Goal: Contribute content: Contribute content

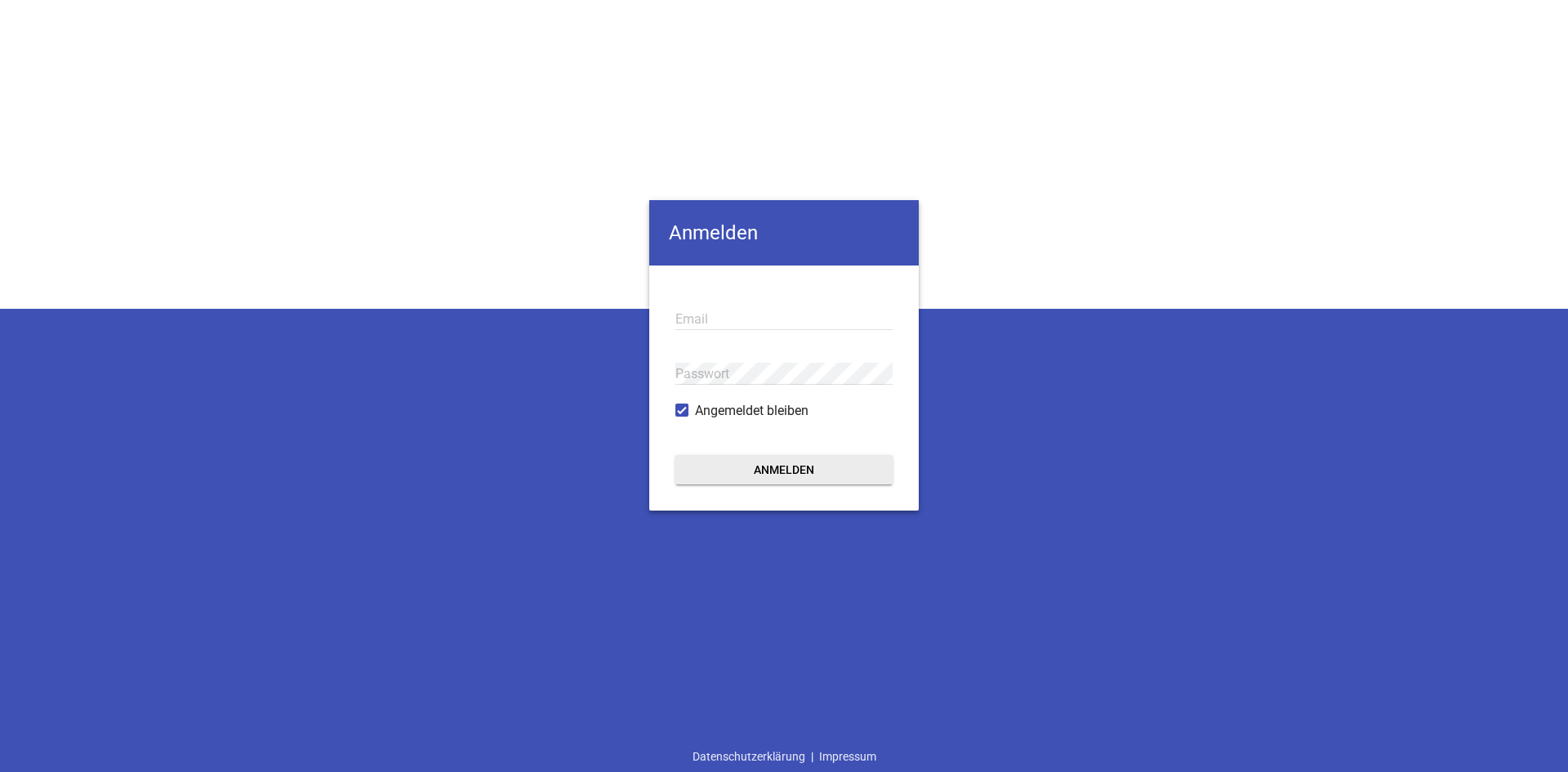
type input "[EMAIL_ADDRESS][DOMAIN_NAME]"
click at [762, 477] on button "Anmelden" at bounding box center [784, 470] width 217 height 29
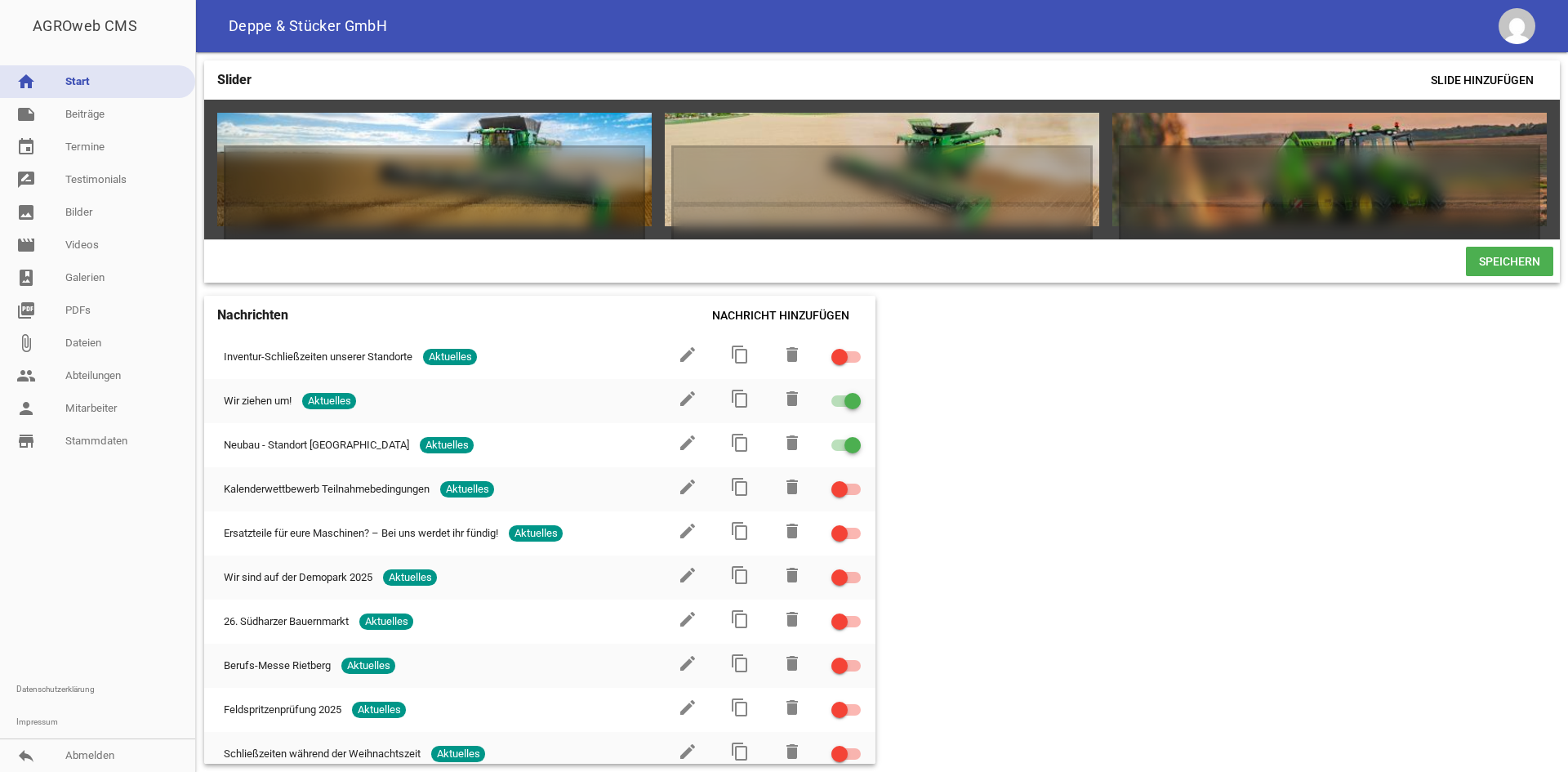
drag, startPoint x: 99, startPoint y: 102, endPoint x: 286, endPoint y: 336, distance: 299.5
click at [99, 102] on link "note Beiträge" at bounding box center [98, 114] width 196 height 33
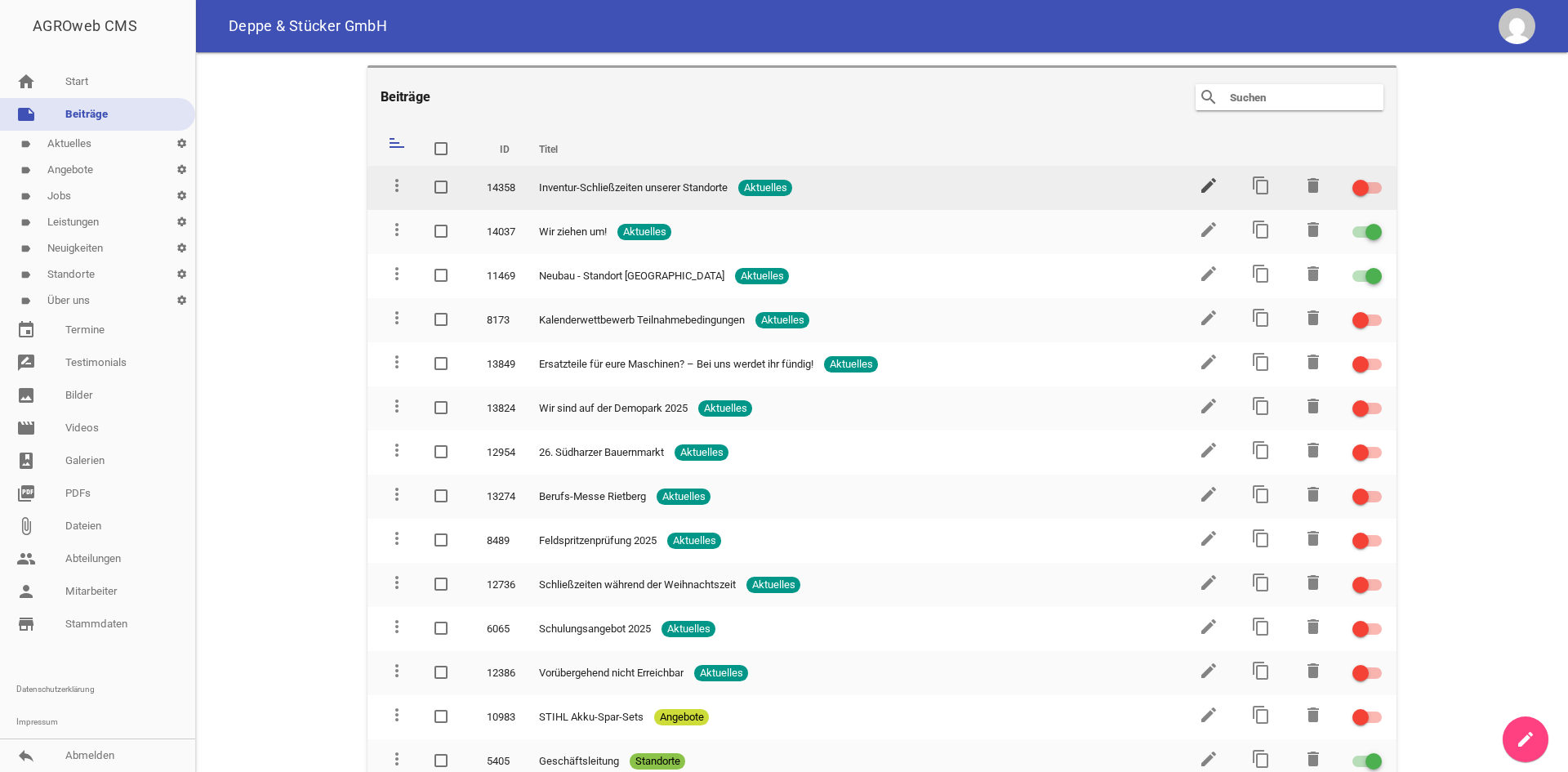
click at [1200, 190] on icon "edit" at bounding box center [1209, 186] width 20 height 20
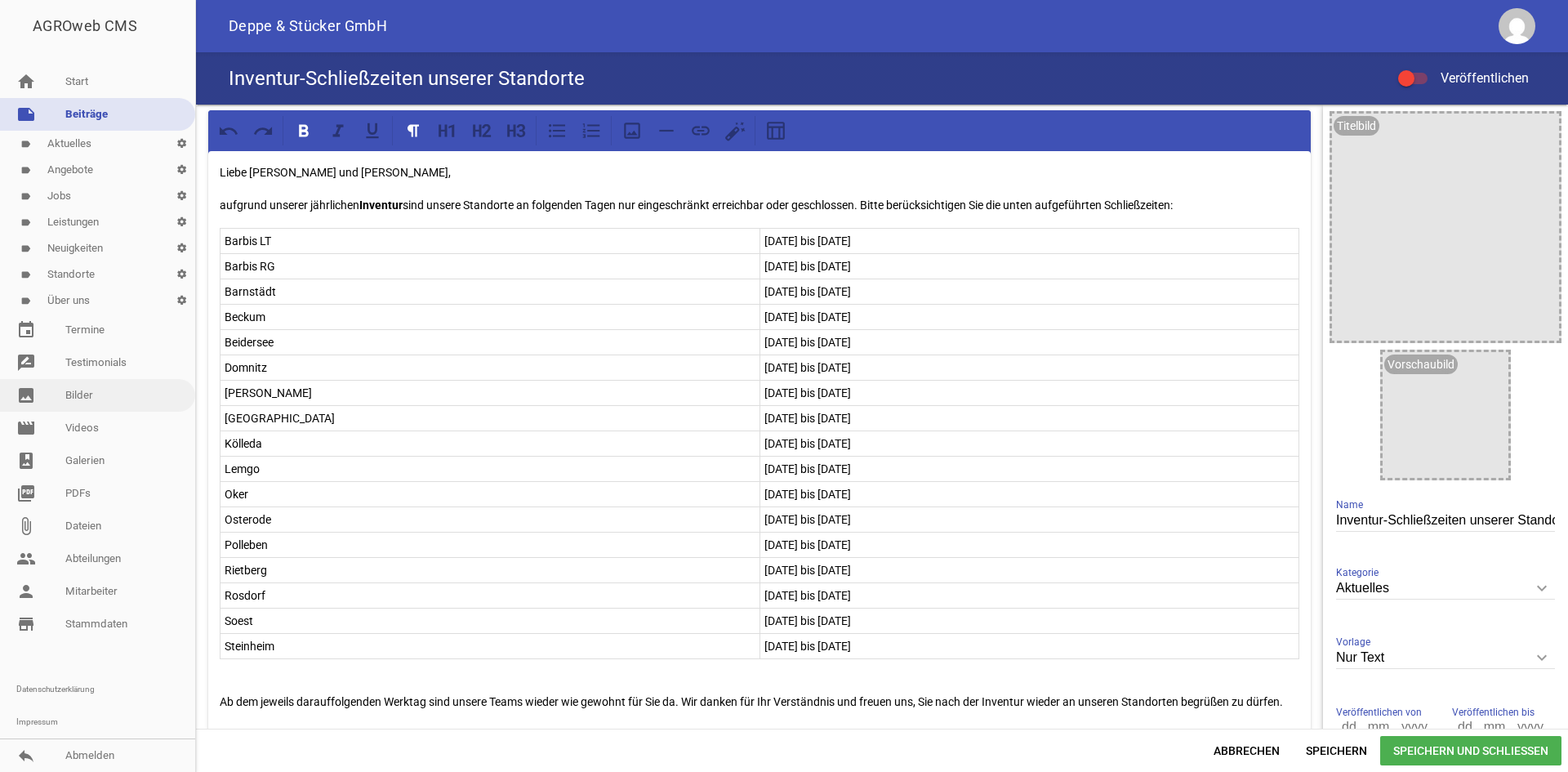
click at [86, 398] on link "image Bilder" at bounding box center [98, 395] width 196 height 33
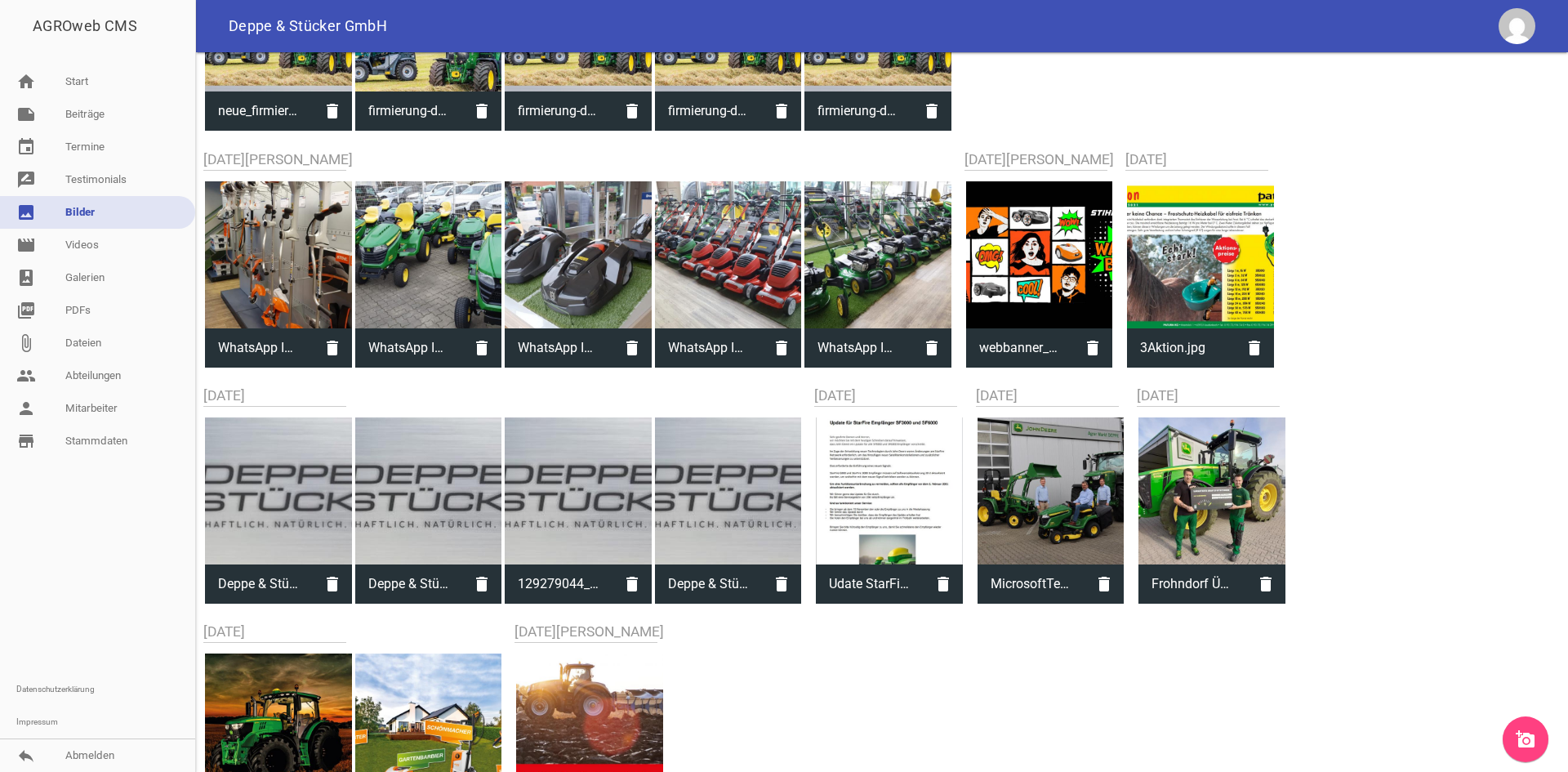
scroll to position [7723, 0]
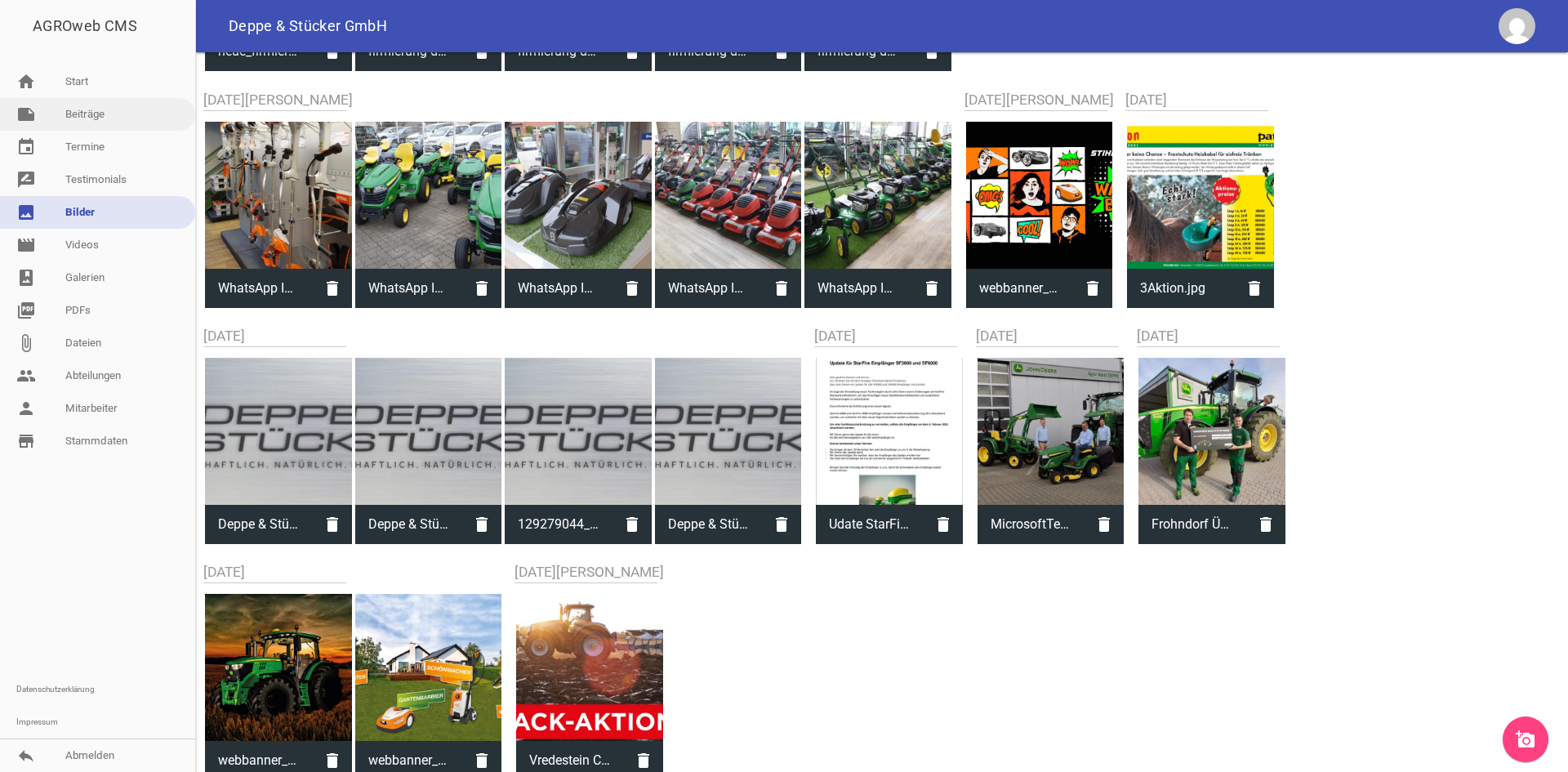
click at [104, 120] on link "note Beiträge" at bounding box center [98, 114] width 196 height 33
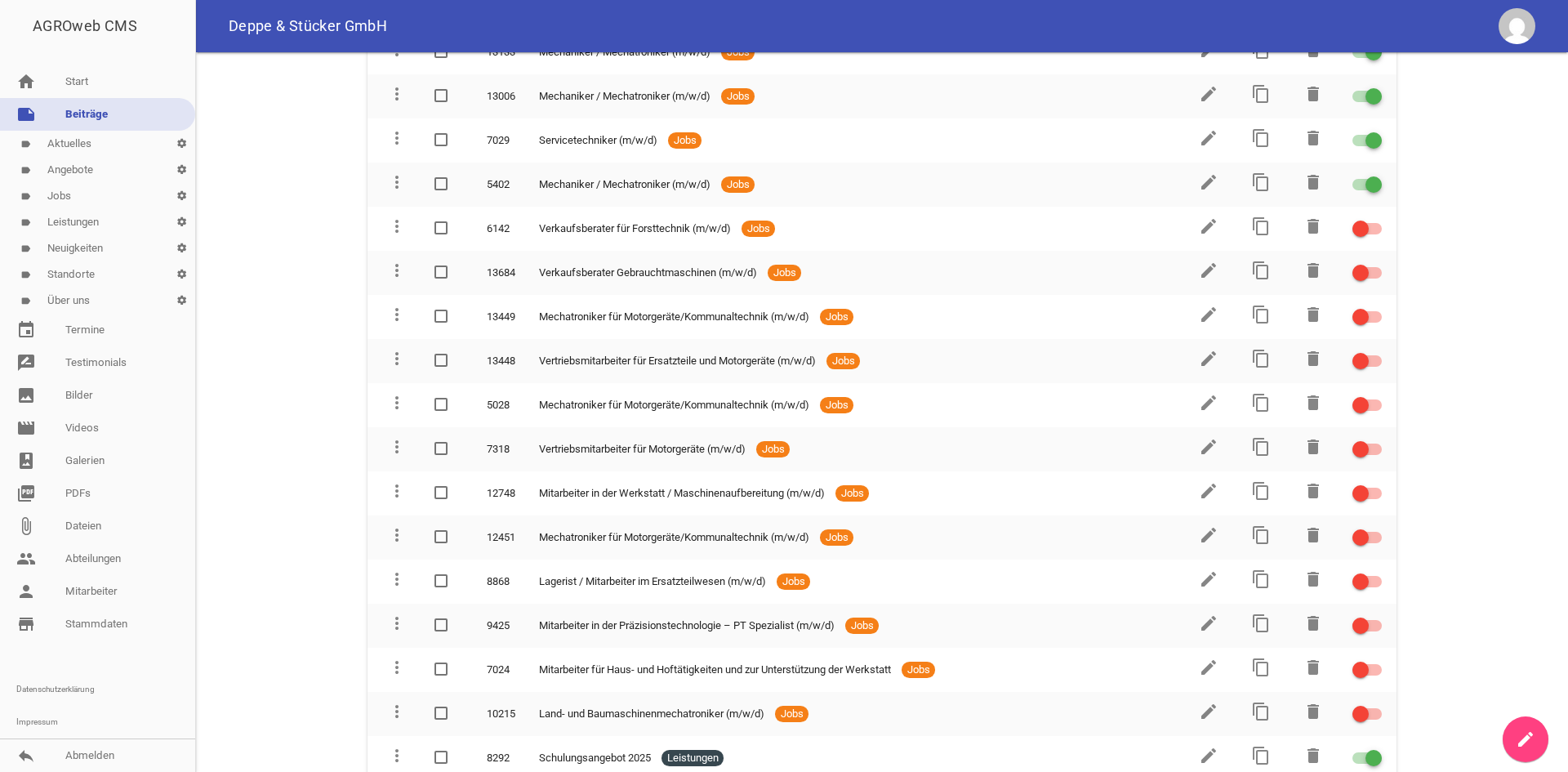
scroll to position [1212, 0]
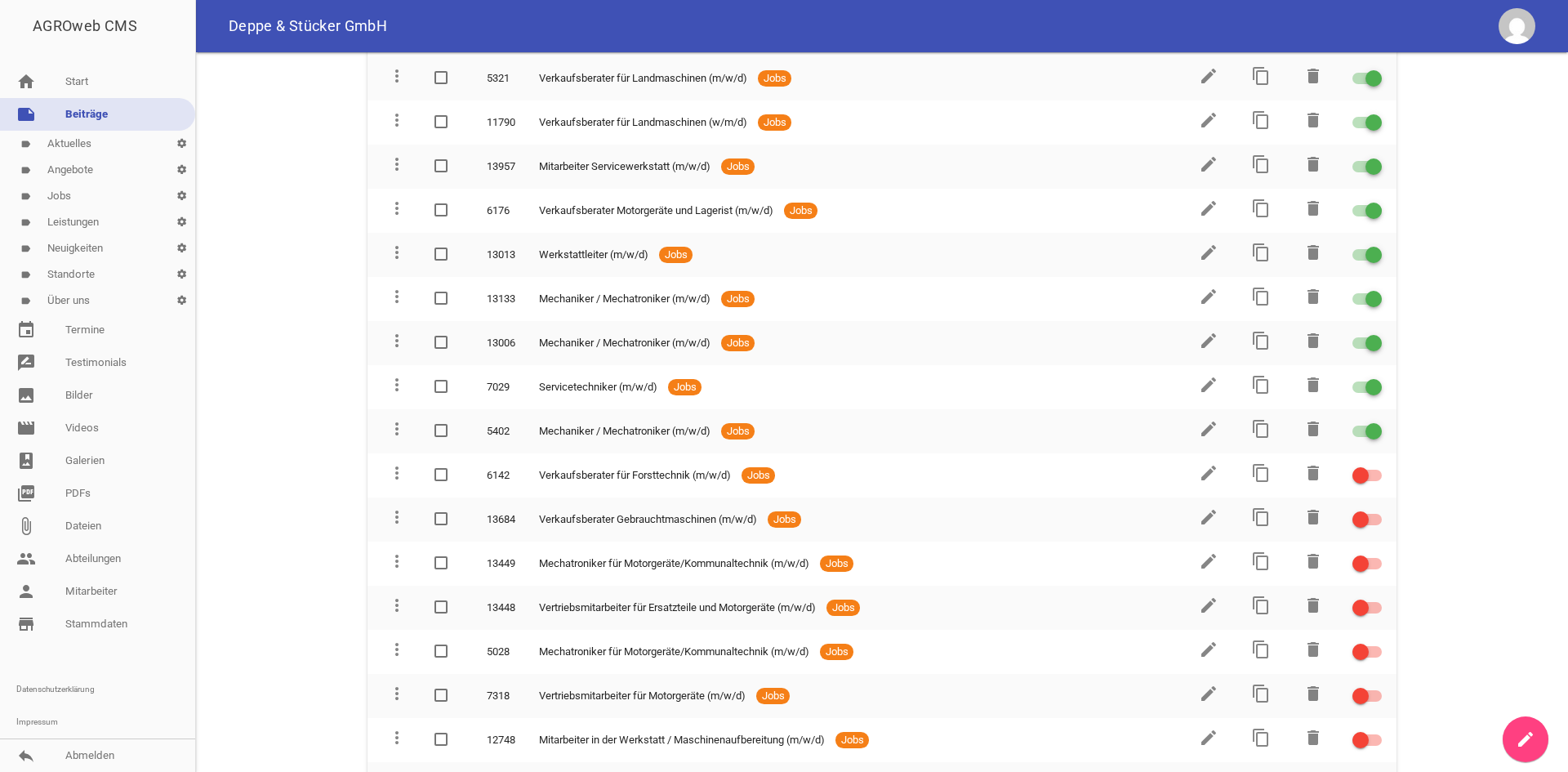
drag, startPoint x: 99, startPoint y: 141, endPoint x: 474, endPoint y: 255, distance: 391.9
click at [99, 141] on link "label Aktuelles settings" at bounding box center [98, 143] width 196 height 26
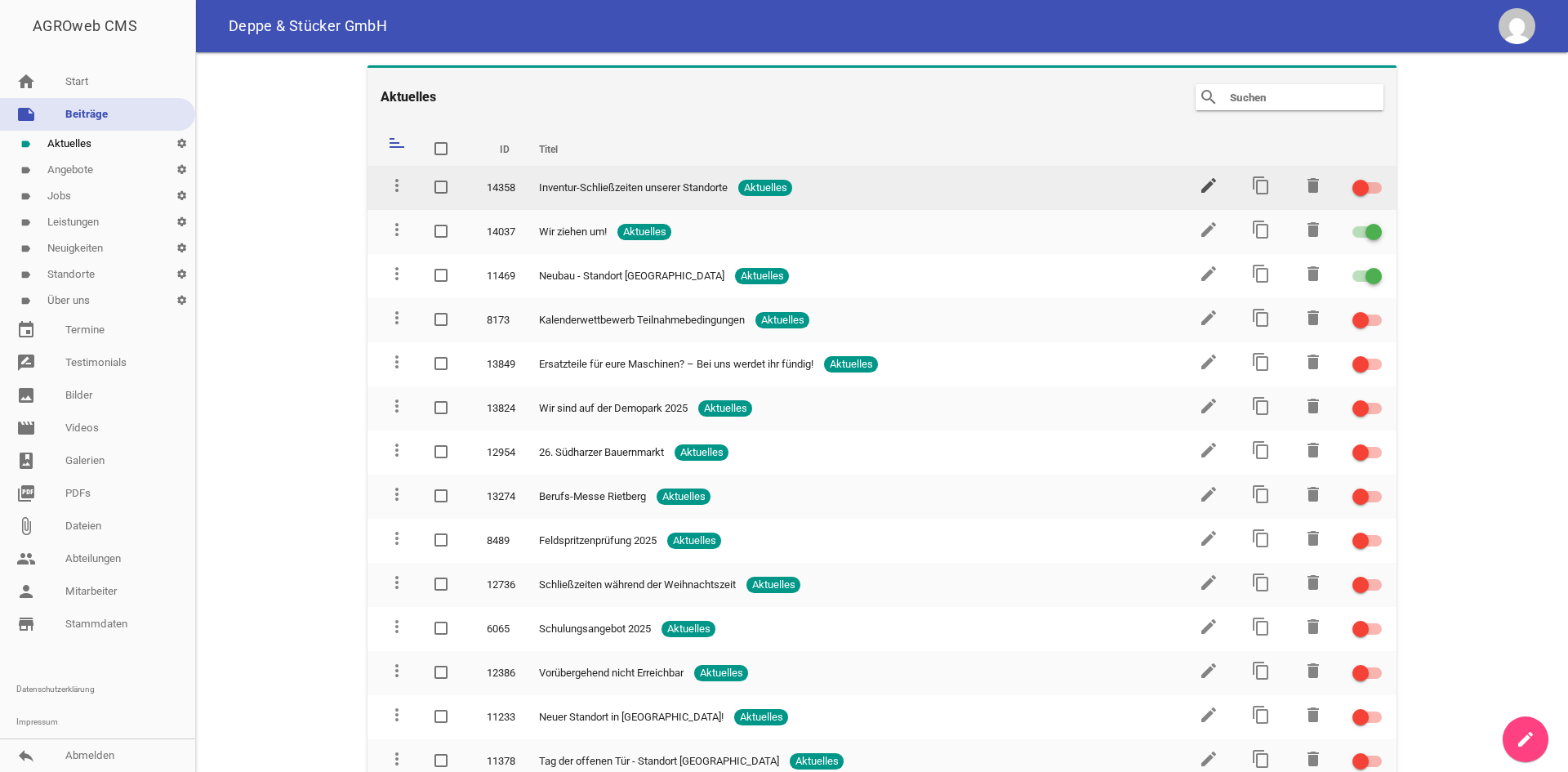
click at [1201, 185] on icon "edit" at bounding box center [1209, 186] width 20 height 20
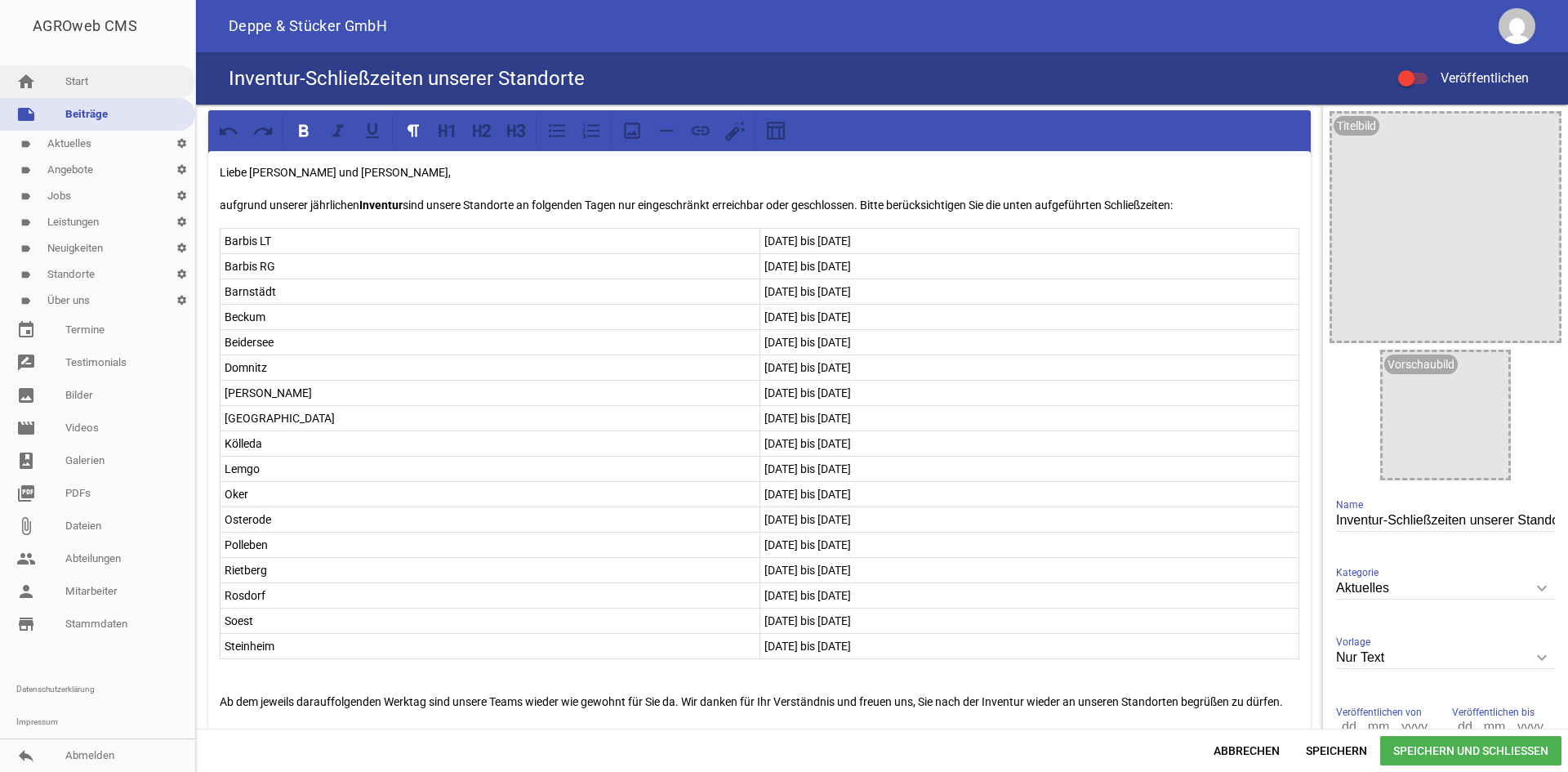
click at [124, 92] on link "home Start" at bounding box center [98, 81] width 196 height 33
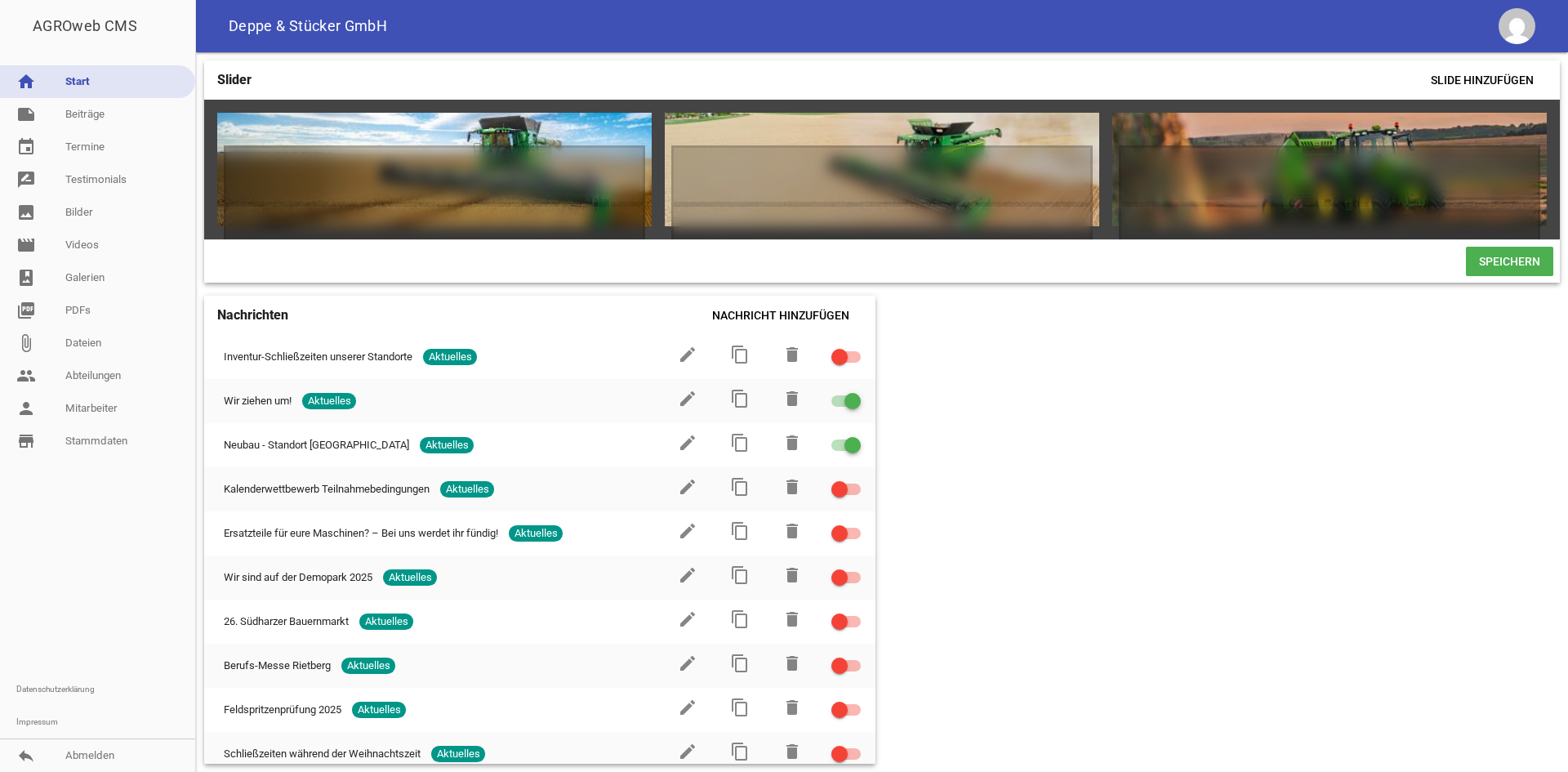
drag, startPoint x: 82, startPoint y: 110, endPoint x: 114, endPoint y: 181, distance: 77.9
click at [82, 110] on link "note Beiträge" at bounding box center [98, 114] width 196 height 33
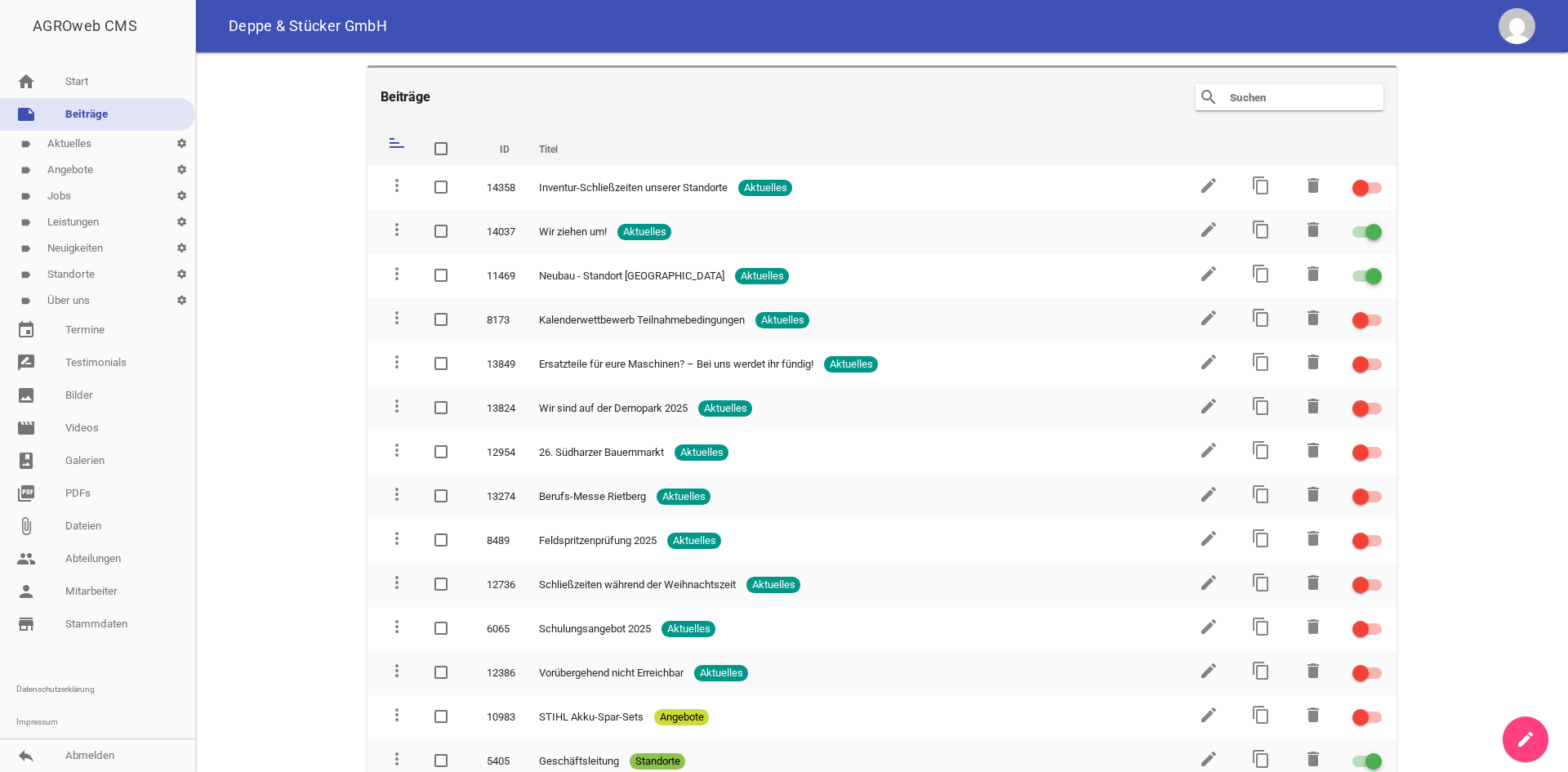
drag, startPoint x: 94, startPoint y: 398, endPoint x: 1528, endPoint y: 728, distance: 1471.5
click at [94, 398] on link "image Bilder" at bounding box center [98, 395] width 196 height 33
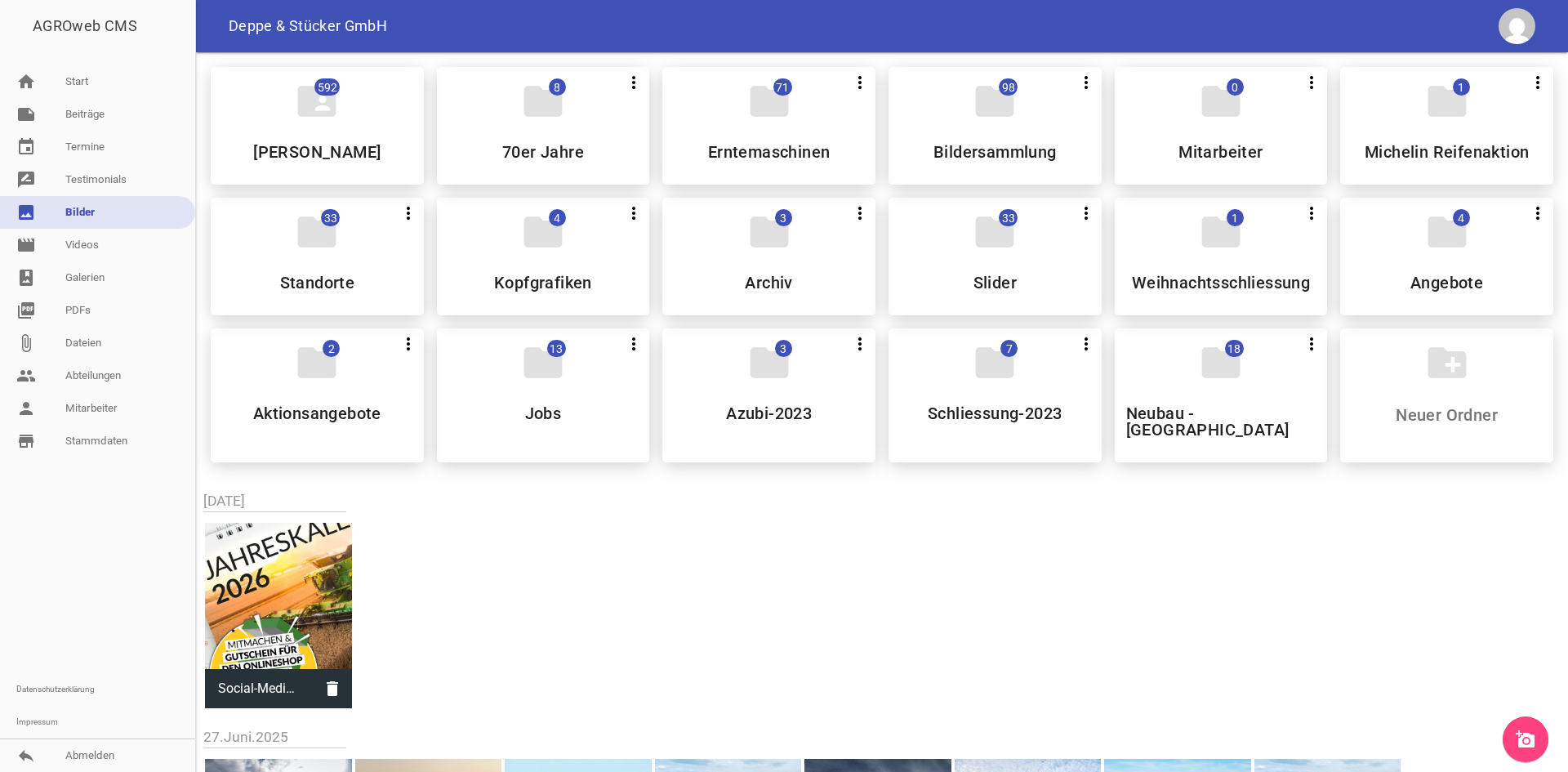
click at [1528, 726] on link "add_a_photo" at bounding box center [1524, 739] width 45 height 45
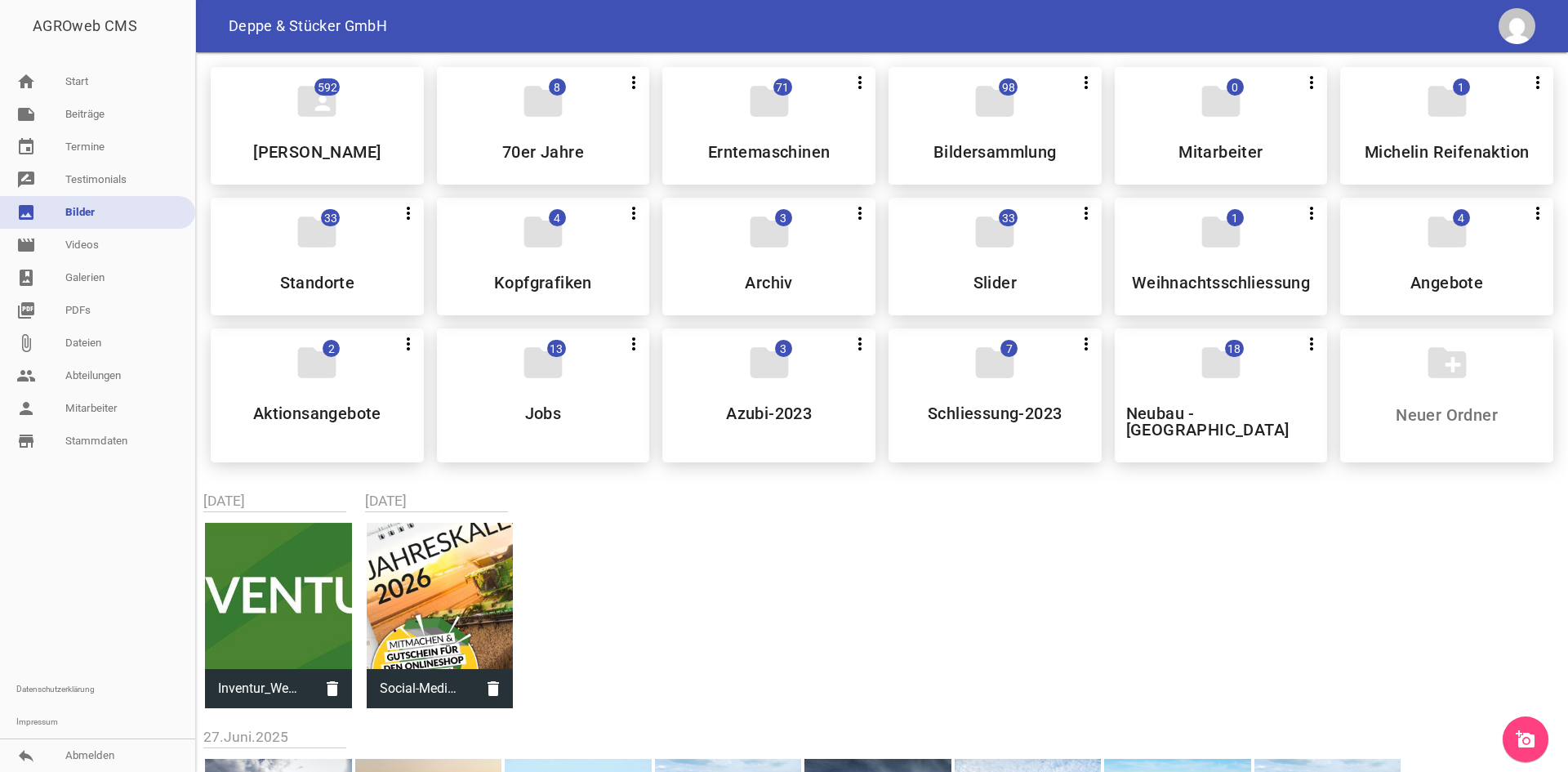
drag, startPoint x: 116, startPoint y: 128, endPoint x: 92, endPoint y: 167, distance: 45.8
click at [116, 128] on link "note Beiträge" at bounding box center [98, 114] width 196 height 33
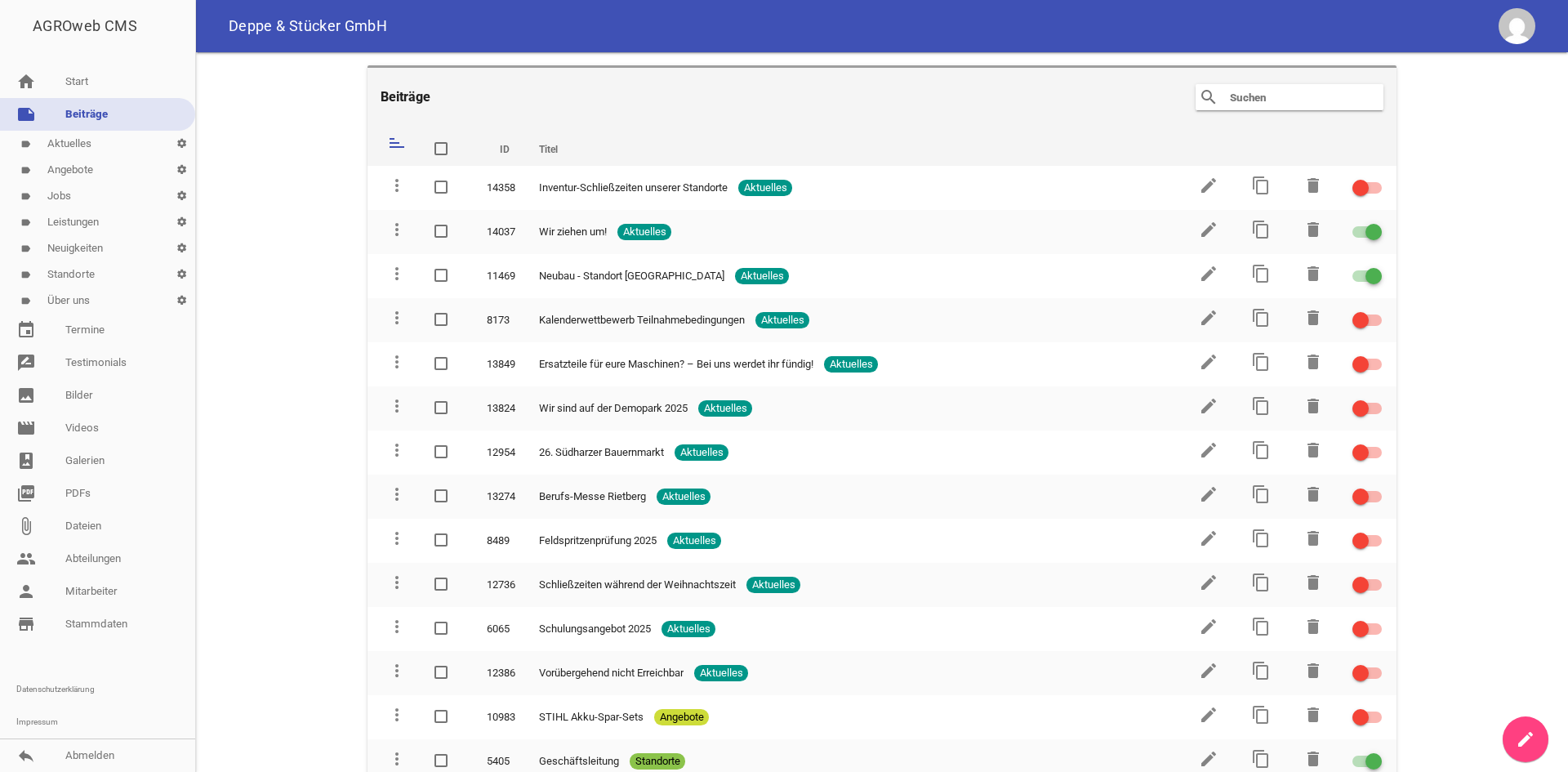
click at [97, 150] on link "label Aktuelles settings" at bounding box center [98, 143] width 196 height 26
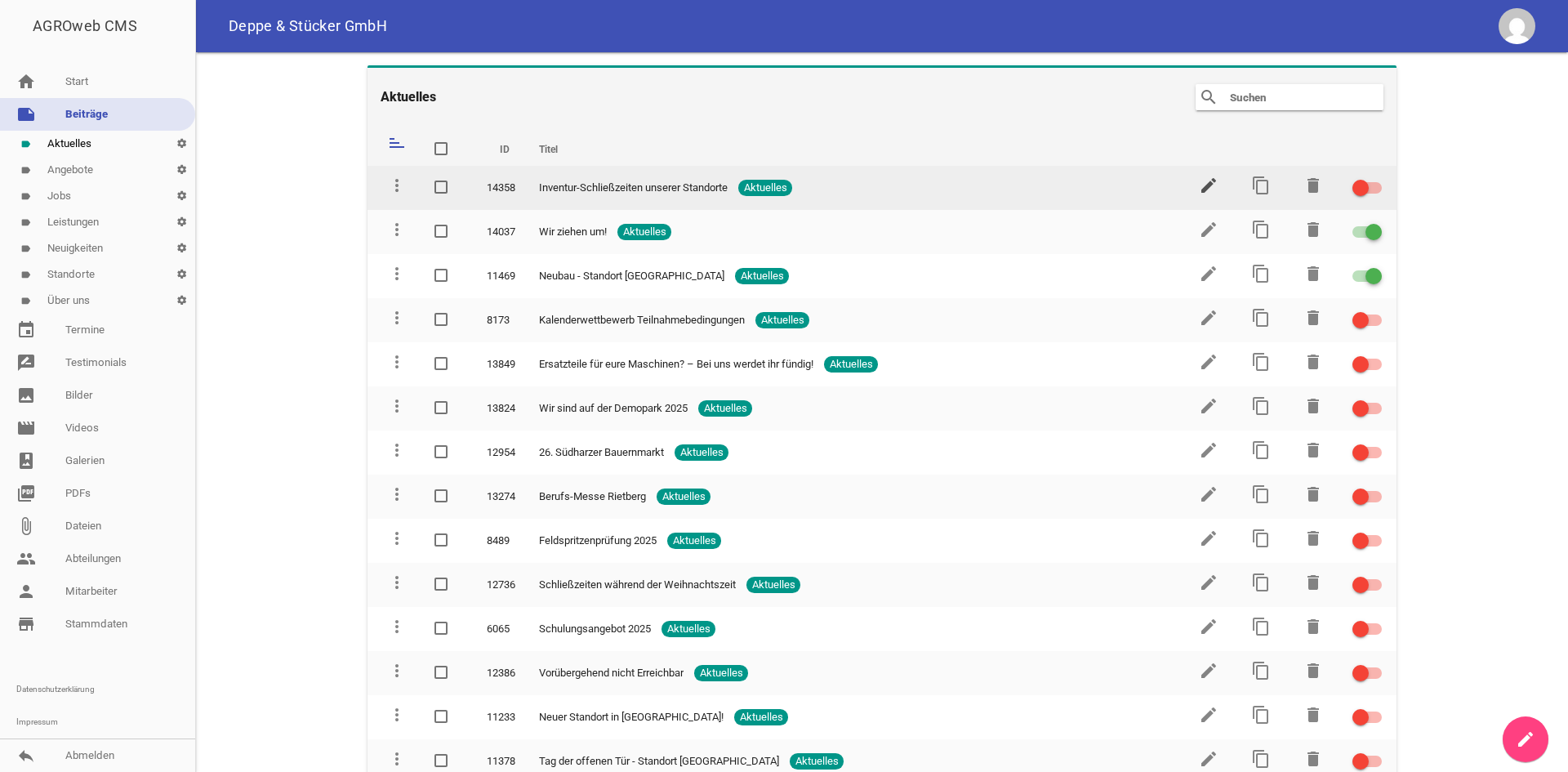
click at [1199, 177] on icon "edit" at bounding box center [1209, 186] width 20 height 20
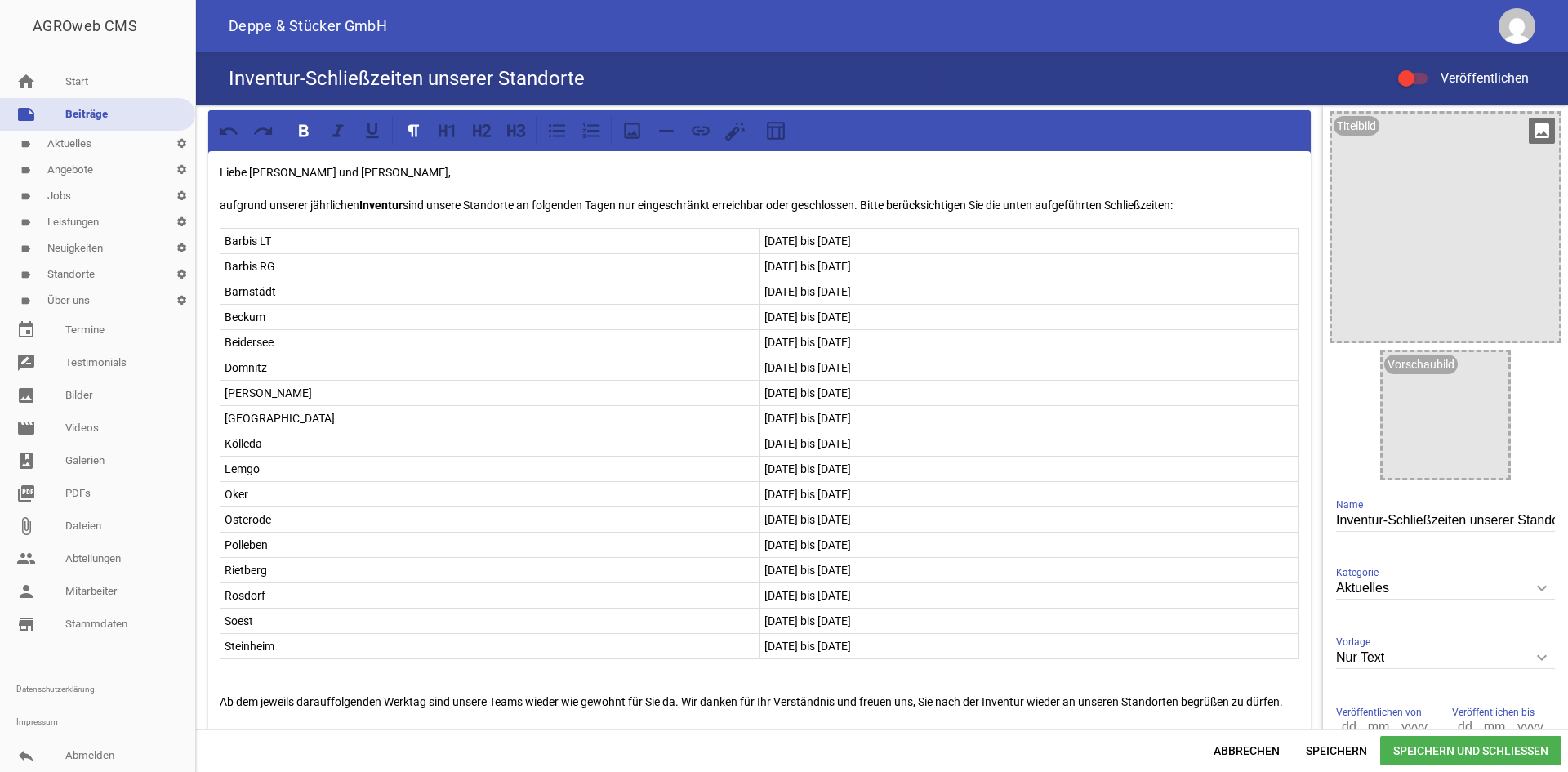
click at [1529, 128] on icon "image" at bounding box center [1541, 130] width 26 height 26
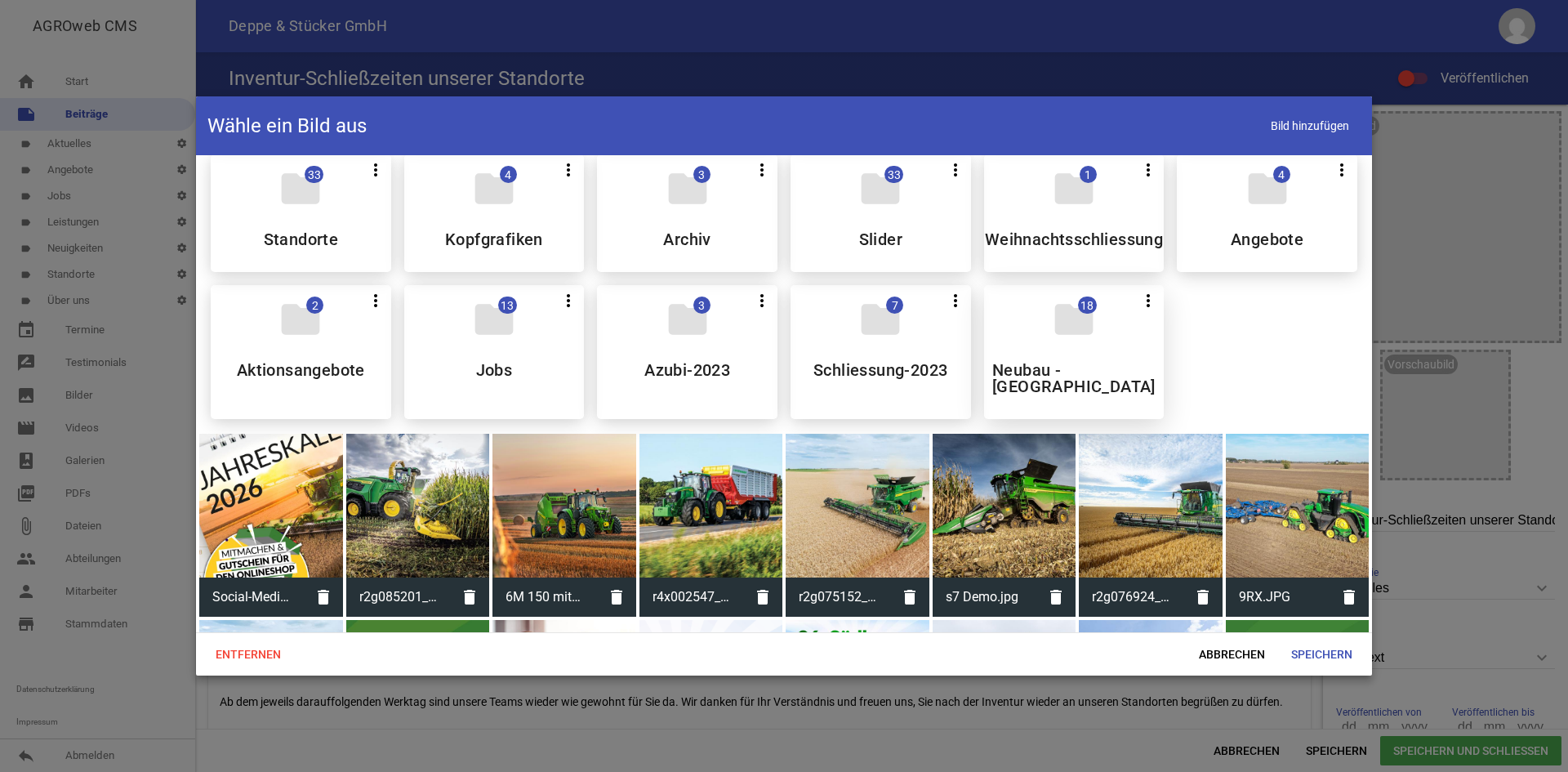
scroll to position [164, 0]
click at [1223, 660] on span "Abbrechen" at bounding box center [1232, 654] width 92 height 29
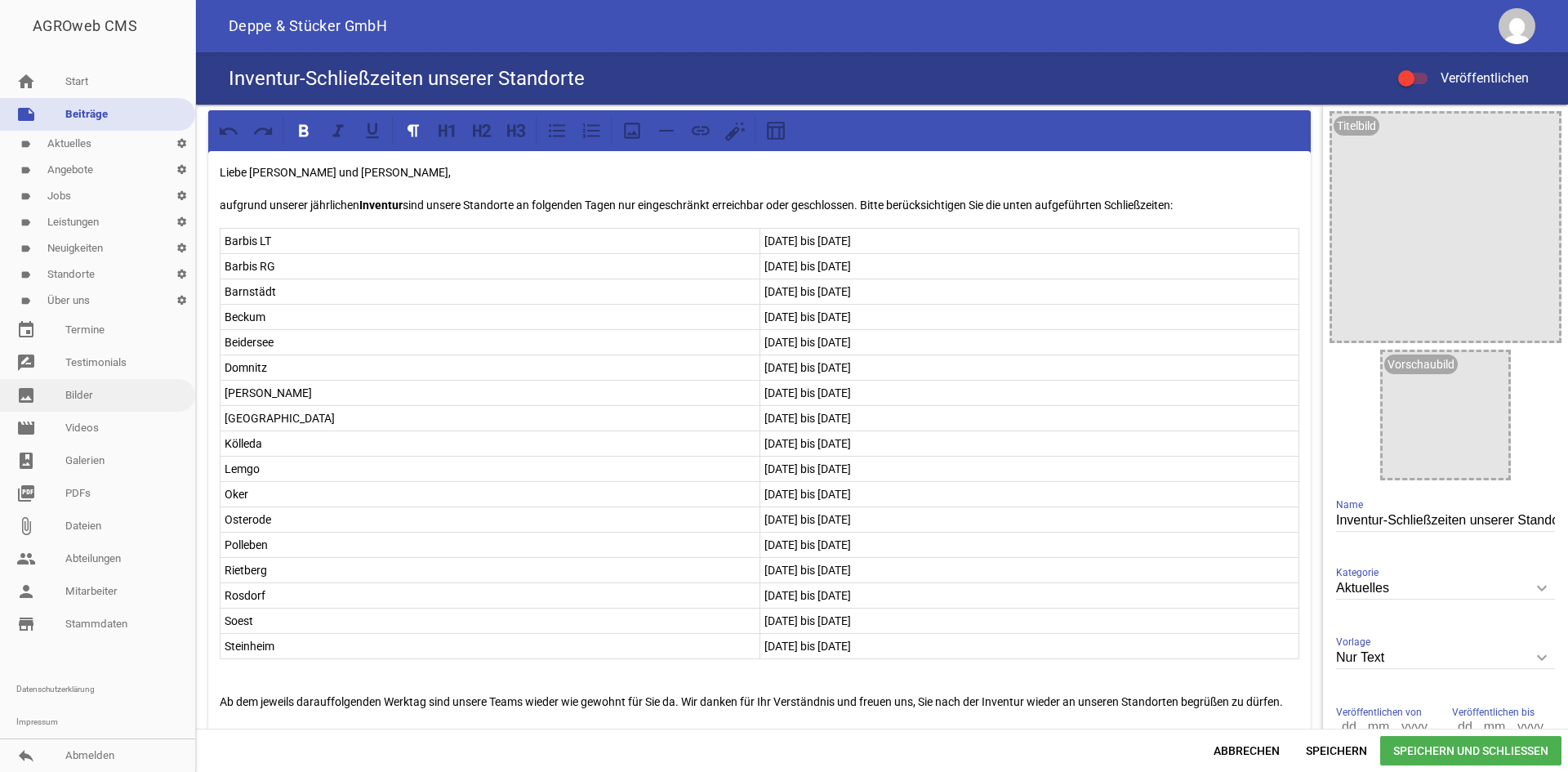
click at [106, 390] on link "image Bilder" at bounding box center [98, 395] width 196 height 33
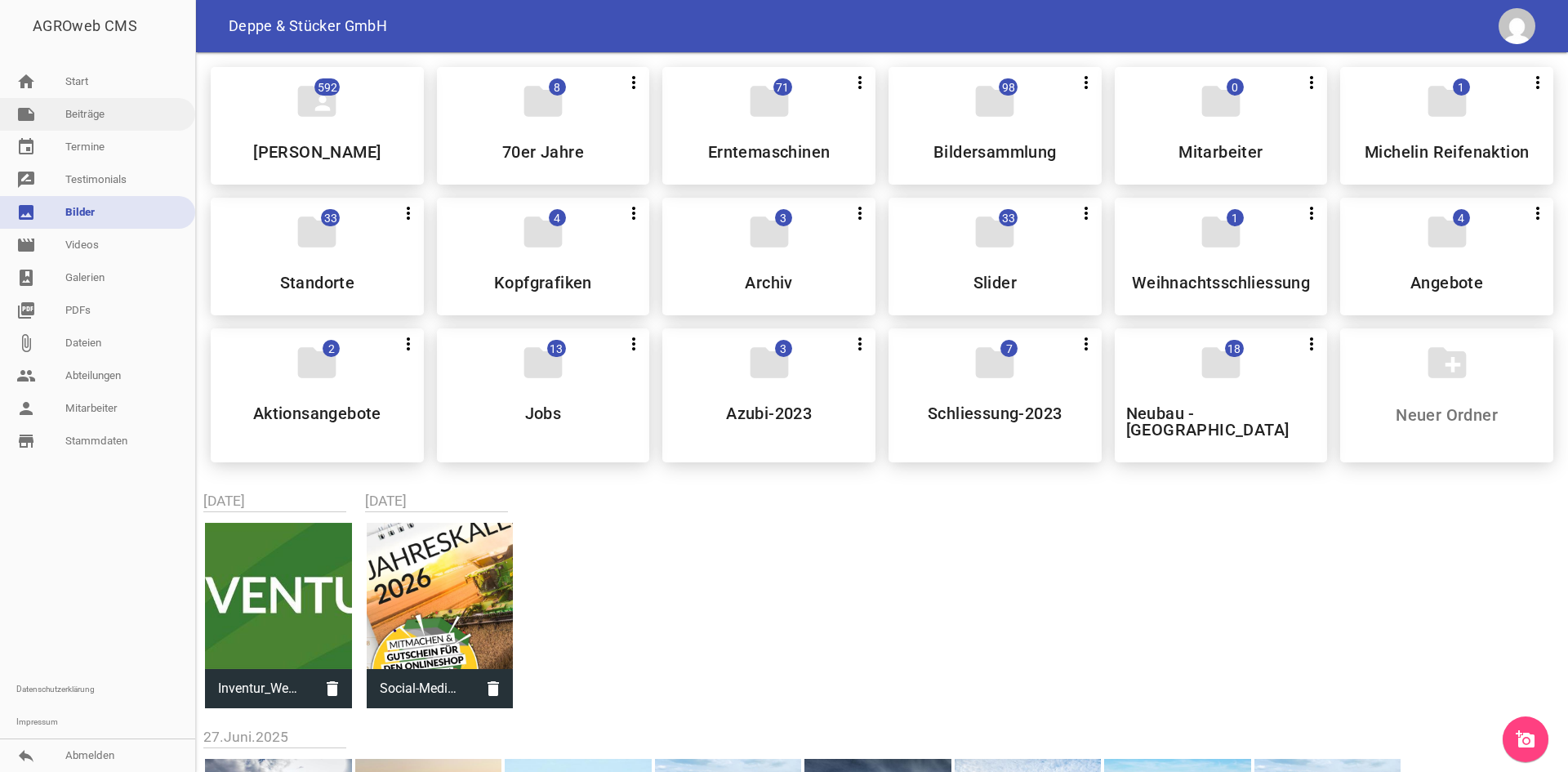
click at [95, 112] on link "note Beiträge" at bounding box center [98, 114] width 196 height 33
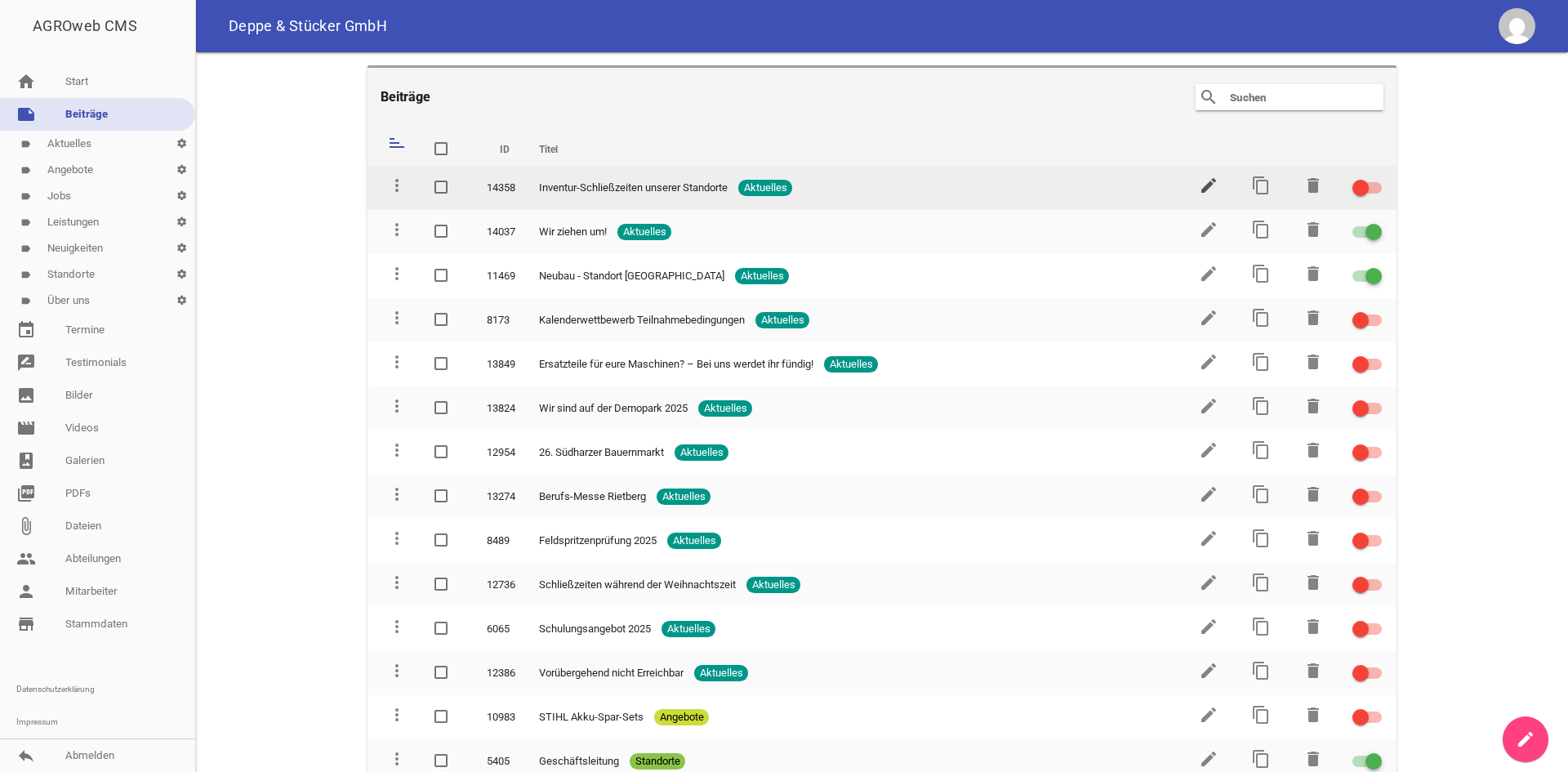
click at [1199, 179] on icon "edit" at bounding box center [1209, 186] width 20 height 20
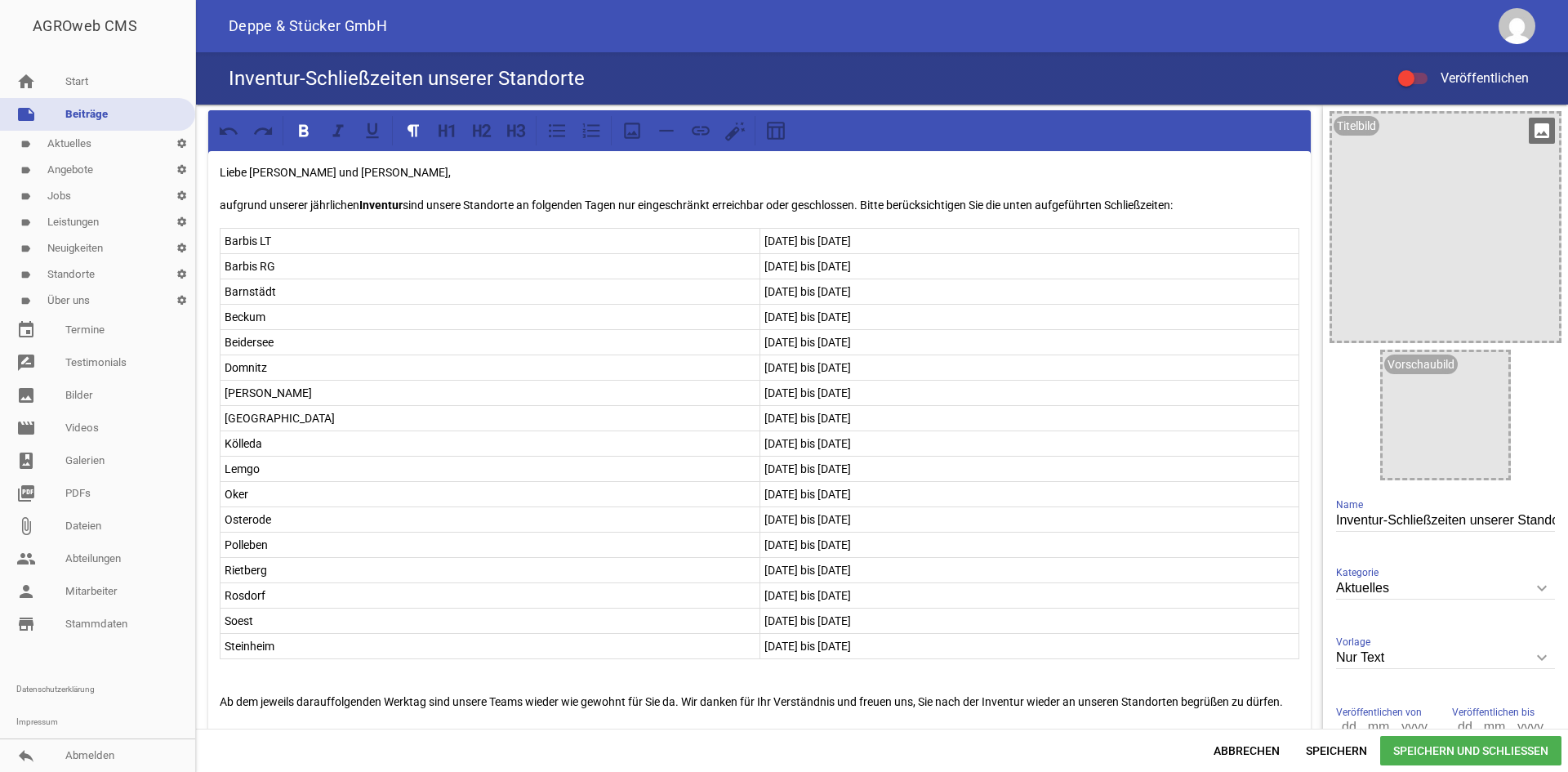
click at [1422, 182] on div at bounding box center [1444, 227] width 227 height 227
click at [1529, 132] on icon "image" at bounding box center [1541, 130] width 26 height 26
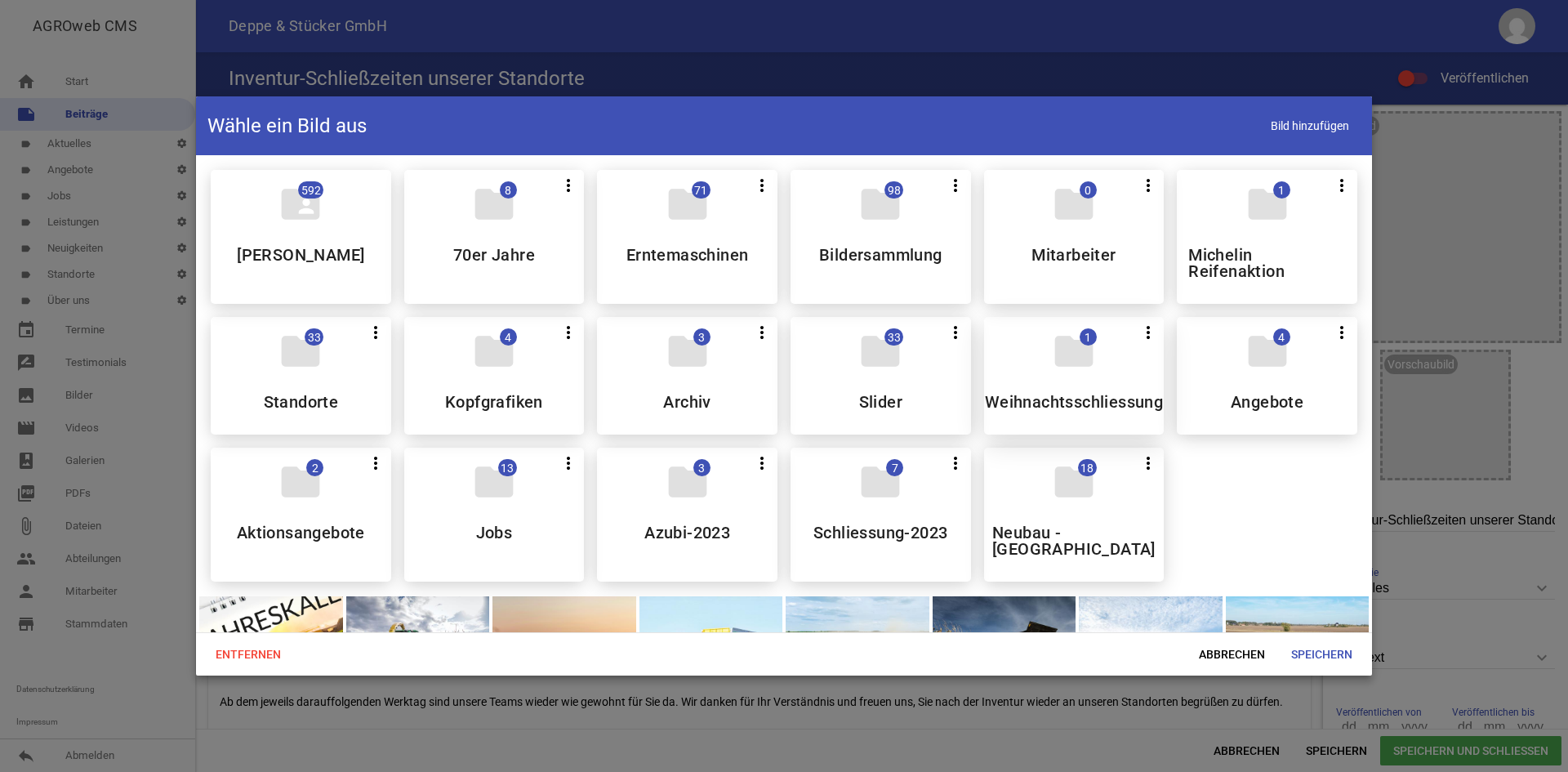
click at [1087, 368] on icon "folder" at bounding box center [1073, 350] width 45 height 45
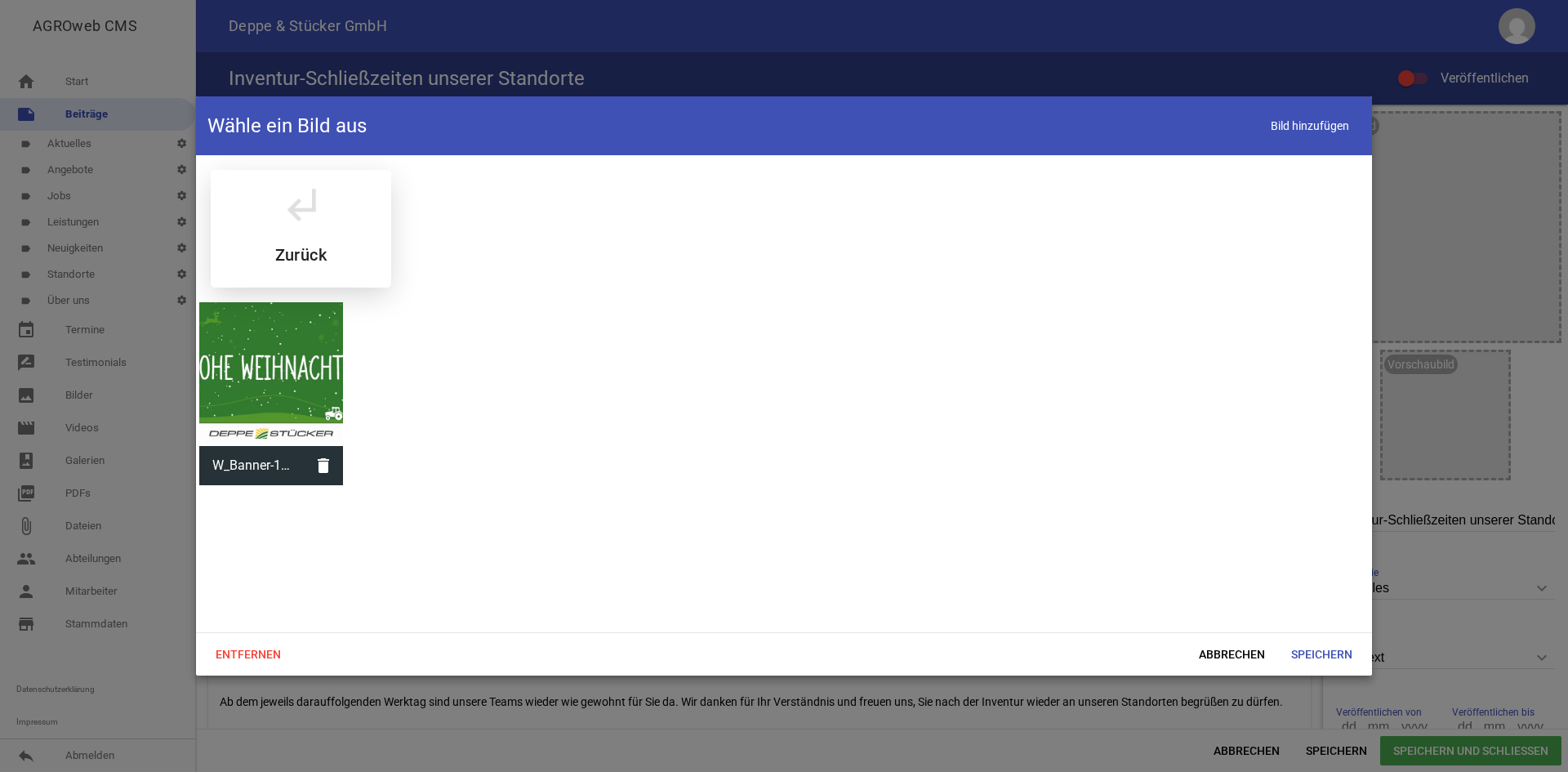
click at [342, 241] on div "subdirectory_arrow_left Zurück" at bounding box center [300, 229] width 180 height 117
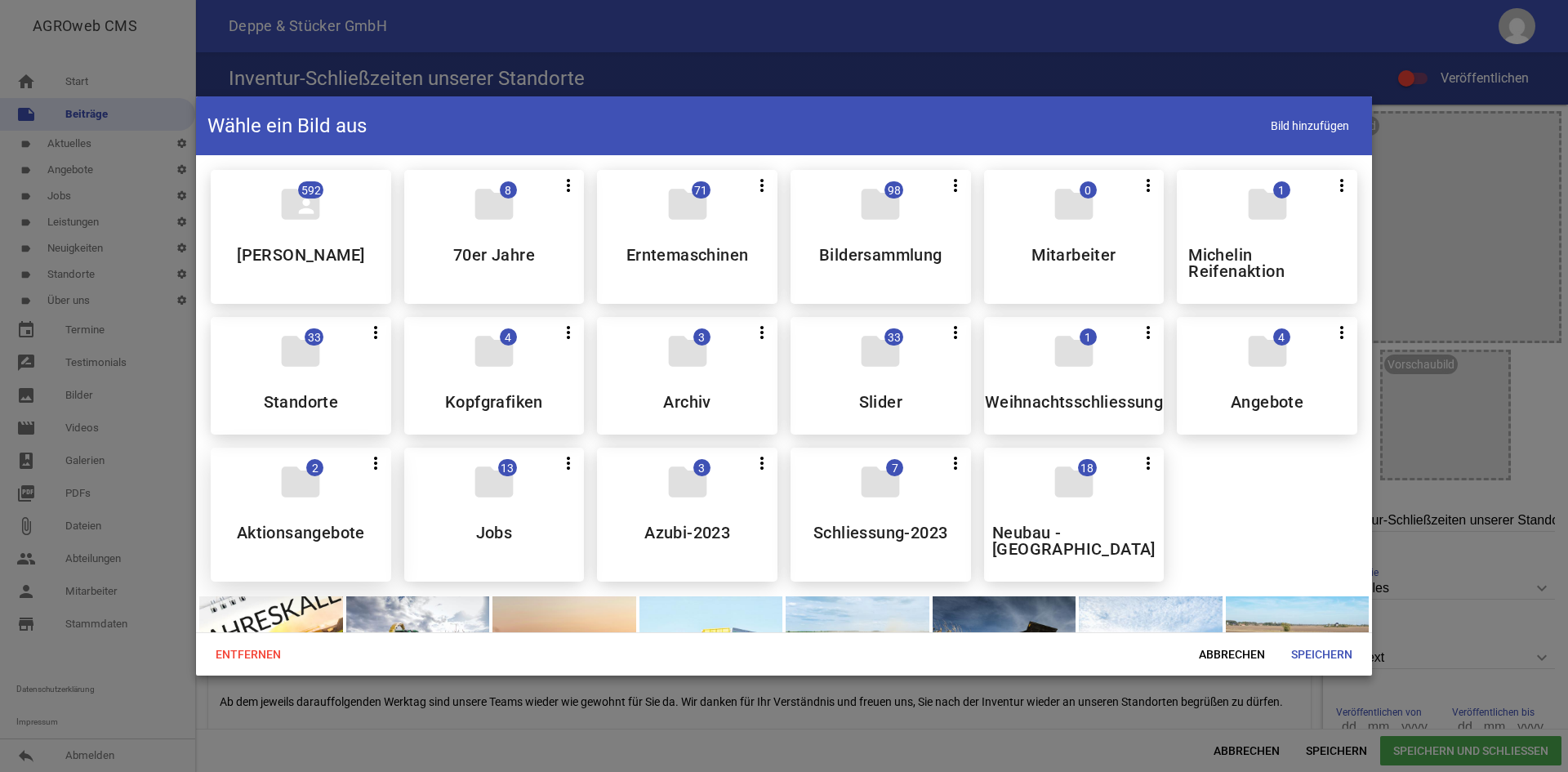
scroll to position [82, 0]
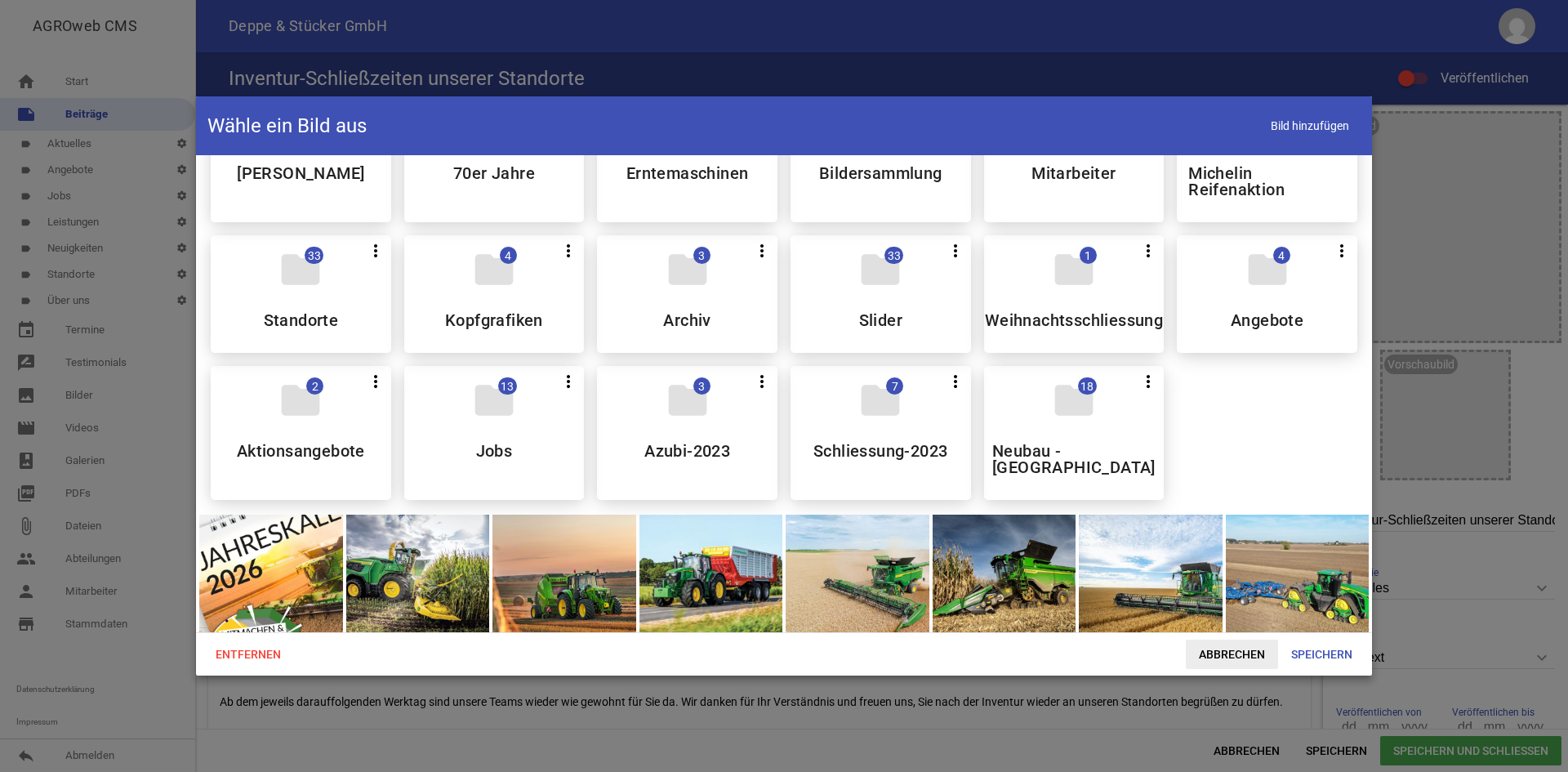
click at [1231, 646] on span "Abbrechen" at bounding box center [1232, 654] width 92 height 29
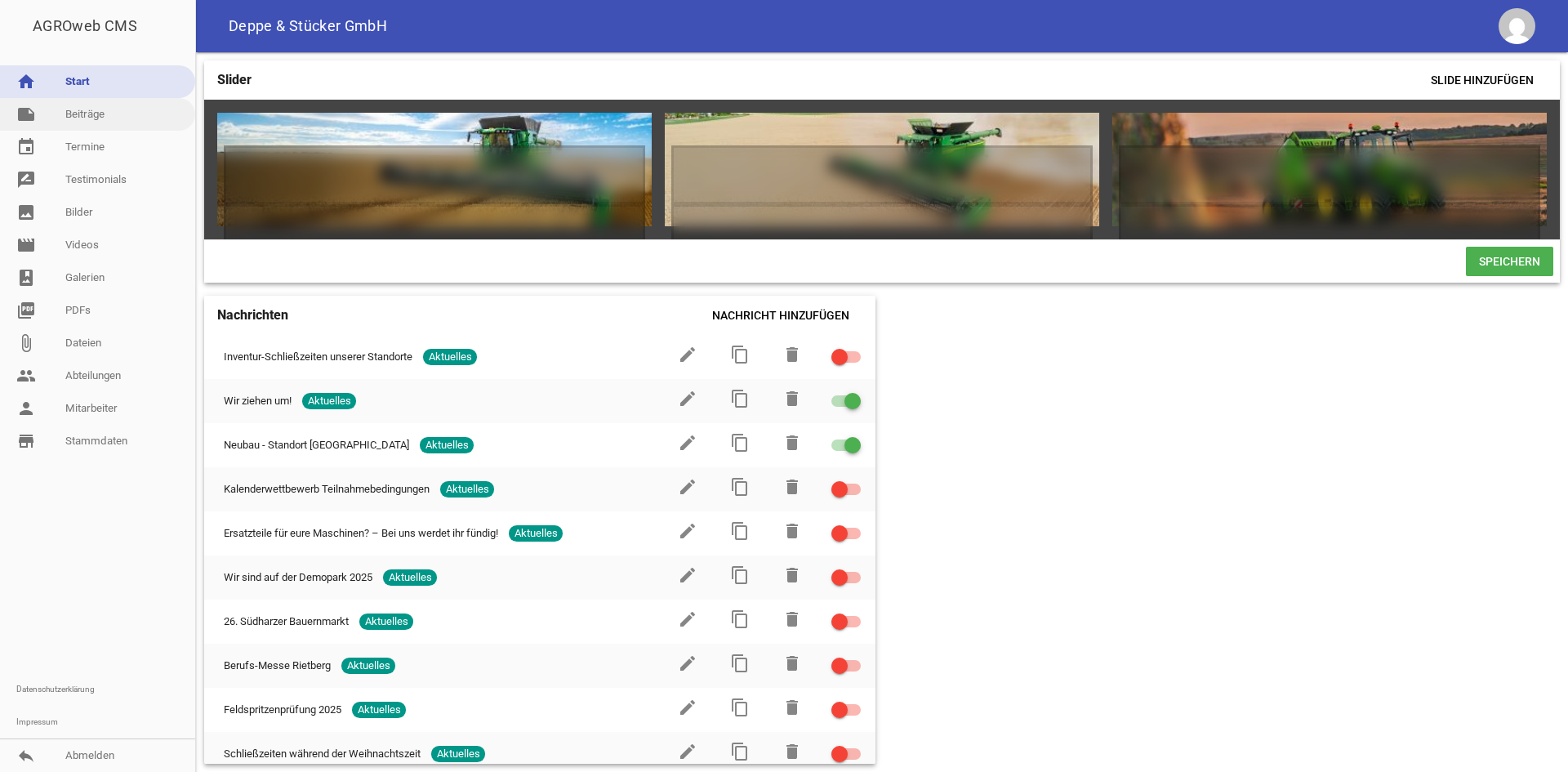
click at [105, 113] on link "note Beiträge" at bounding box center [98, 114] width 196 height 33
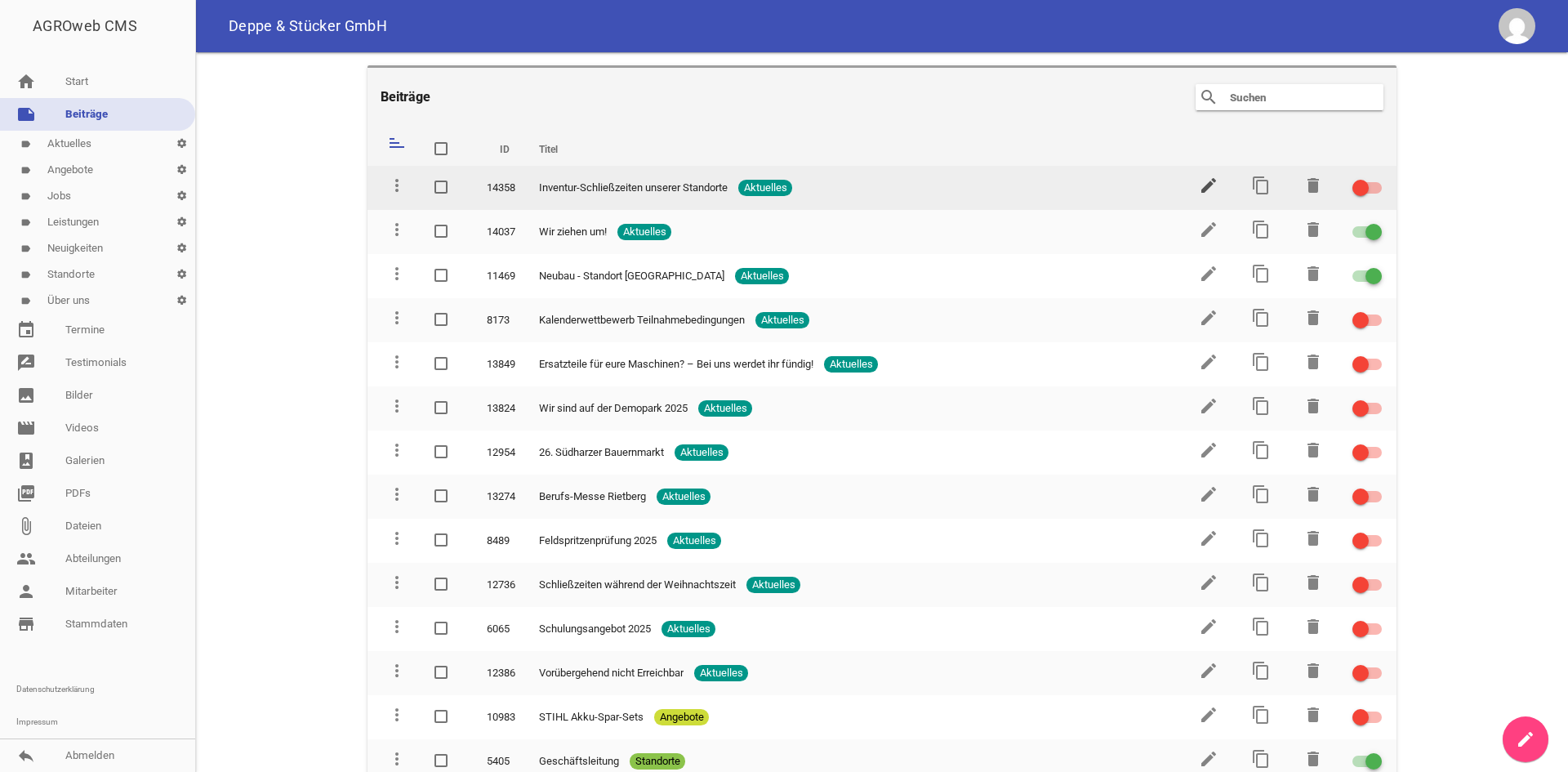
click at [1199, 191] on icon "edit" at bounding box center [1209, 186] width 20 height 20
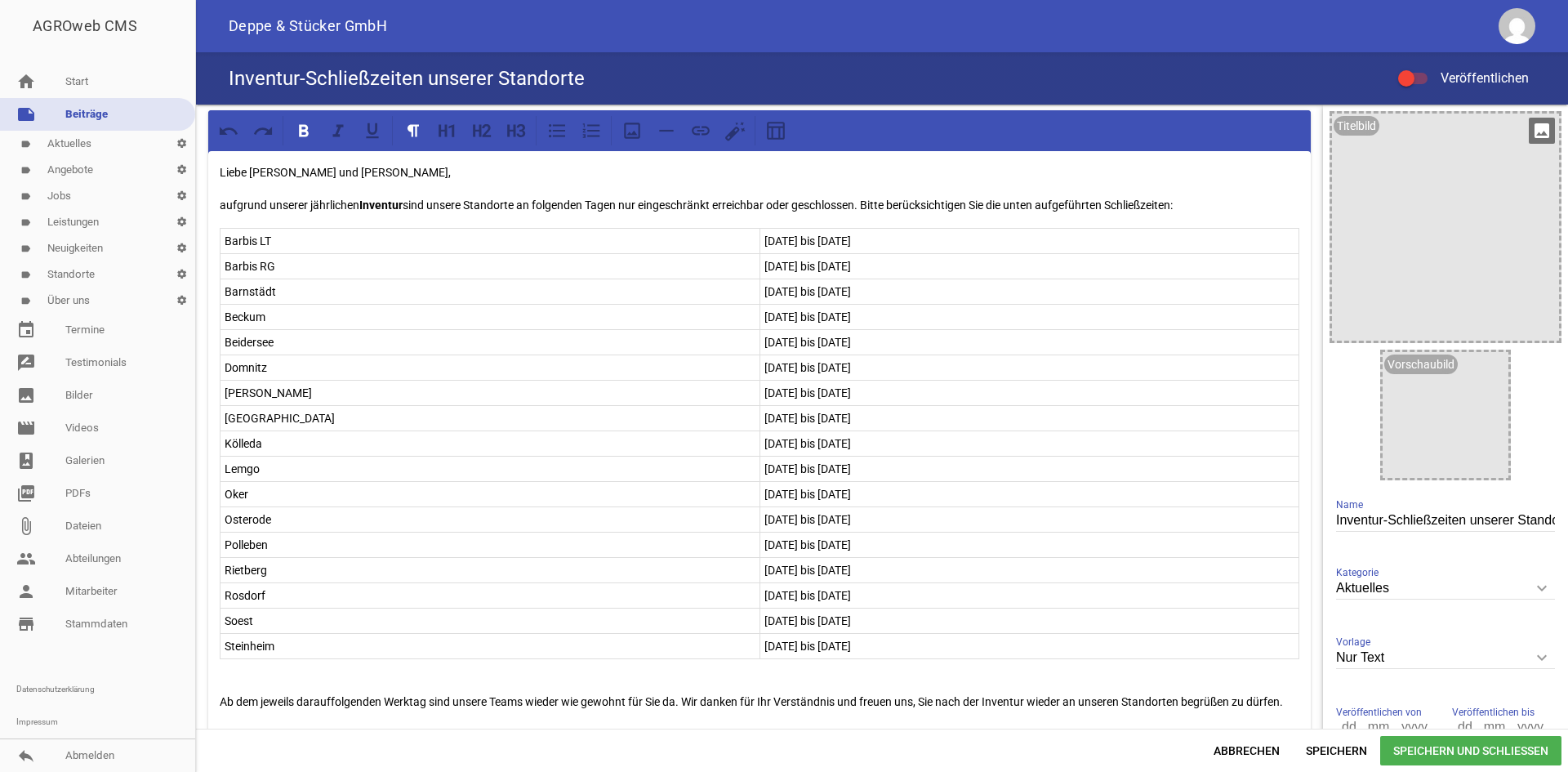
click at [1401, 142] on div at bounding box center [1444, 227] width 227 height 227
click at [1529, 133] on icon "image" at bounding box center [1541, 130] width 26 height 26
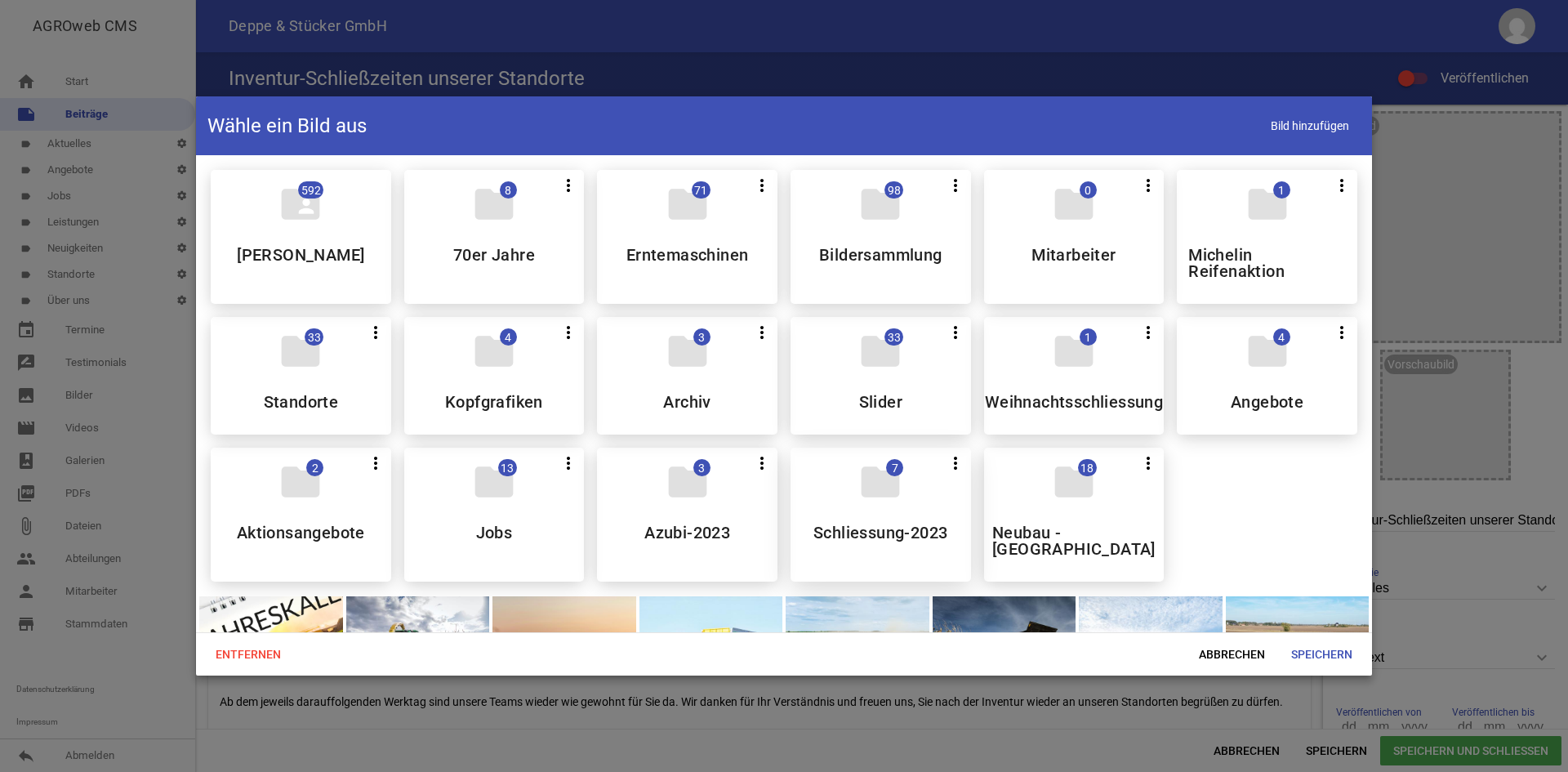
click at [879, 508] on div "folder 7 more_vert Teilen Bearbeiten Löschen Schliessung-2023" at bounding box center [880, 514] width 180 height 134
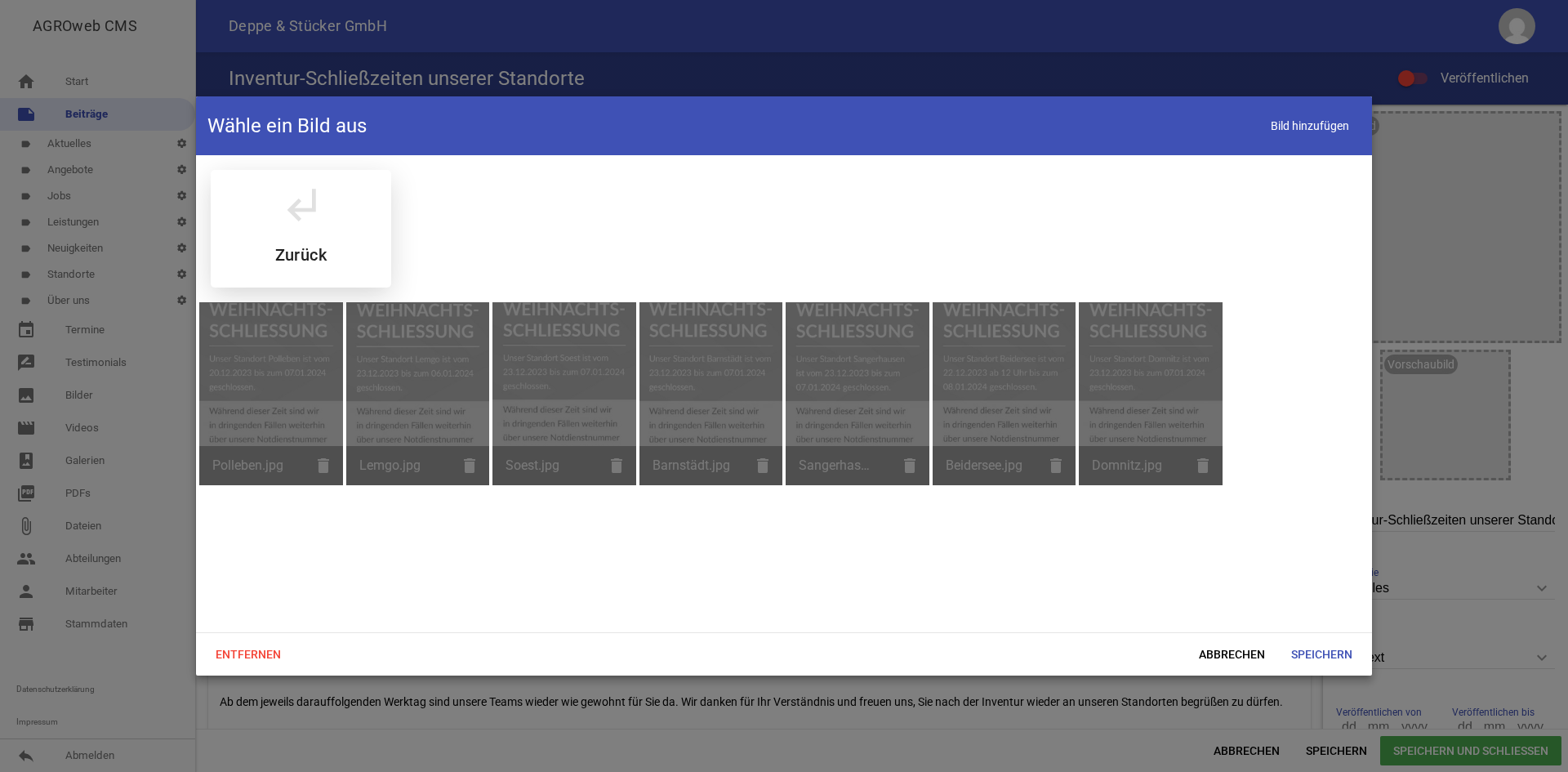
click at [321, 249] on h5 "Zurück" at bounding box center [301, 254] width 52 height 16
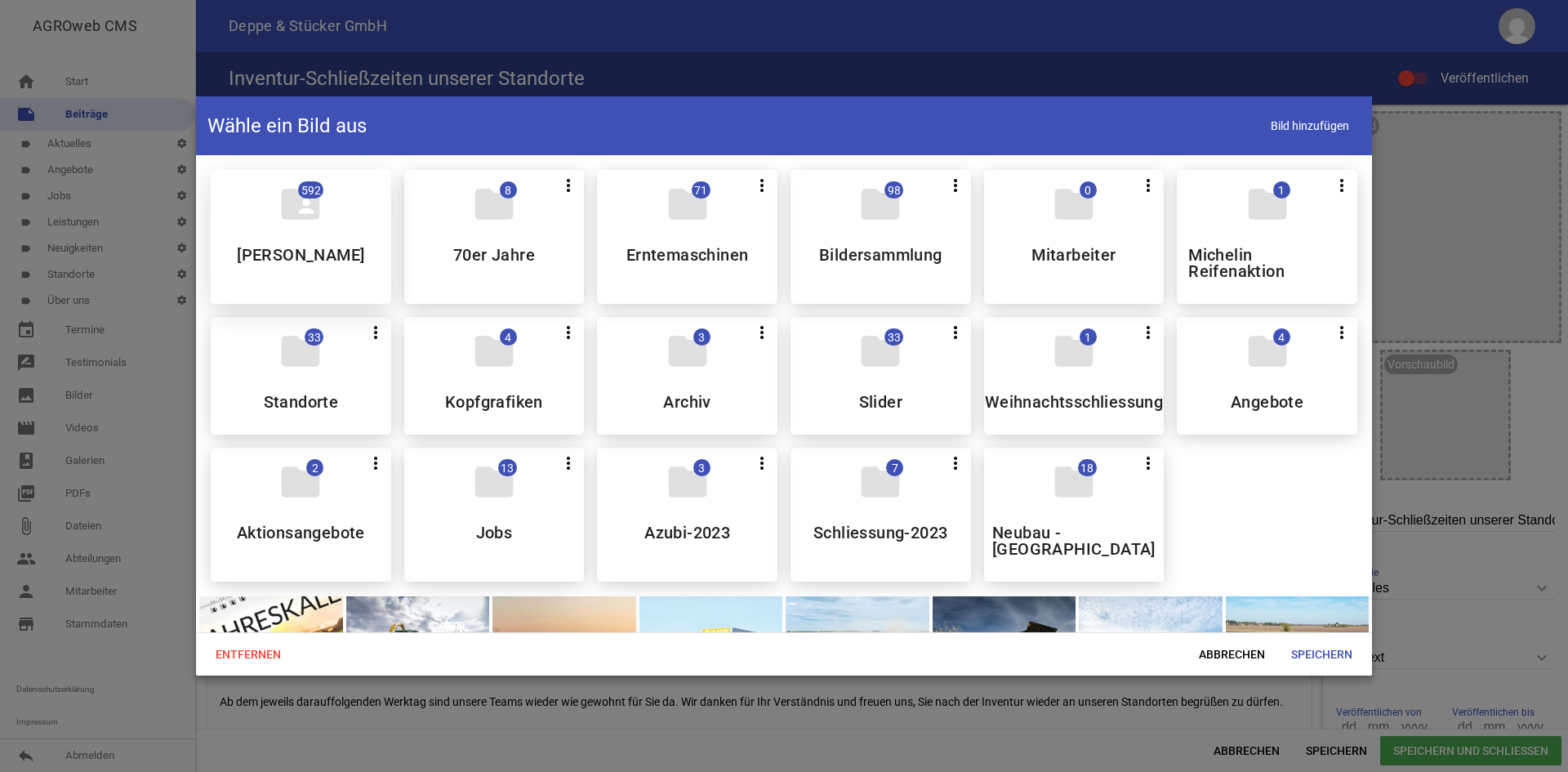
click at [337, 229] on div "folder_shared 592 [PERSON_NAME]" at bounding box center [300, 237] width 180 height 134
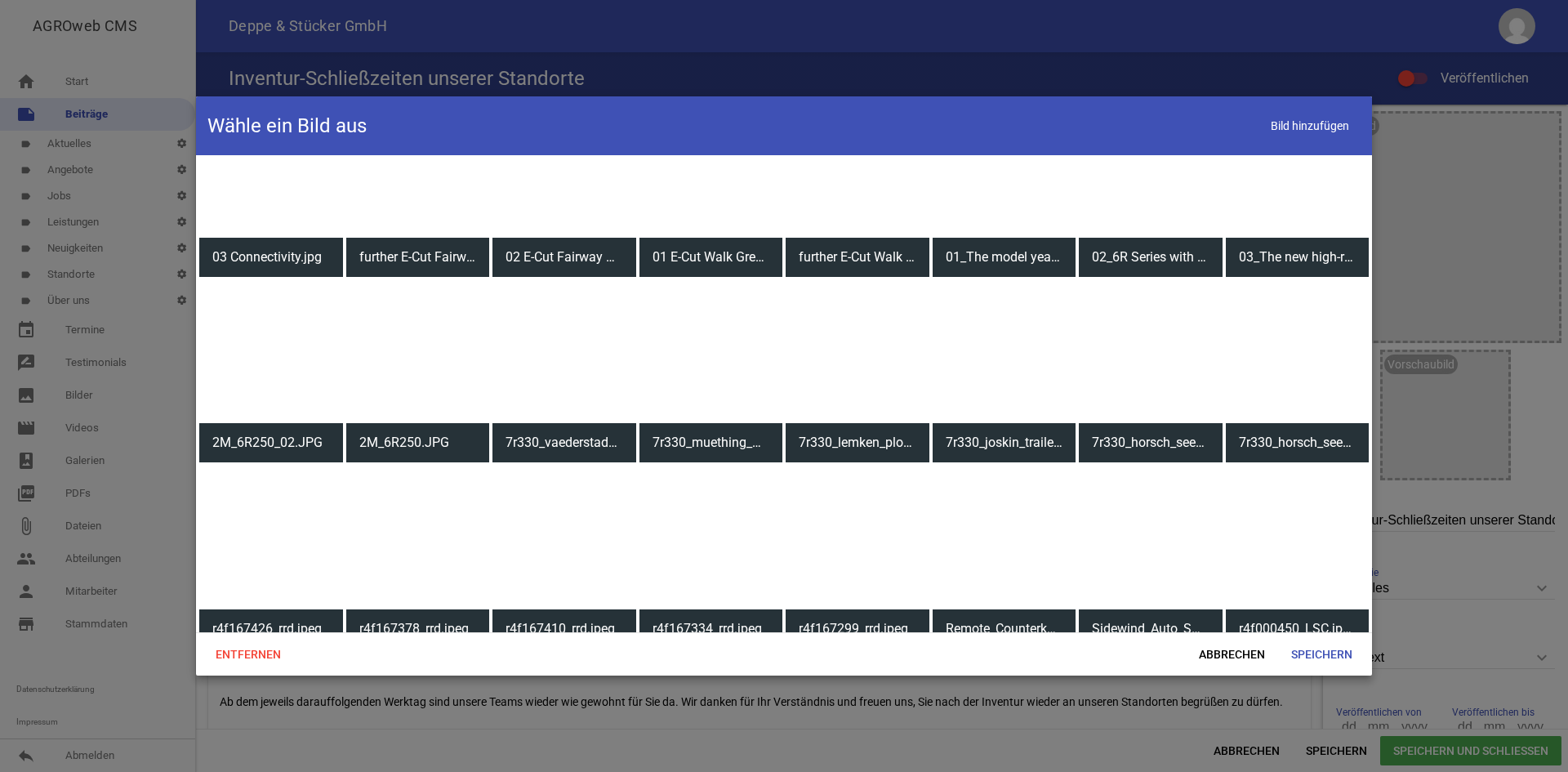
scroll to position [817, 0]
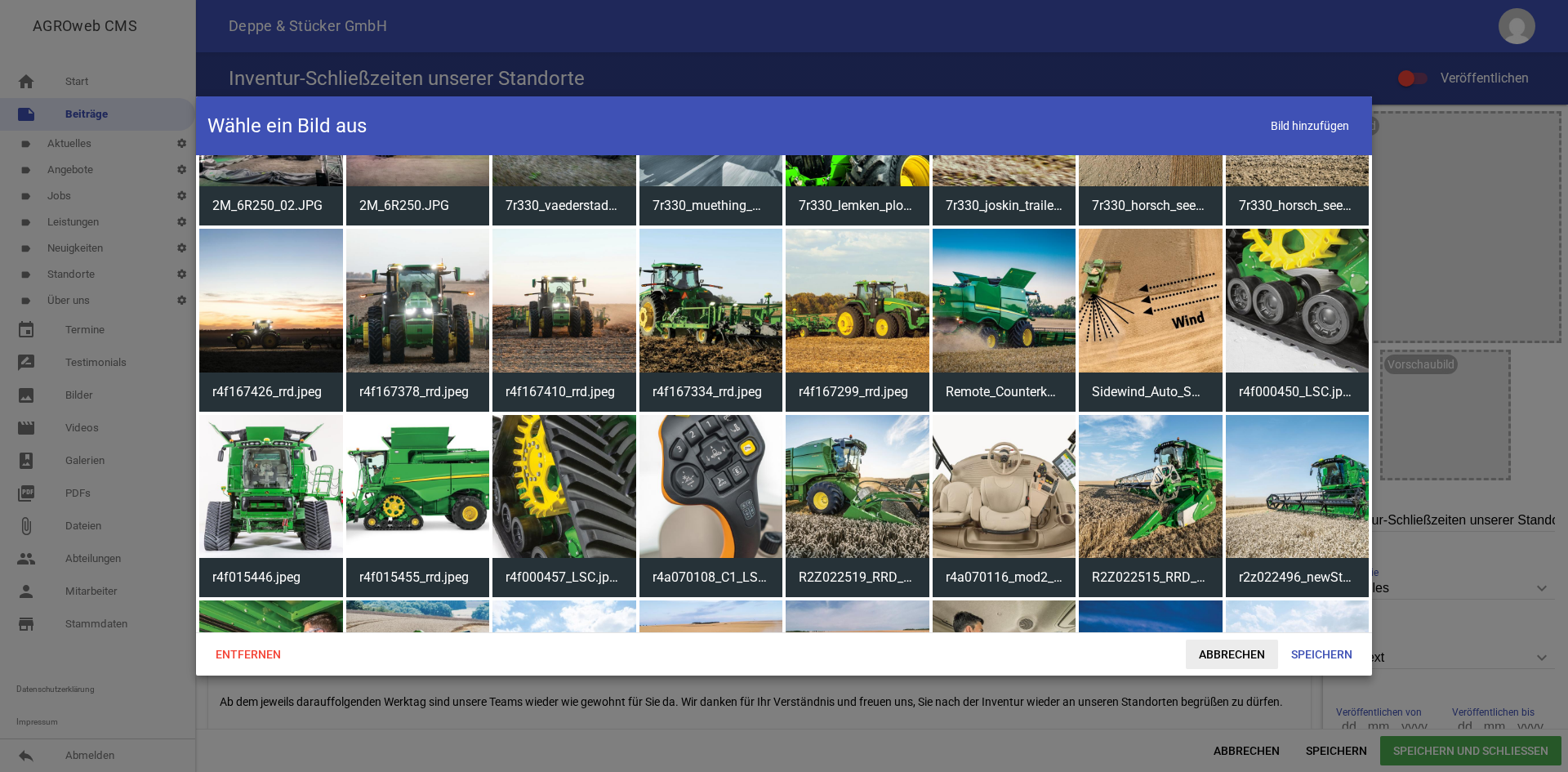
click at [1254, 660] on span "Abbrechen" at bounding box center [1232, 654] width 92 height 29
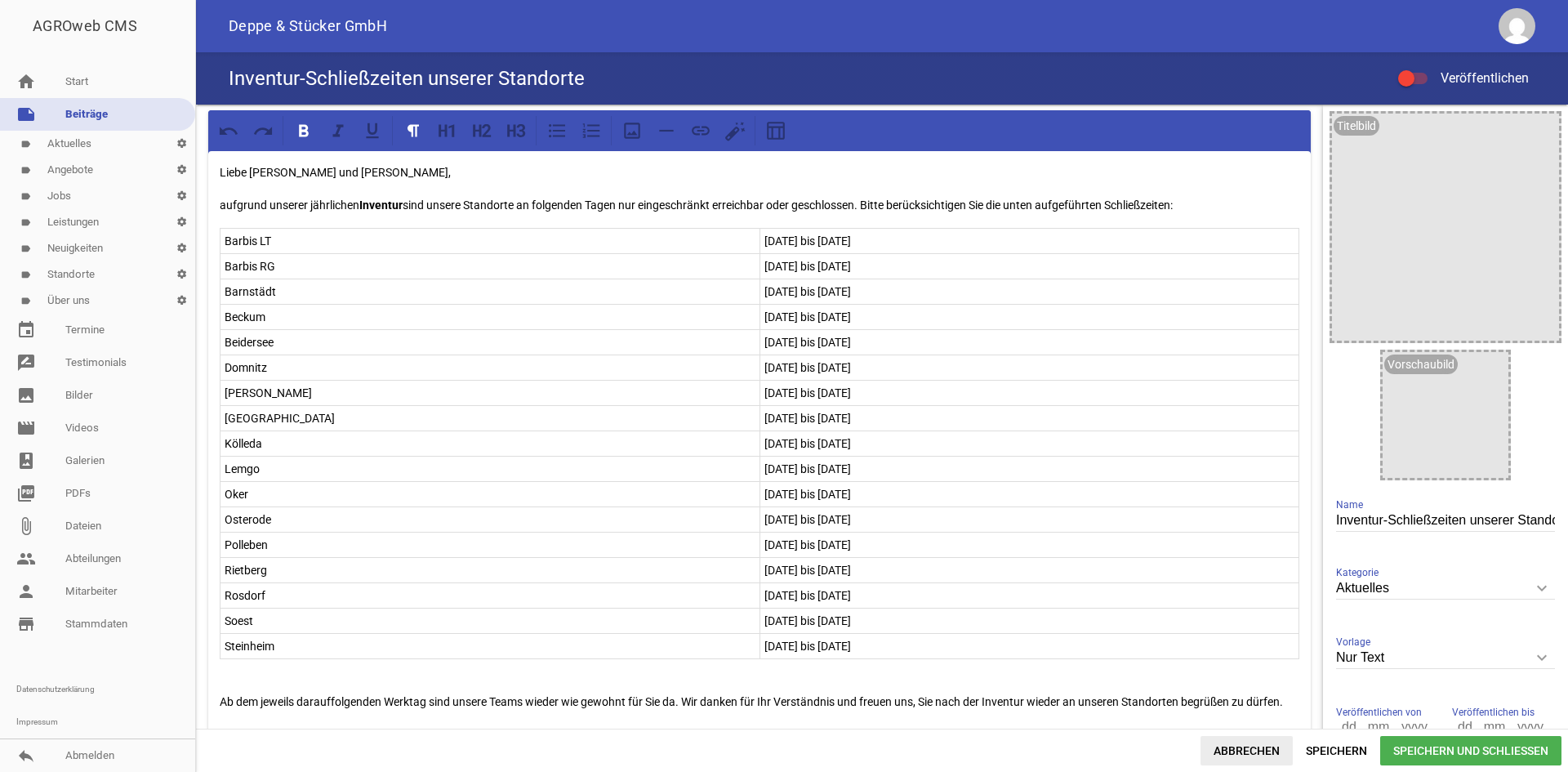
click at [1231, 744] on span "Abbrechen" at bounding box center [1247, 751] width 92 height 29
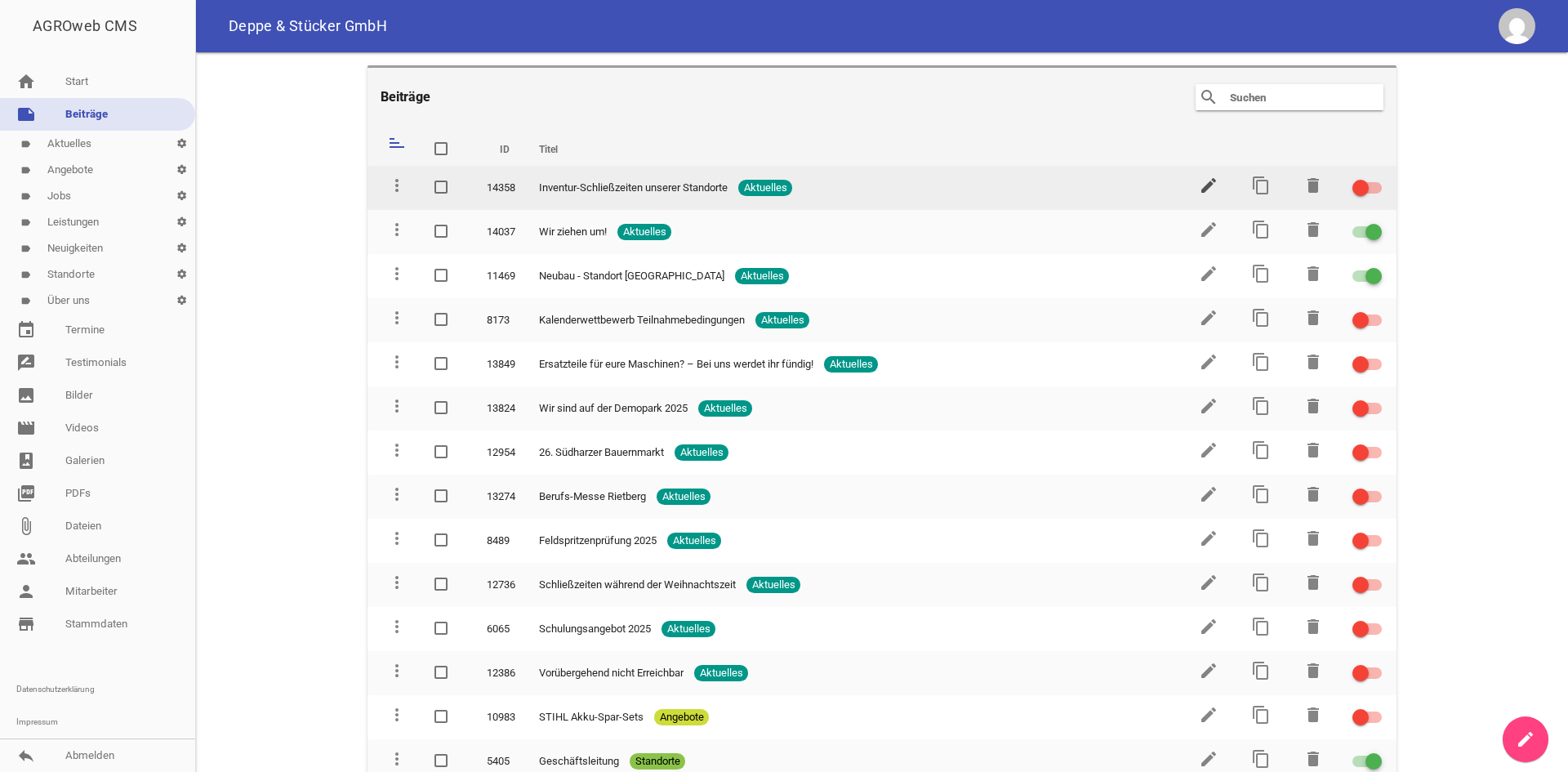
click at [1206, 185] on icon "edit" at bounding box center [1209, 186] width 20 height 20
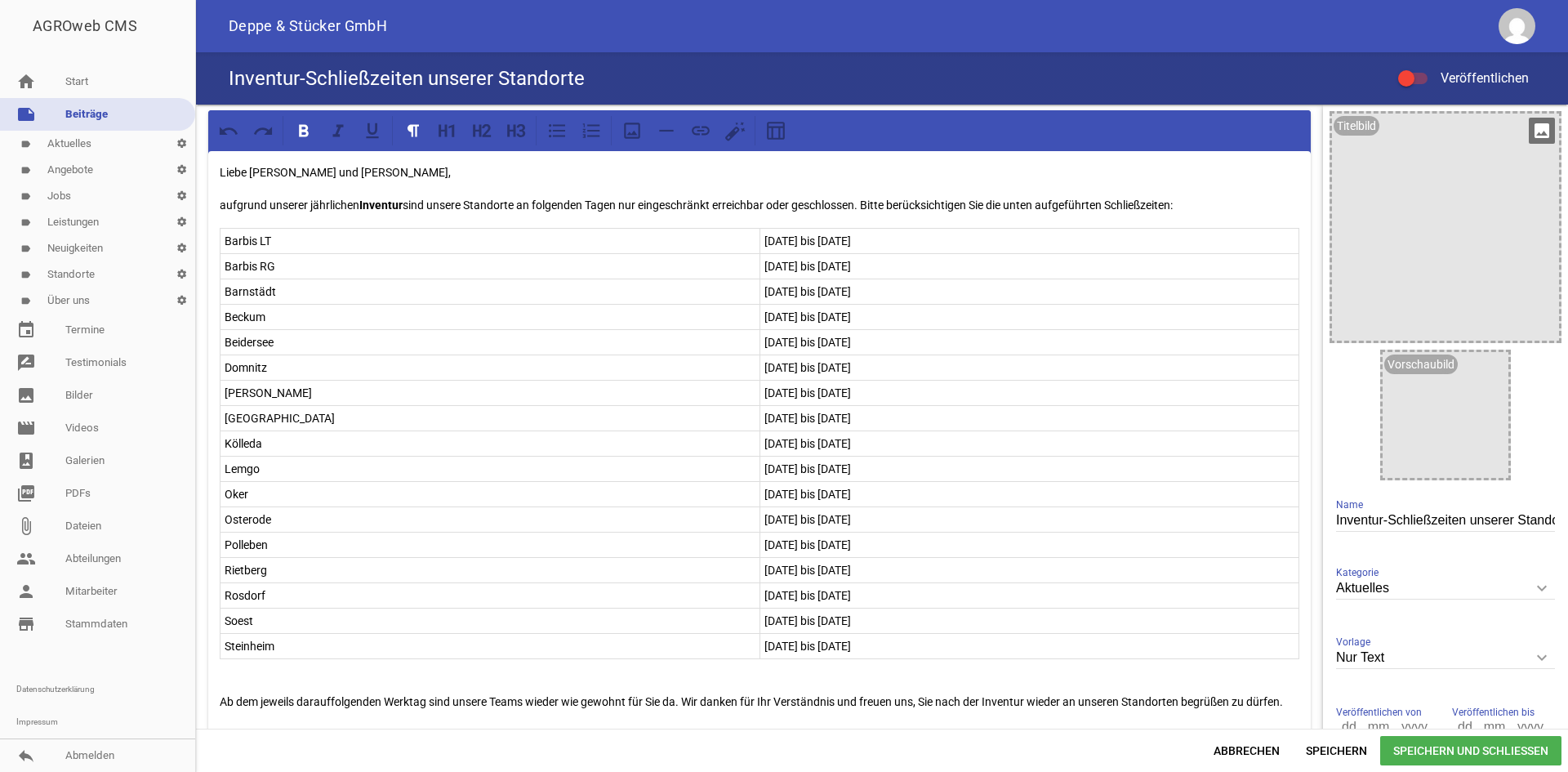
click at [1530, 134] on icon "image" at bounding box center [1541, 130] width 26 height 26
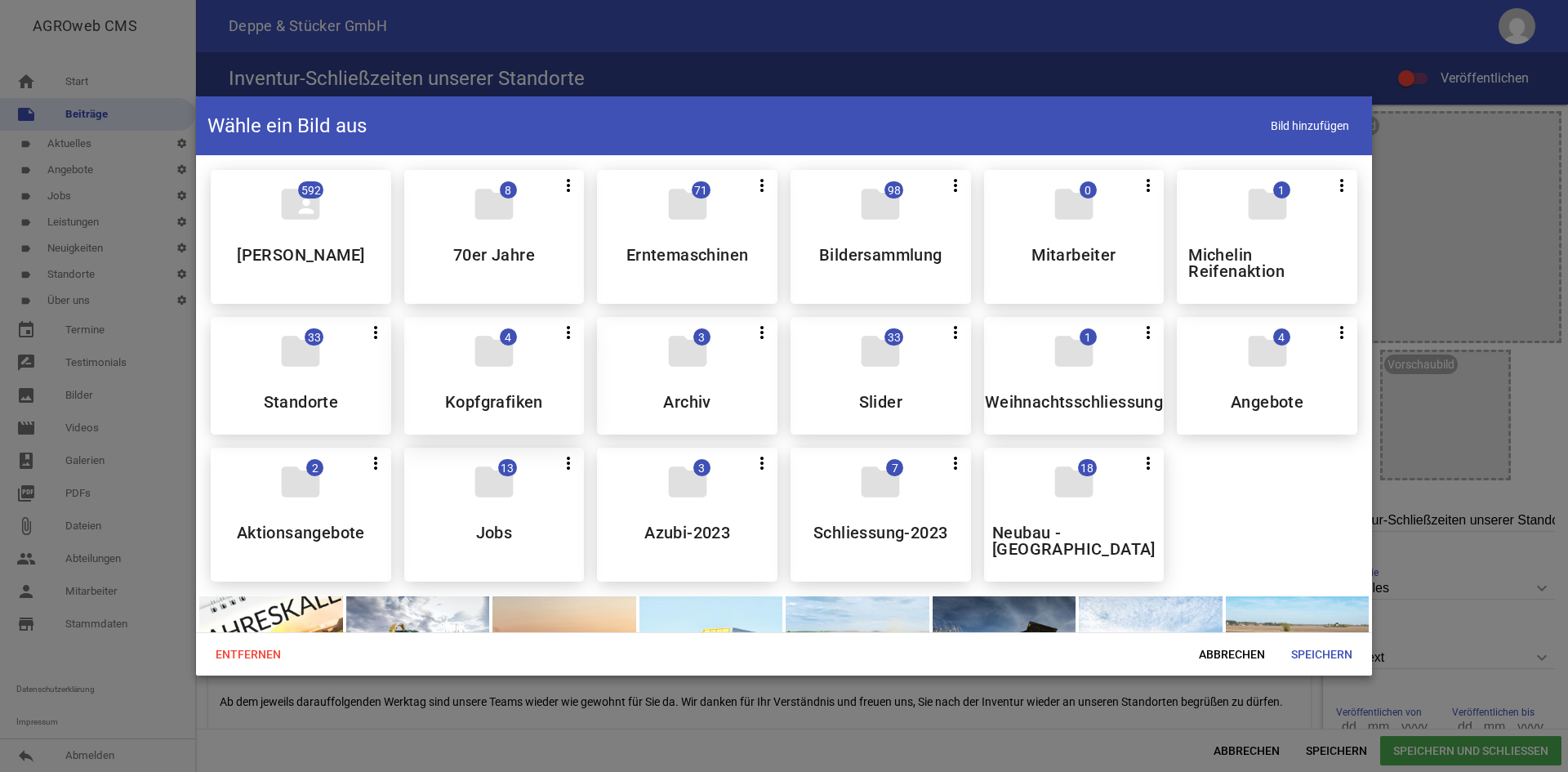
scroll to position [82, 0]
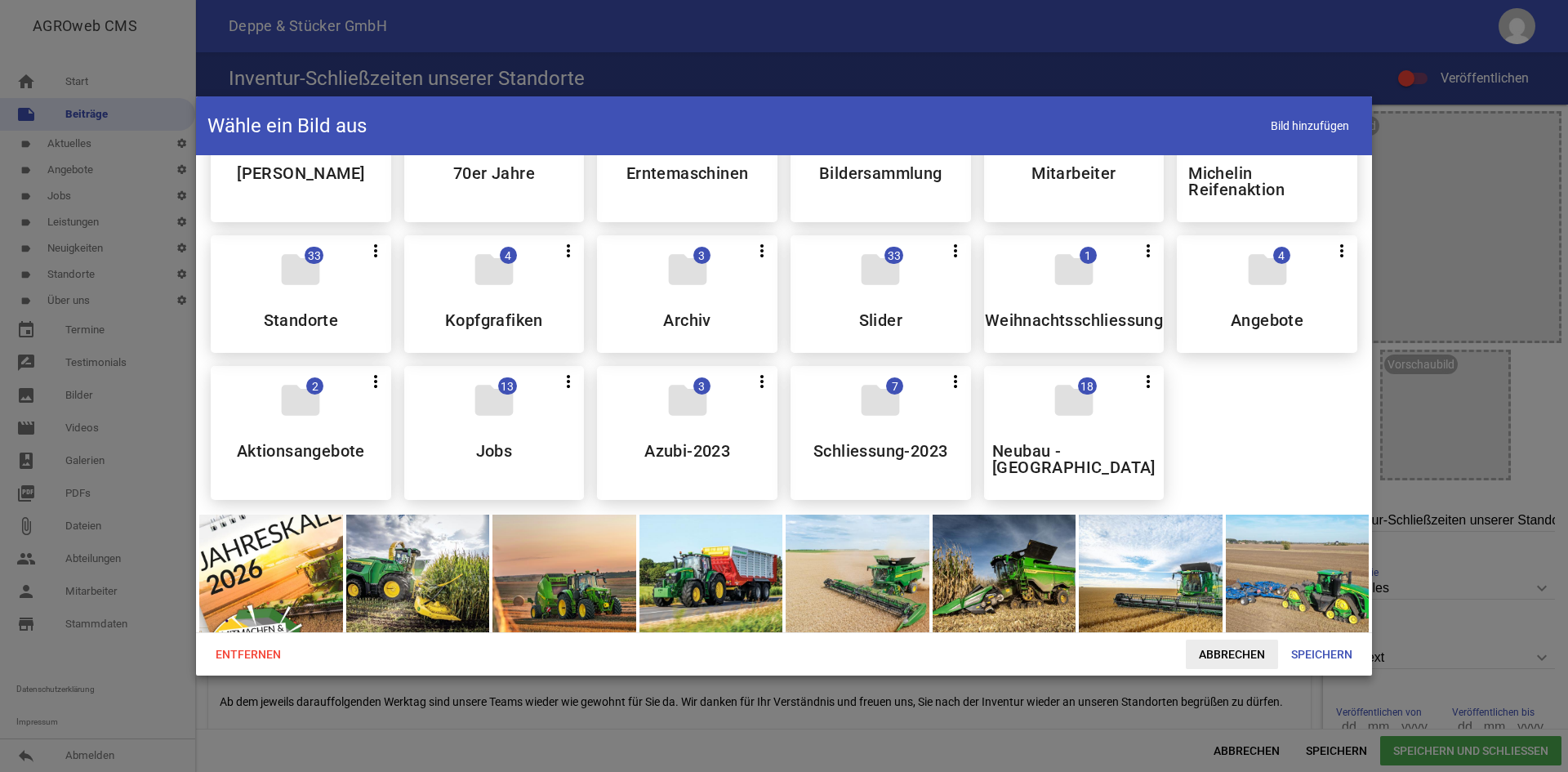
click at [1234, 641] on span "Abbrechen" at bounding box center [1232, 654] width 92 height 29
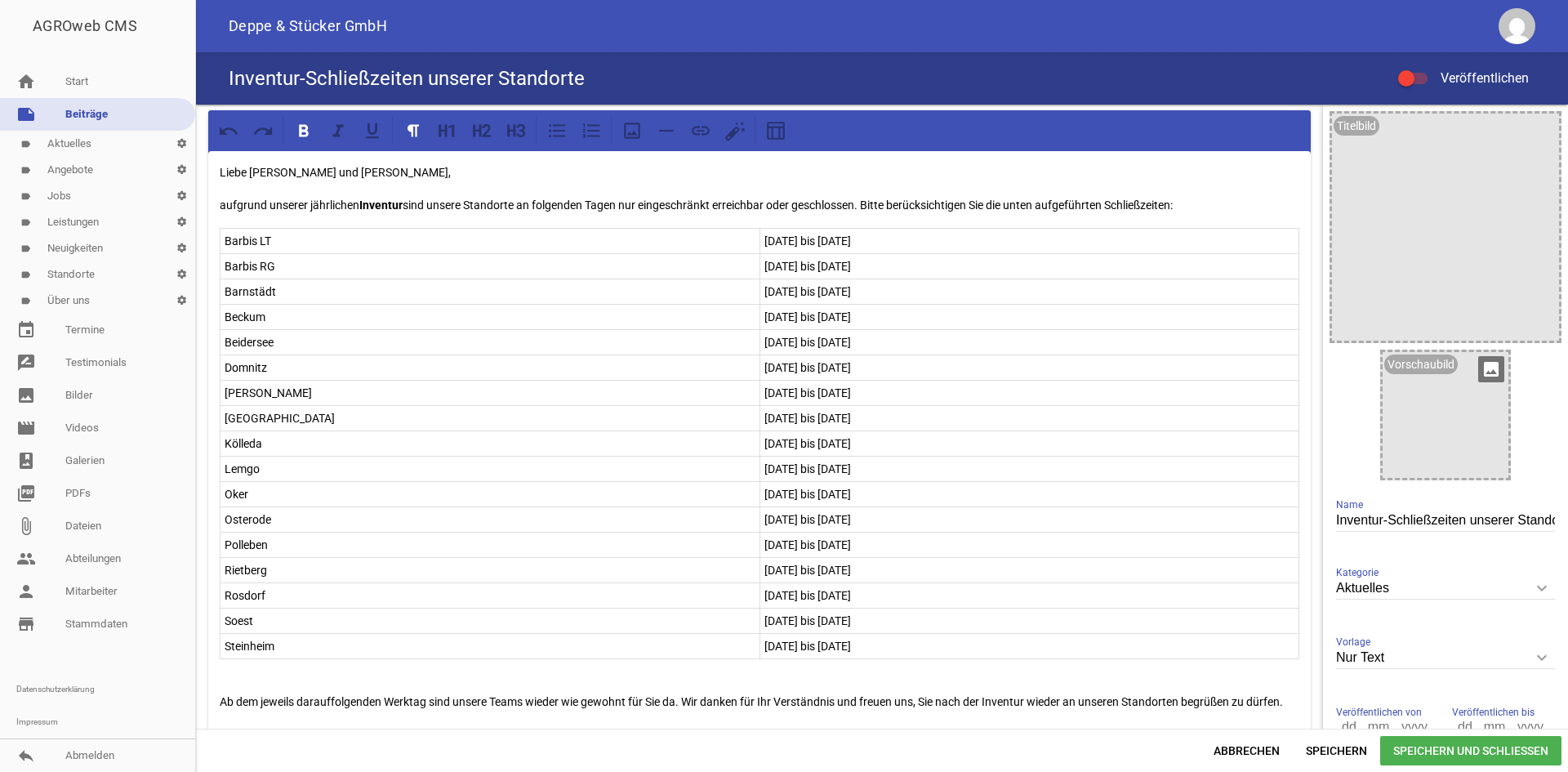
click at [1410, 388] on div at bounding box center [1444, 414] width 125 height 125
click at [1497, 371] on div at bounding box center [1444, 414] width 125 height 125
click at [1492, 372] on icon "image" at bounding box center [1491, 369] width 26 height 26
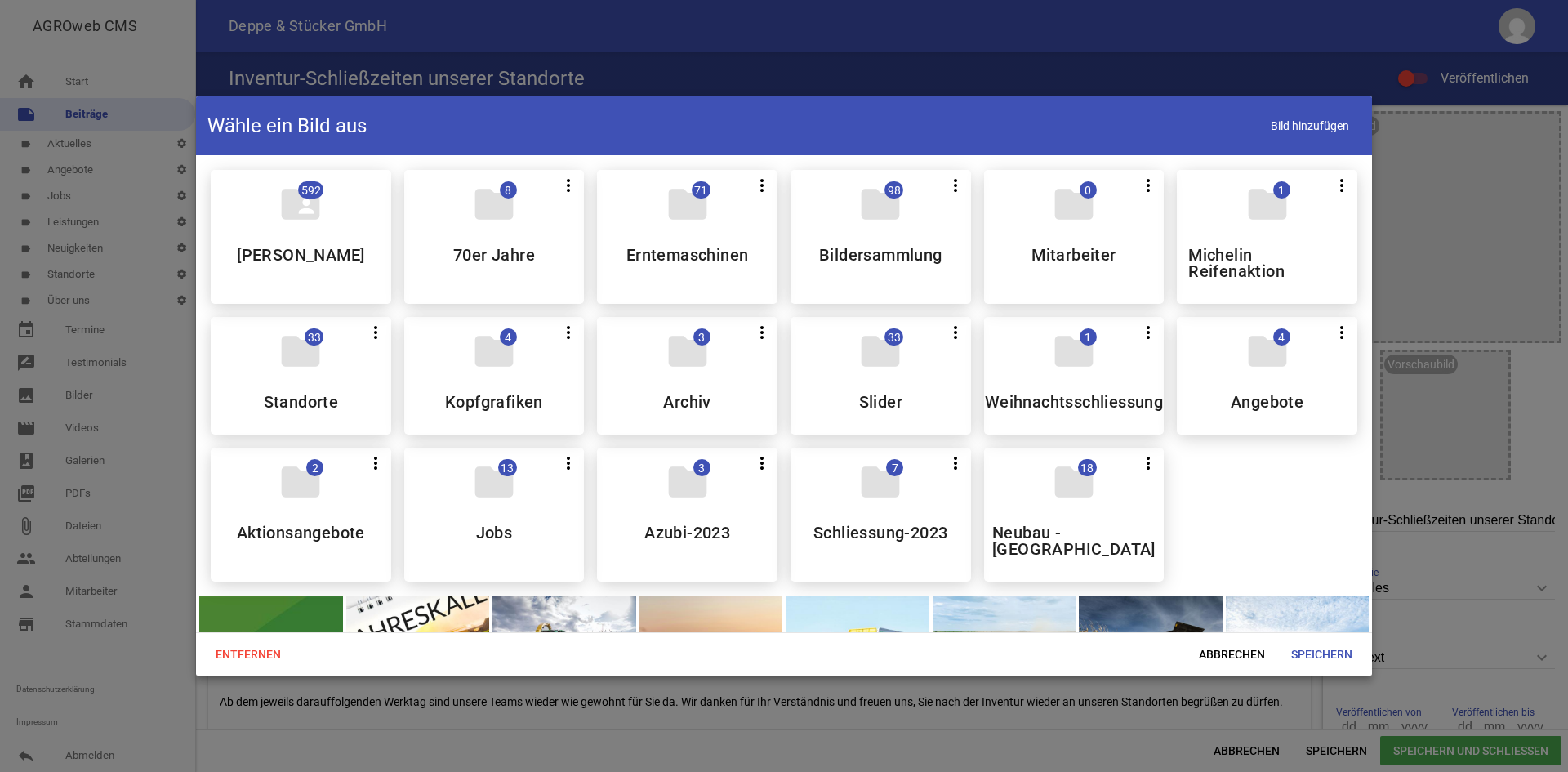
scroll to position [245, 0]
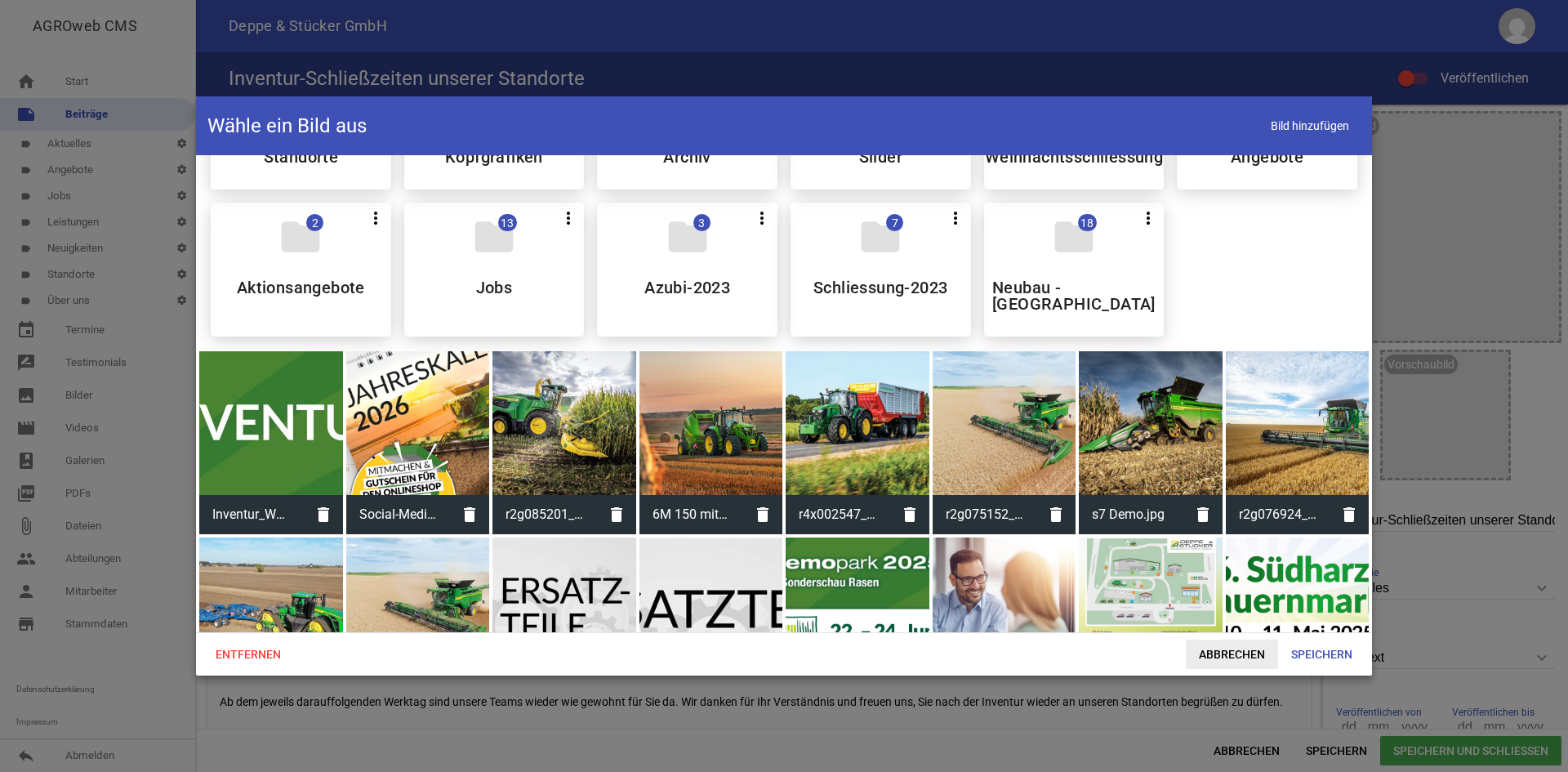
click at [1236, 641] on span "Abbrechen" at bounding box center [1232, 654] width 92 height 29
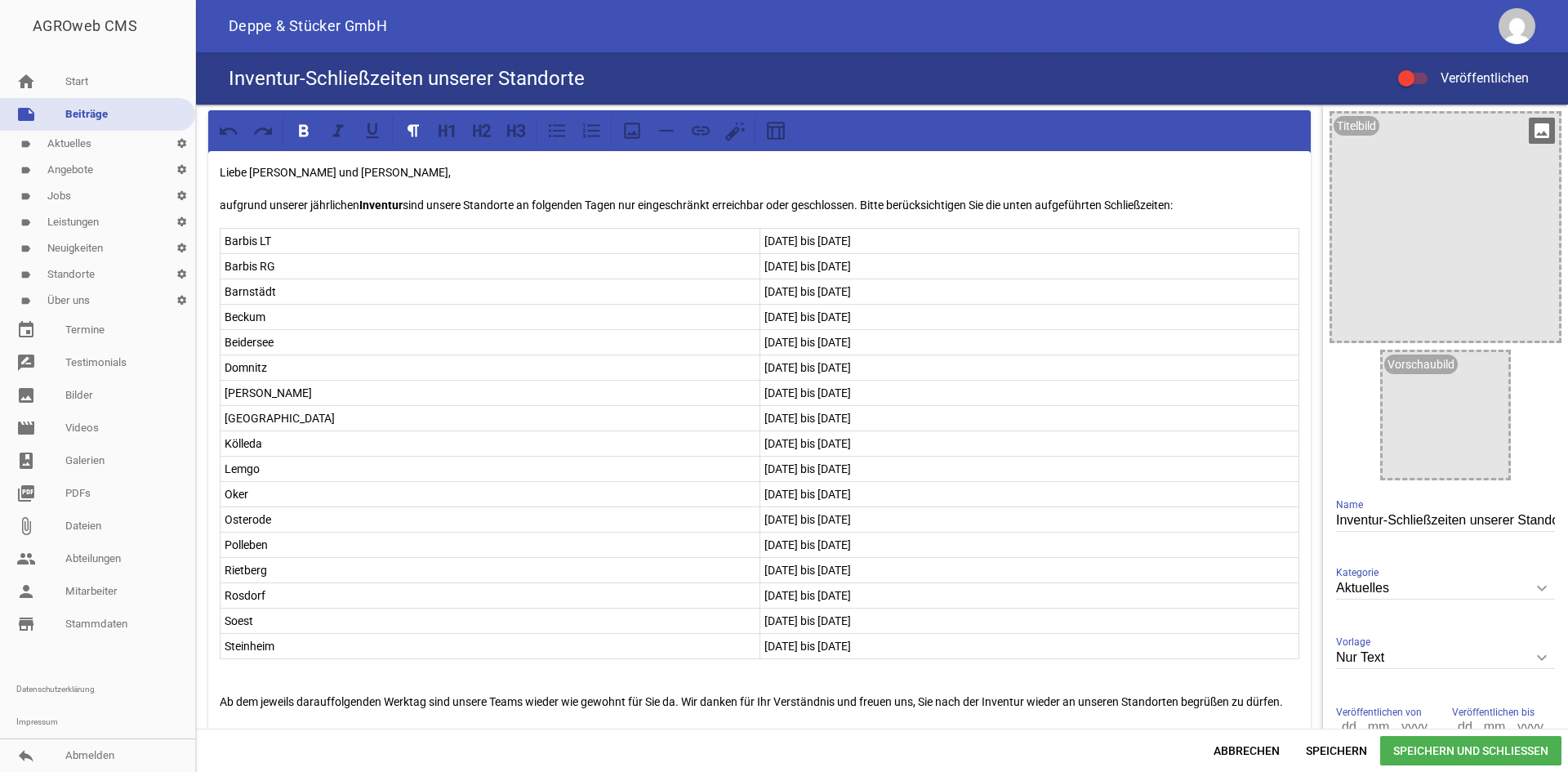
click at [1535, 132] on icon "image" at bounding box center [1541, 130] width 26 height 26
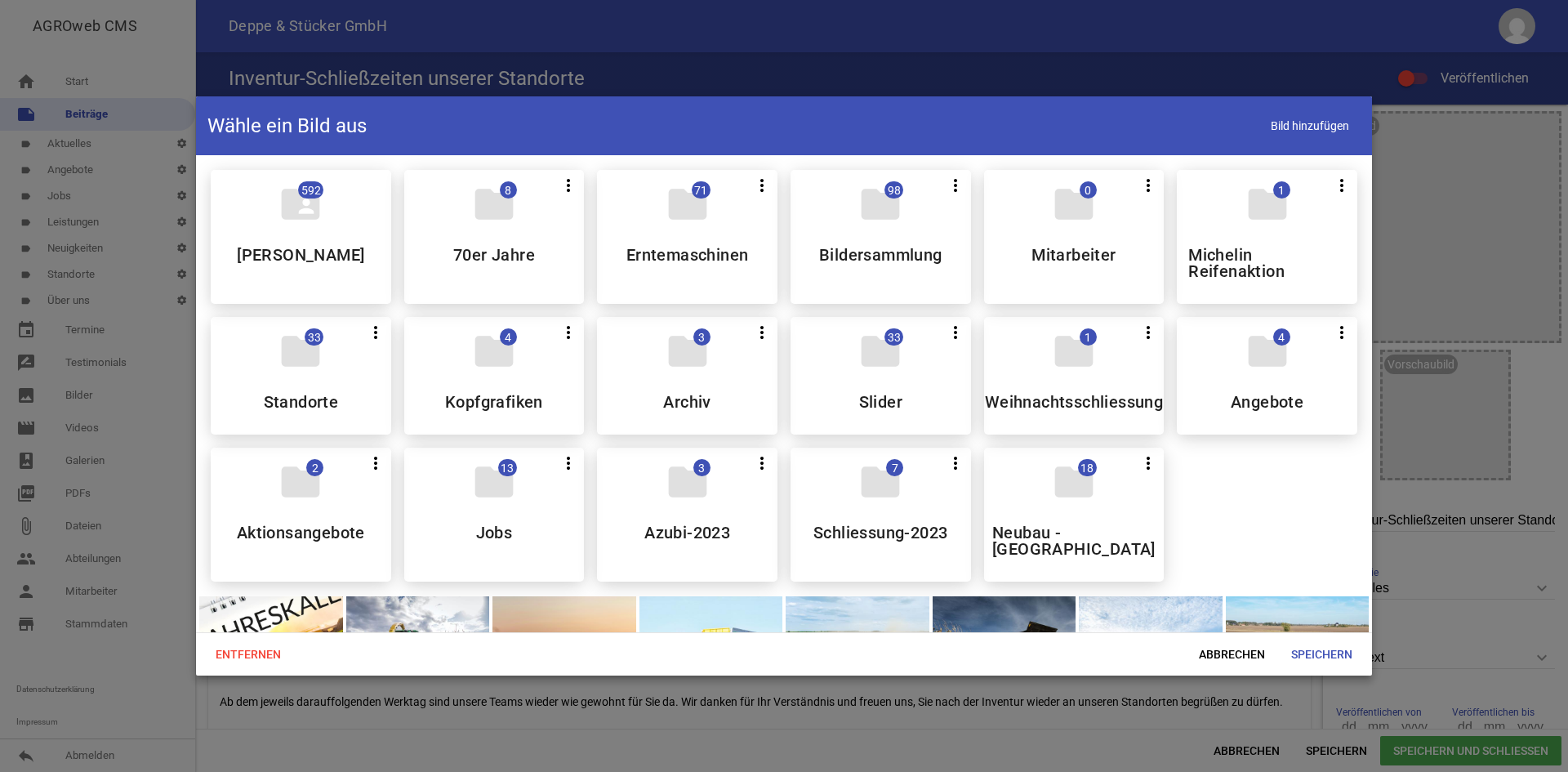
scroll to position [164, 0]
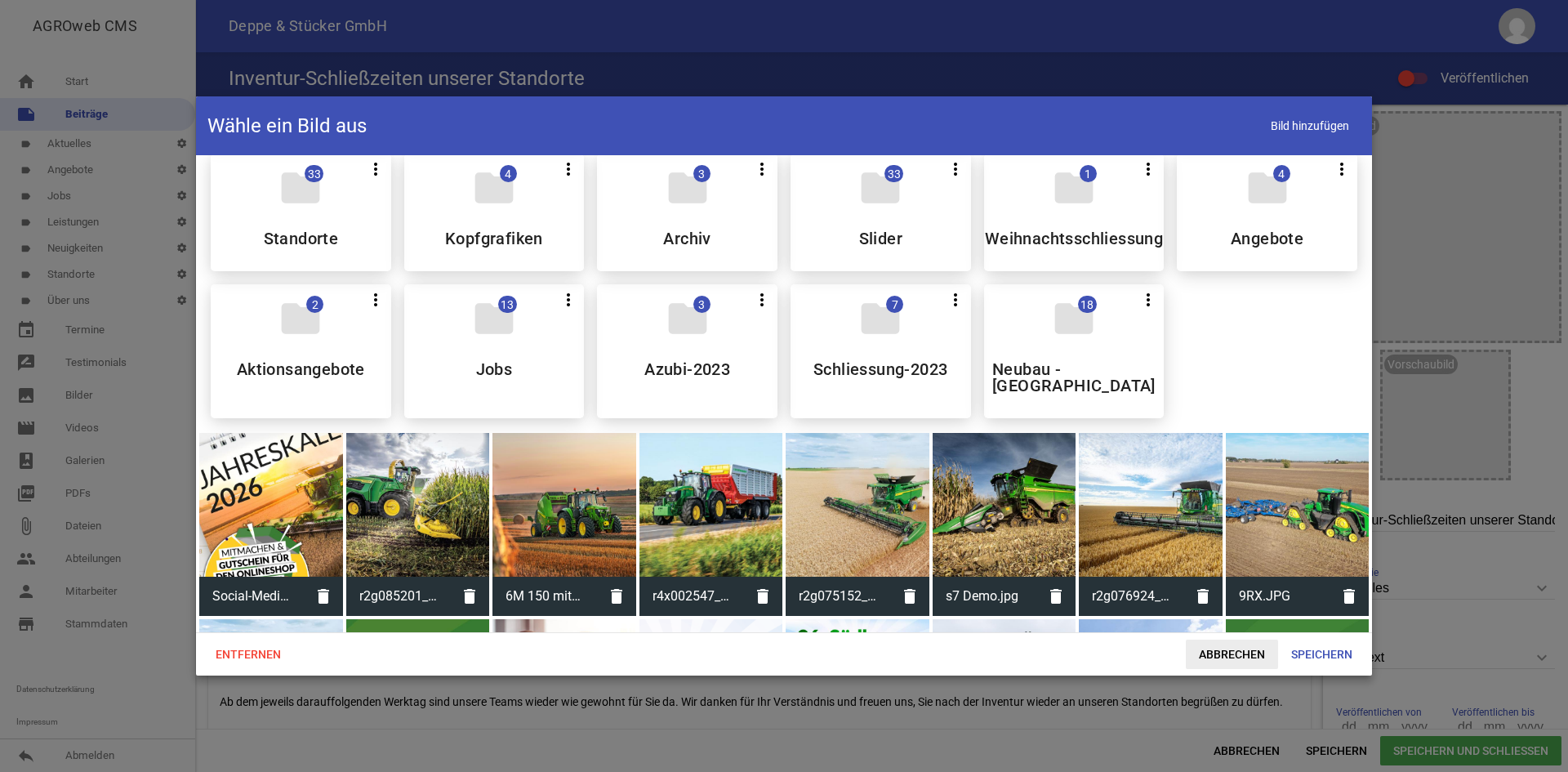
click at [1244, 661] on span "Abbrechen" at bounding box center [1232, 654] width 92 height 29
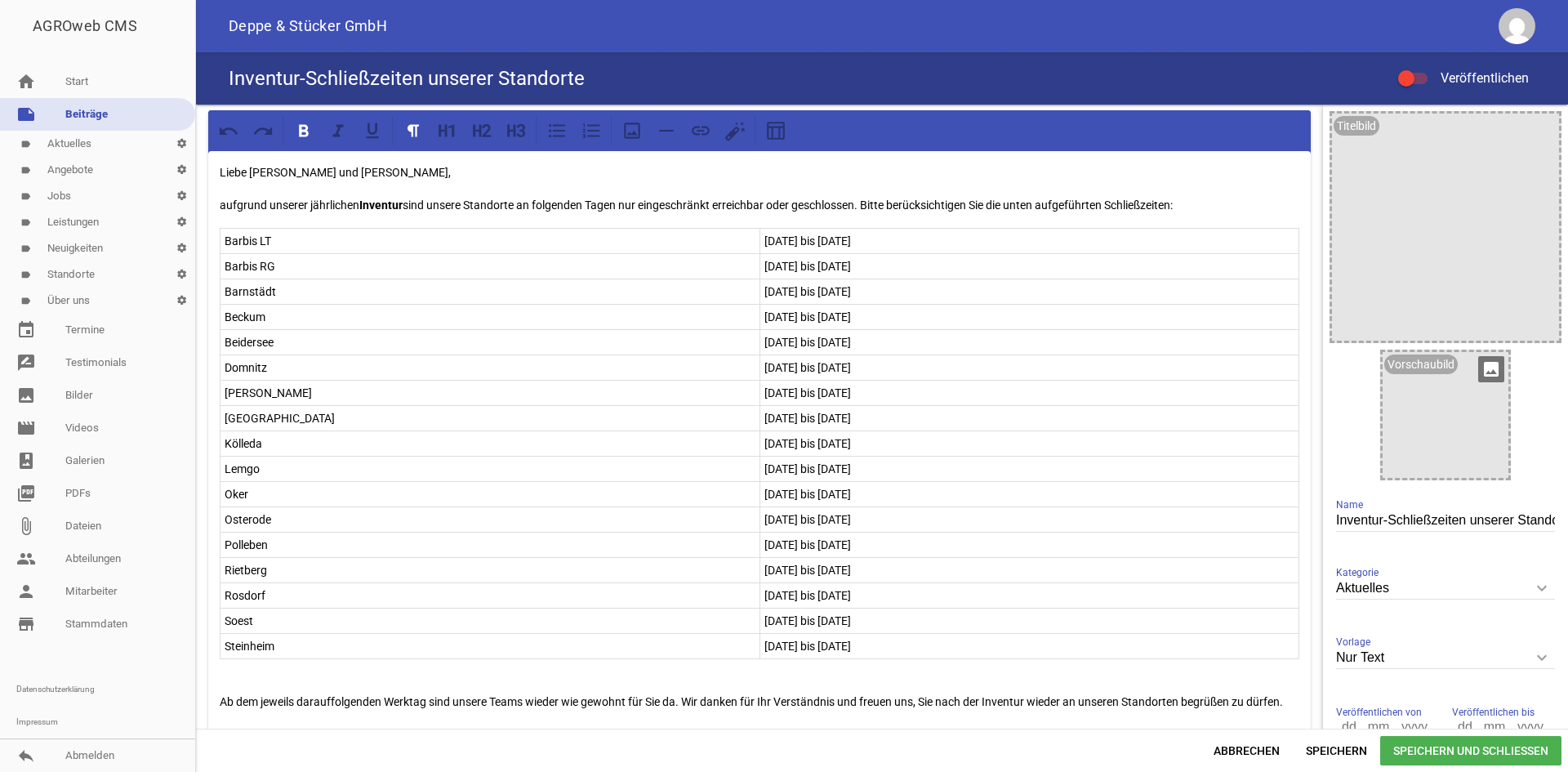
click at [1485, 365] on icon "image" at bounding box center [1491, 369] width 26 height 26
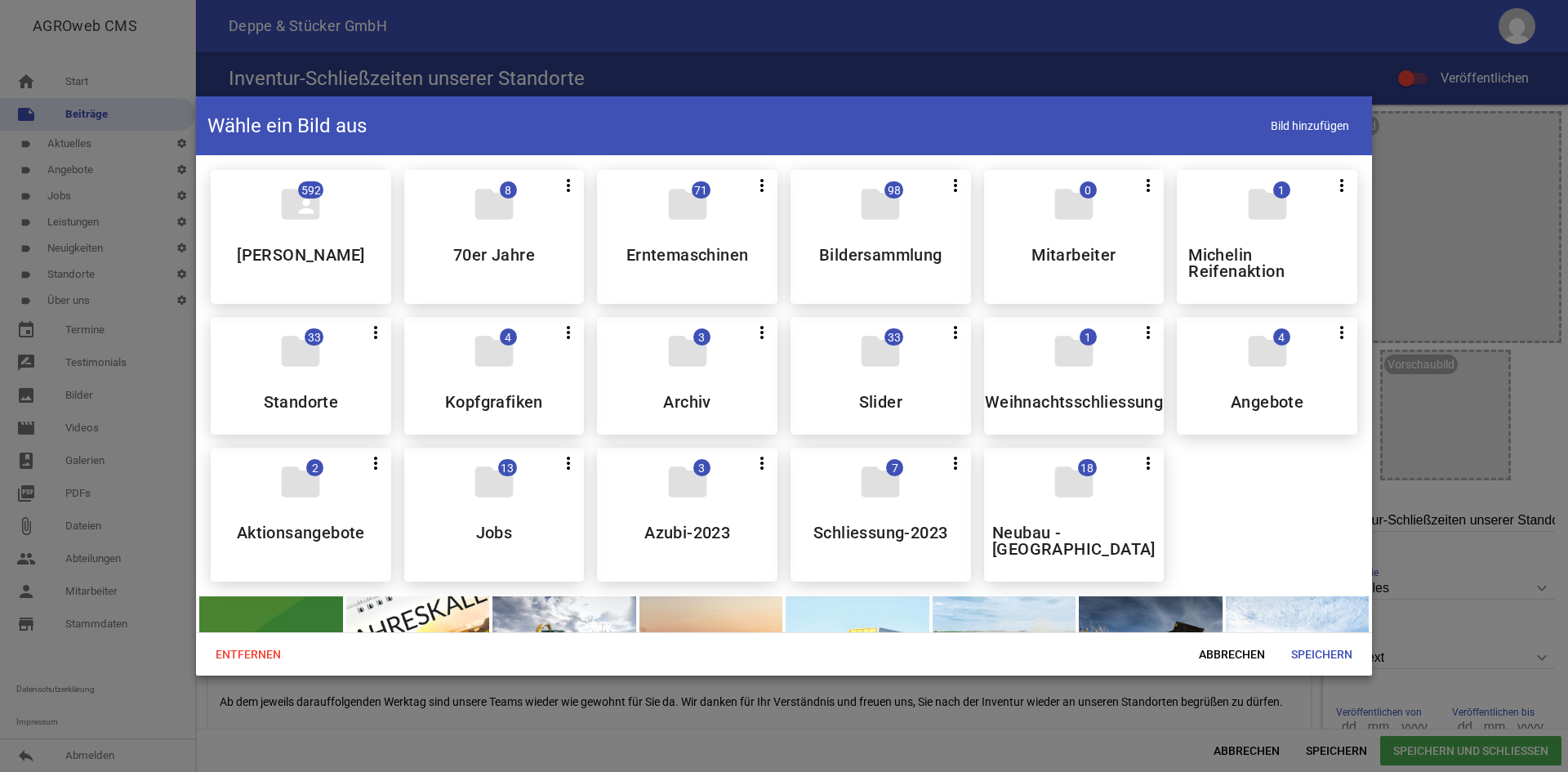
click at [276, 597] on div at bounding box center [271, 669] width 144 height 144
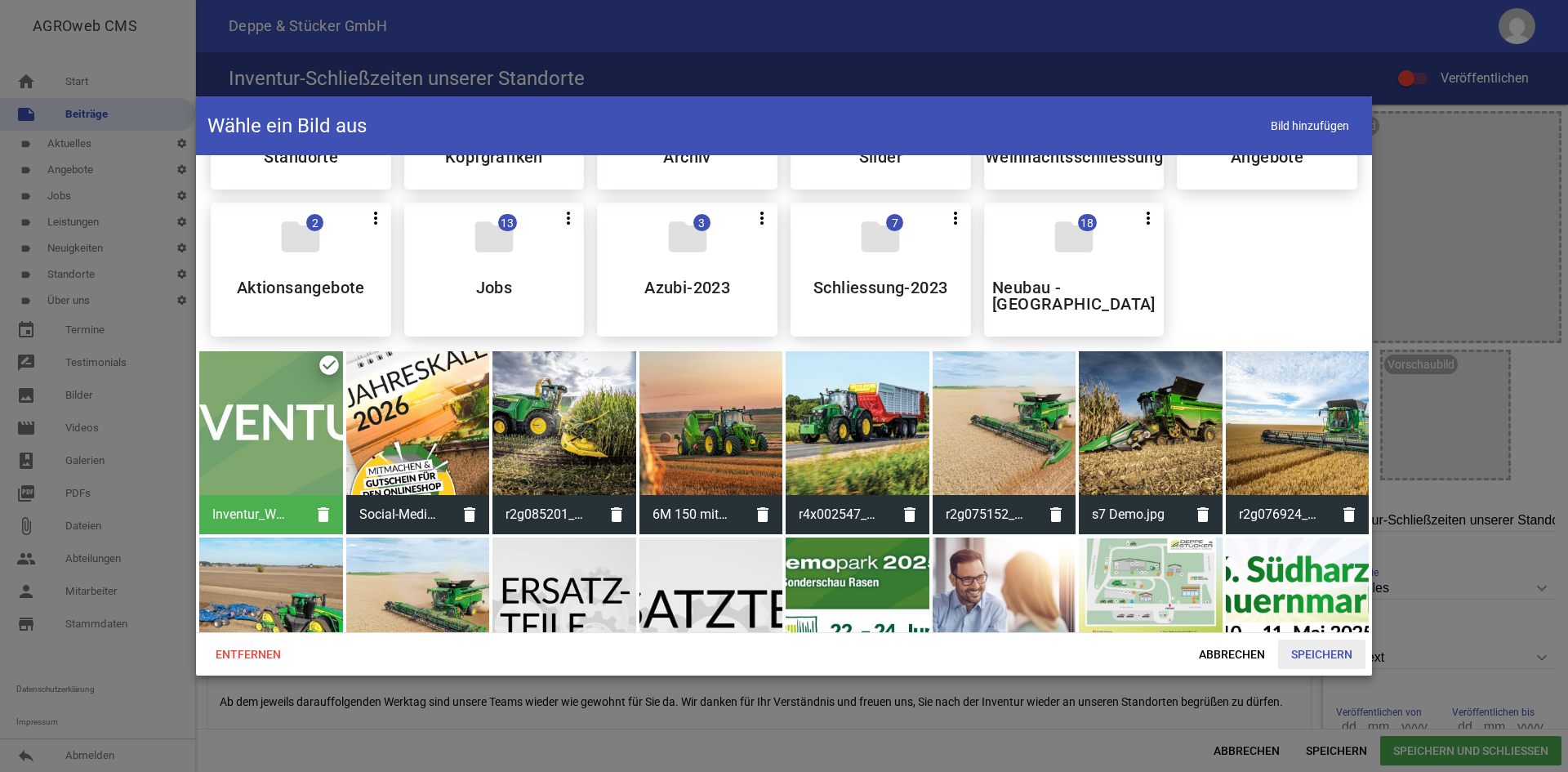
click at [1309, 655] on span "Speichern" at bounding box center [1322, 654] width 87 height 29
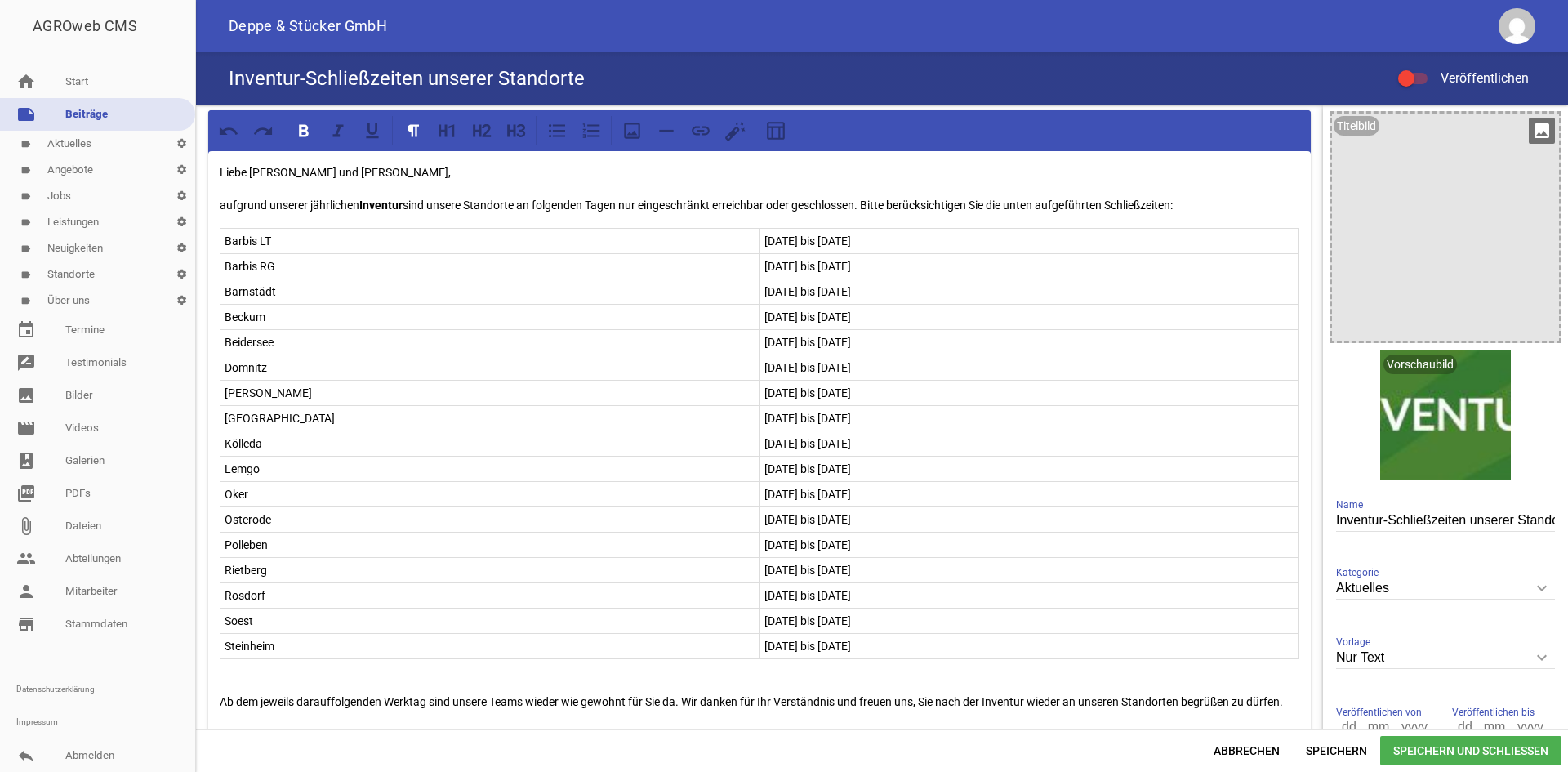
drag, startPoint x: 1350, startPoint y: 117, endPoint x: 1350, endPoint y: 125, distance: 8.0
click at [1350, 125] on div "Titelbild" at bounding box center [1356, 125] width 45 height 20
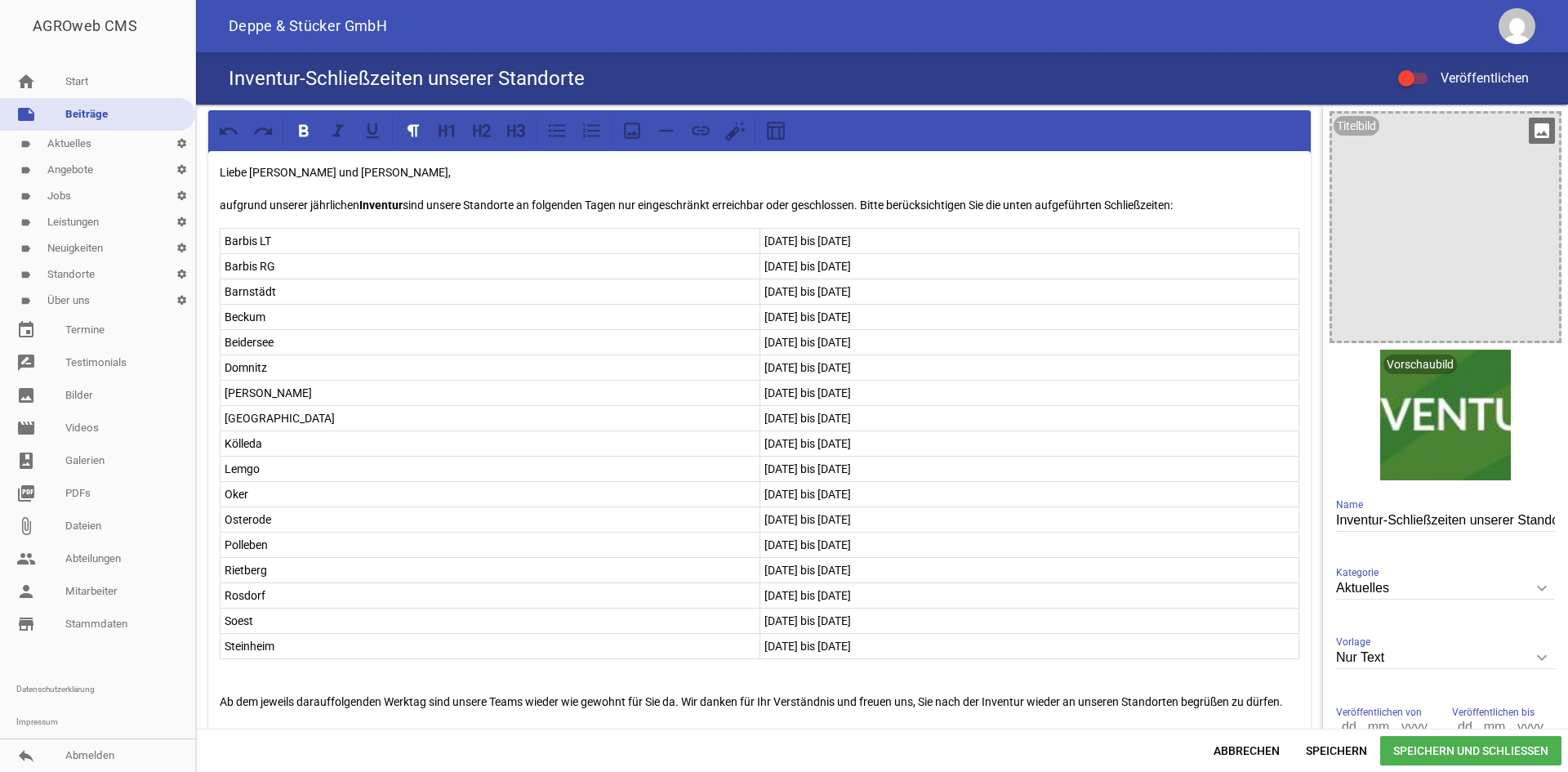
click at [1359, 132] on div "Titelbild" at bounding box center [1356, 125] width 45 height 20
click at [1459, 215] on div at bounding box center [1444, 227] width 227 height 227
click at [1422, 261] on div at bounding box center [1444, 227] width 227 height 227
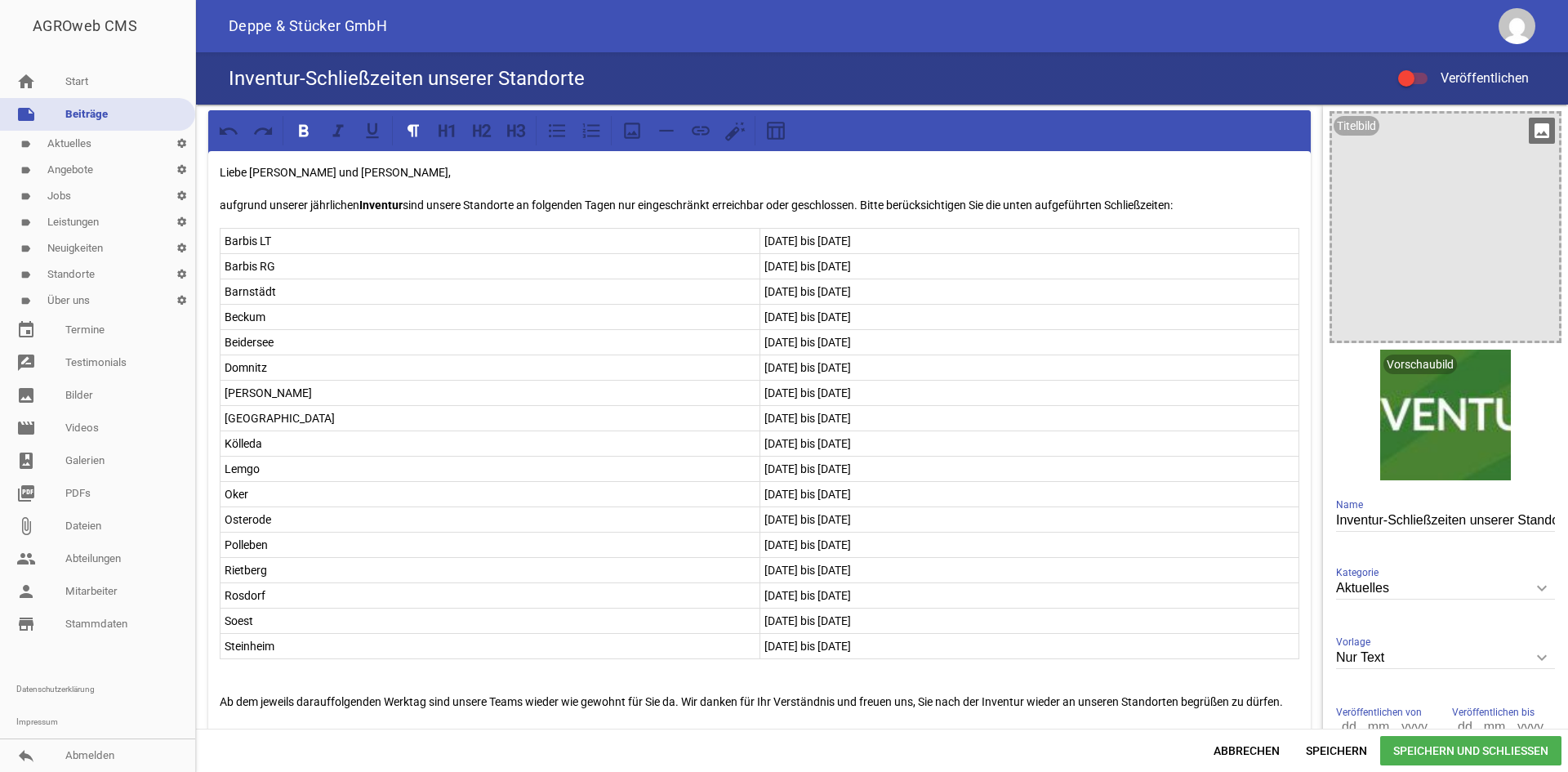
click at [1422, 261] on div at bounding box center [1444, 227] width 227 height 227
click at [1422, 262] on div at bounding box center [1444, 227] width 227 height 227
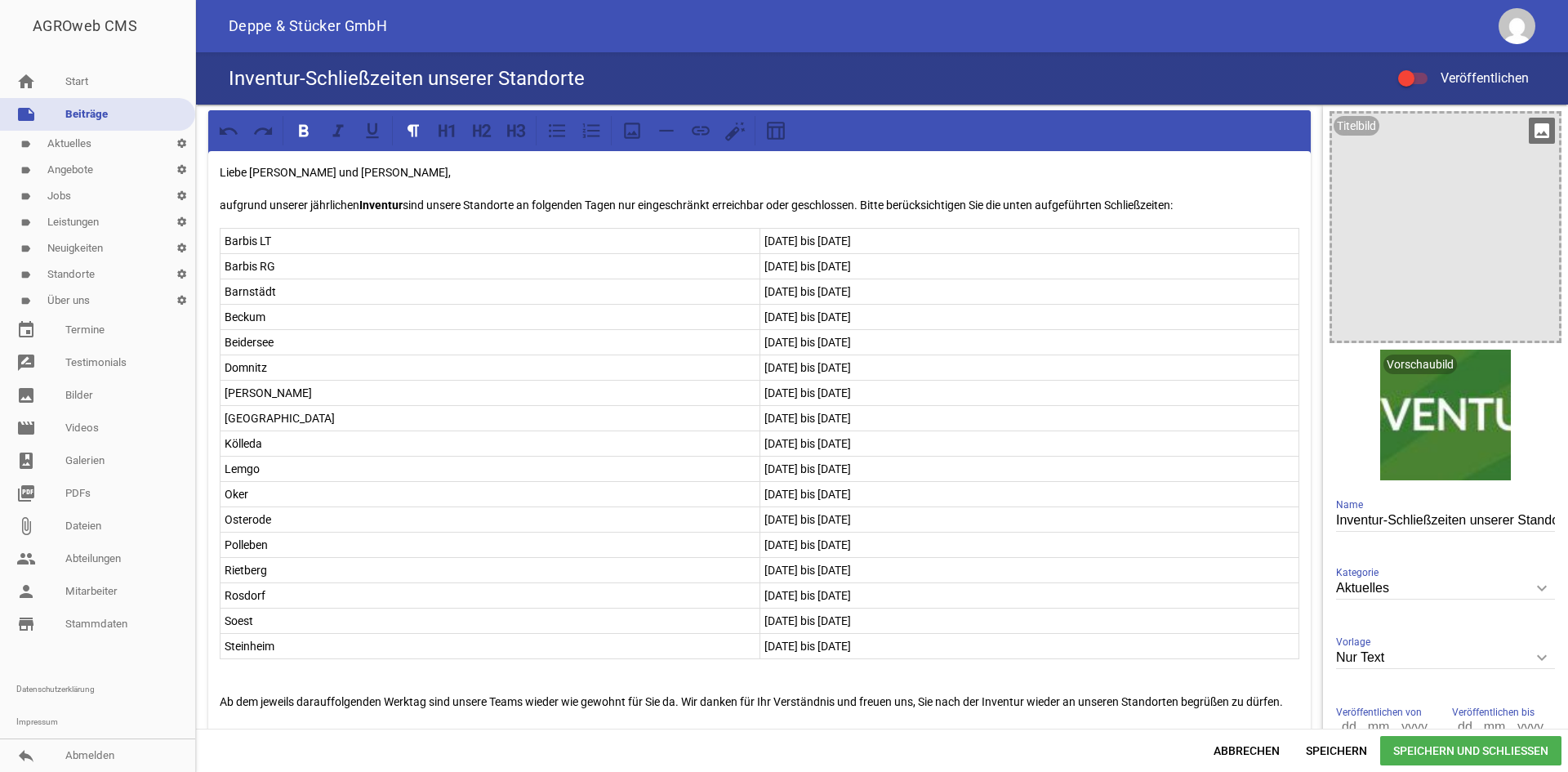
click at [1422, 262] on div at bounding box center [1444, 227] width 227 height 227
click at [1422, 263] on div at bounding box center [1444, 227] width 227 height 227
click at [1422, 267] on div at bounding box center [1444, 227] width 227 height 227
click at [1538, 136] on icon "image" at bounding box center [1541, 130] width 26 height 26
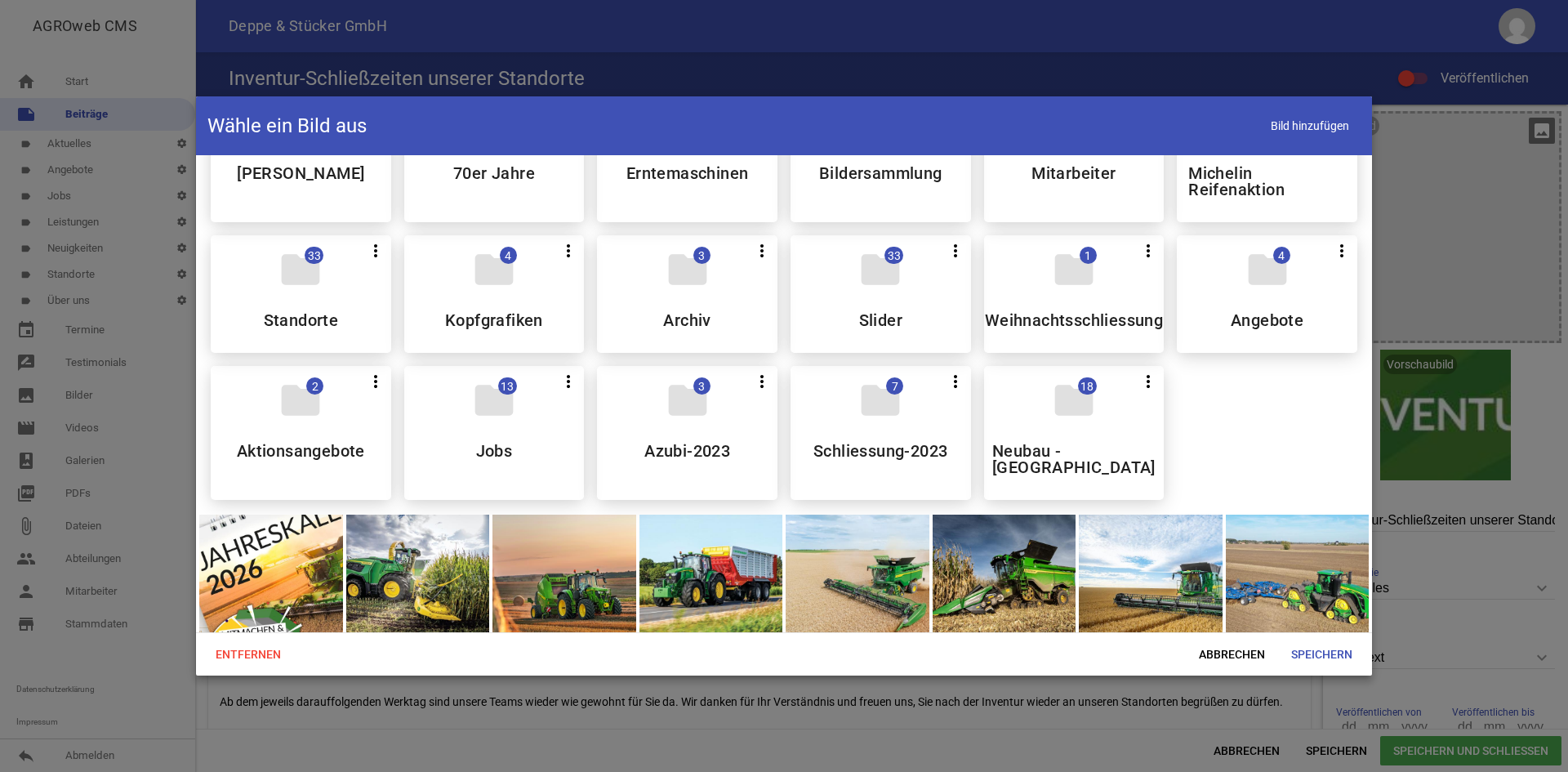
scroll to position [164, 0]
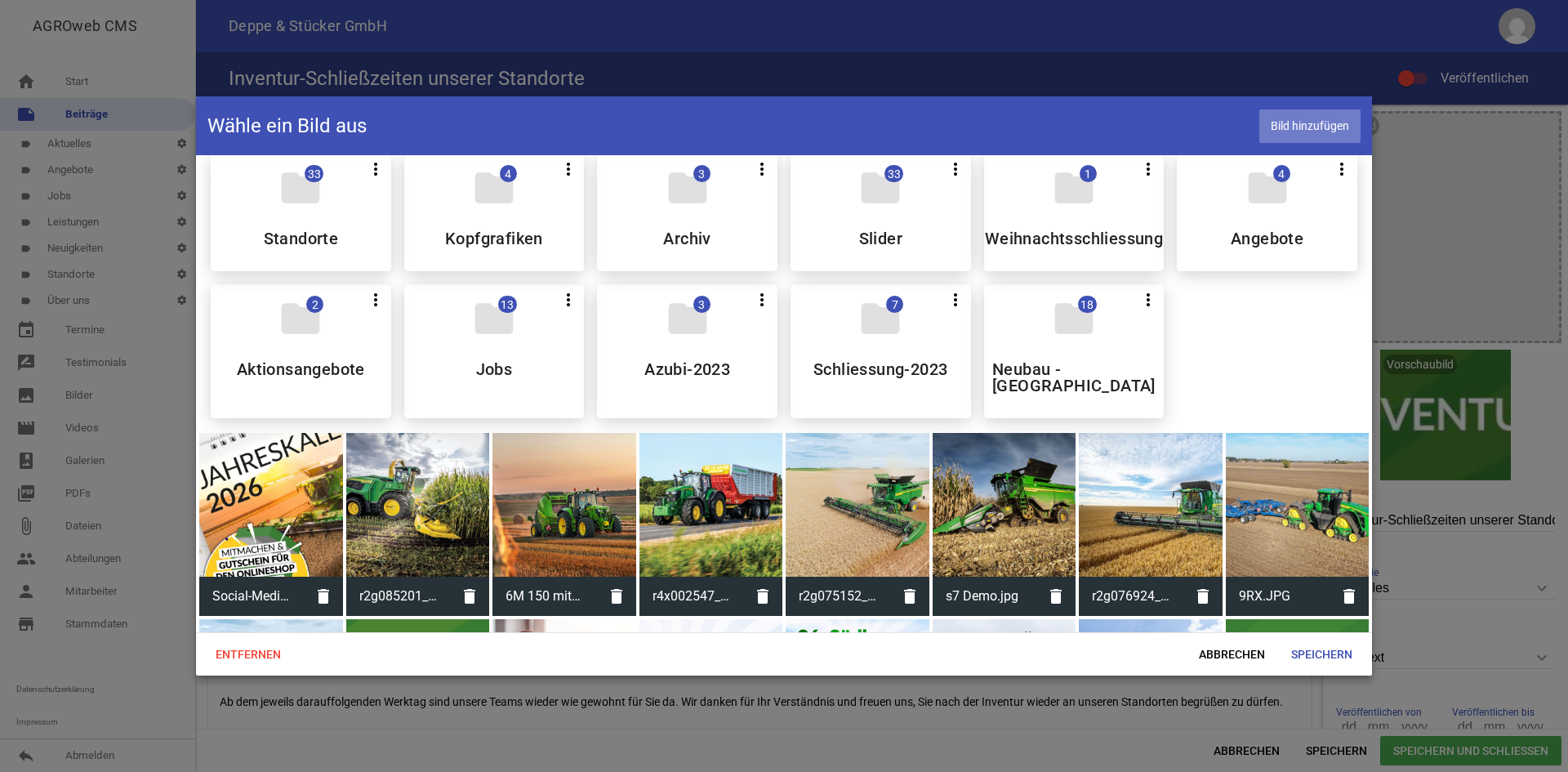
click at [1328, 125] on span "Bild hinzufügen" at bounding box center [1310, 126] width 101 height 34
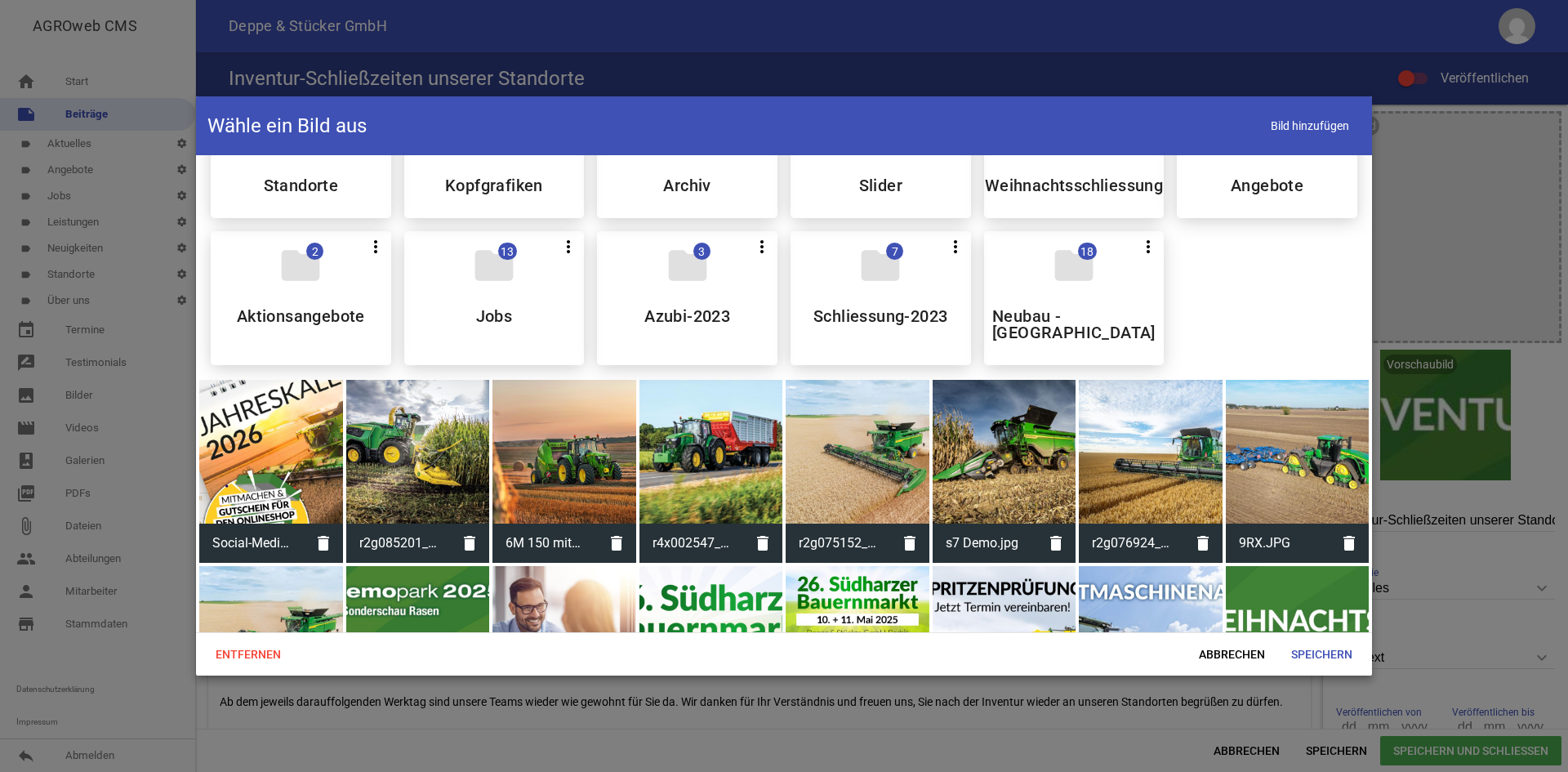
scroll to position [0, 0]
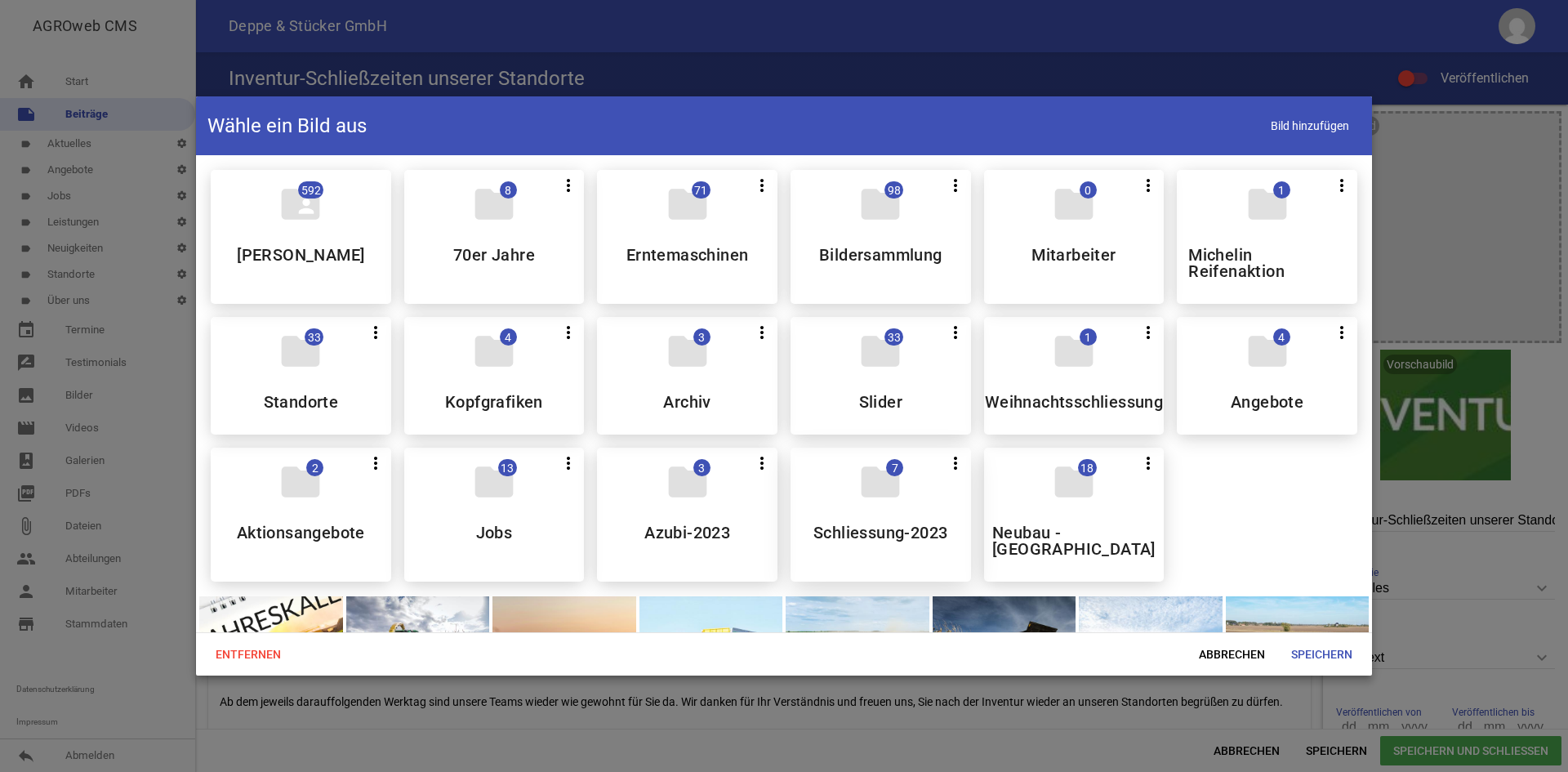
click at [849, 508] on div "folder 7 more_vert Teilen Bearbeiten Löschen Schliessung-2023" at bounding box center [880, 514] width 180 height 134
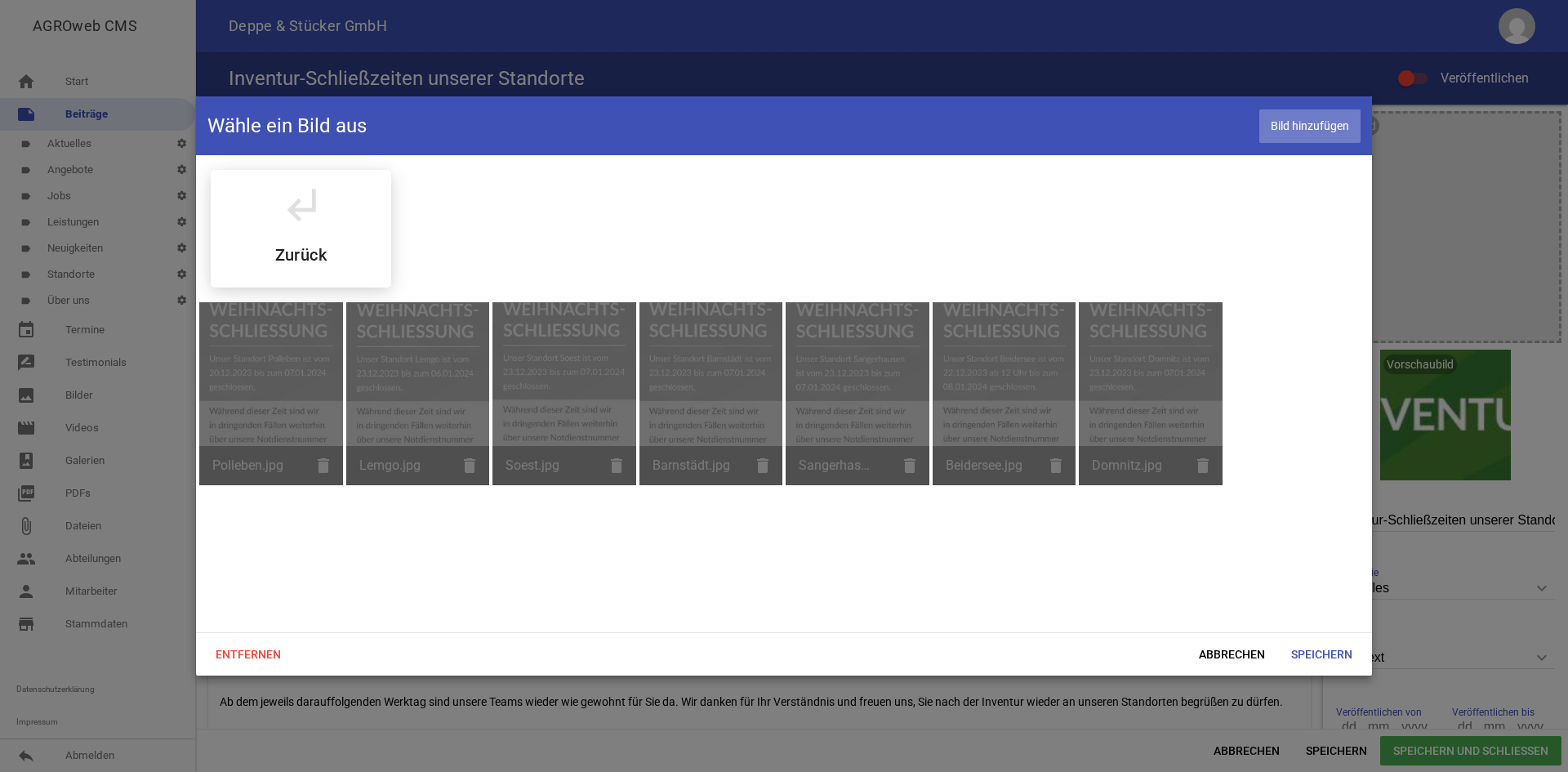
click at [1316, 124] on span "Bild hinzufügen" at bounding box center [1310, 126] width 101 height 34
click at [1216, 666] on span "Abbrechen" at bounding box center [1232, 654] width 92 height 29
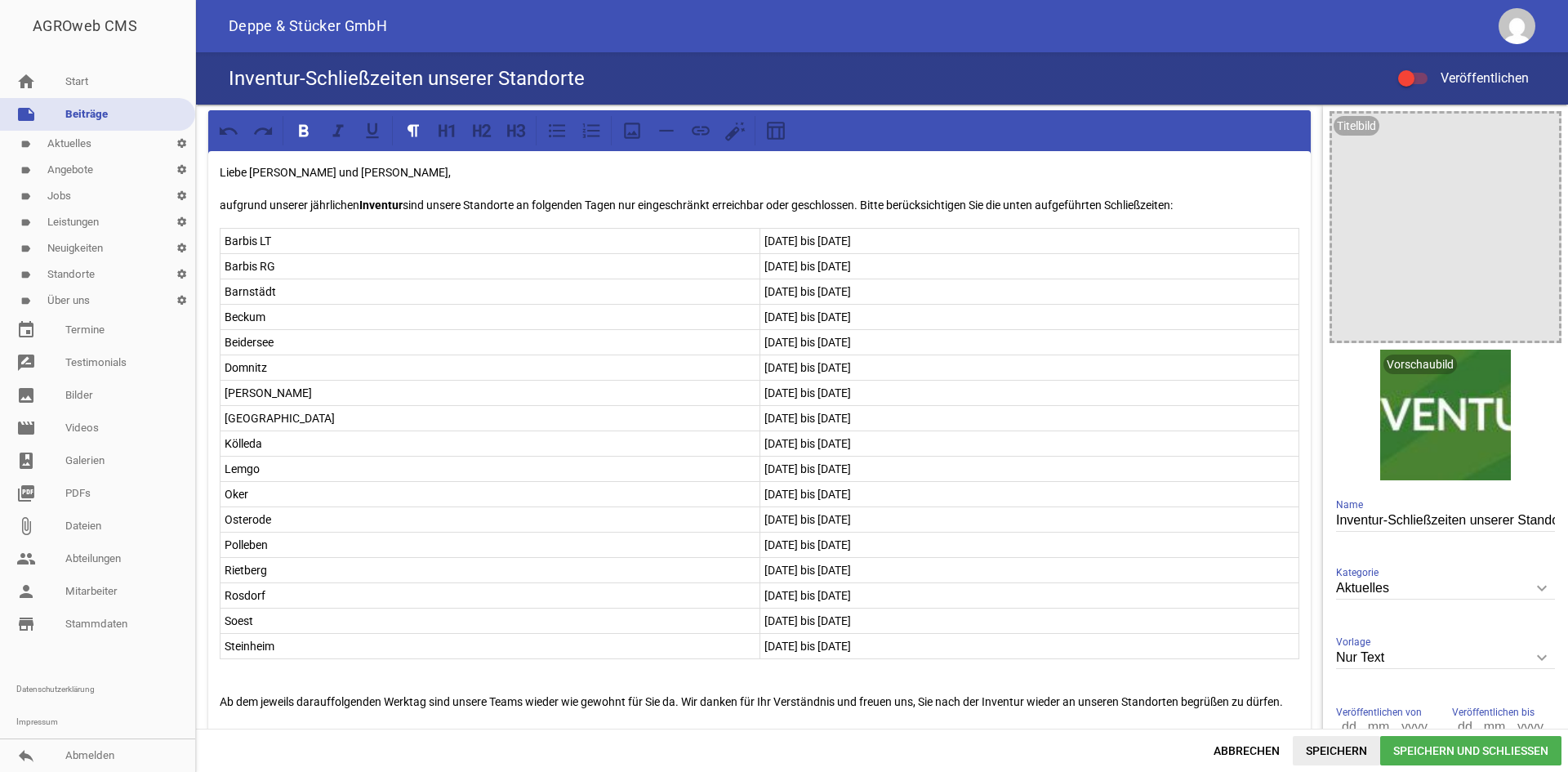
click at [1306, 744] on span "Speichern" at bounding box center [1336, 751] width 87 height 29
click at [1543, 135] on icon "image" at bounding box center [1541, 130] width 26 height 26
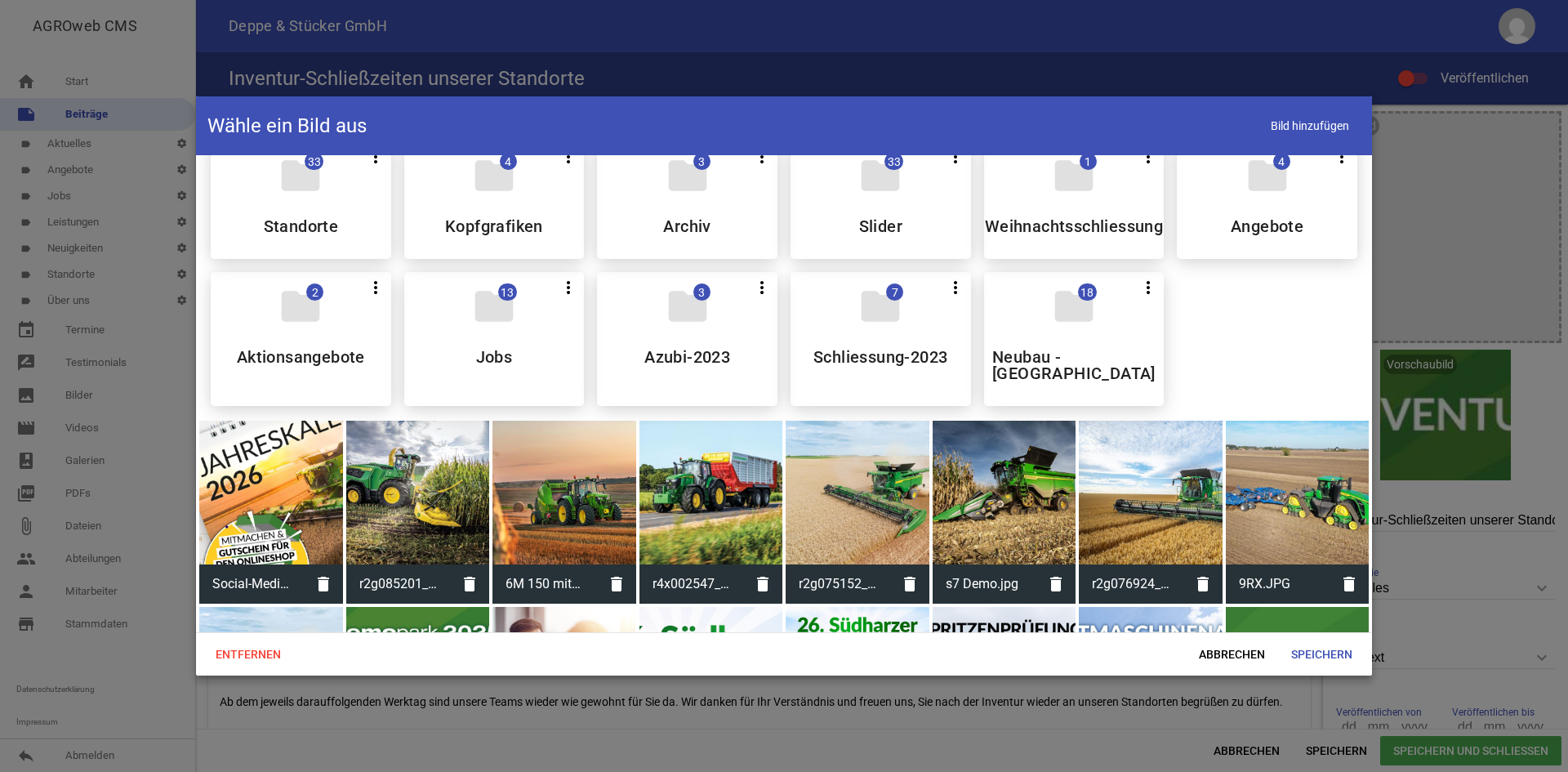
scroll to position [164, 0]
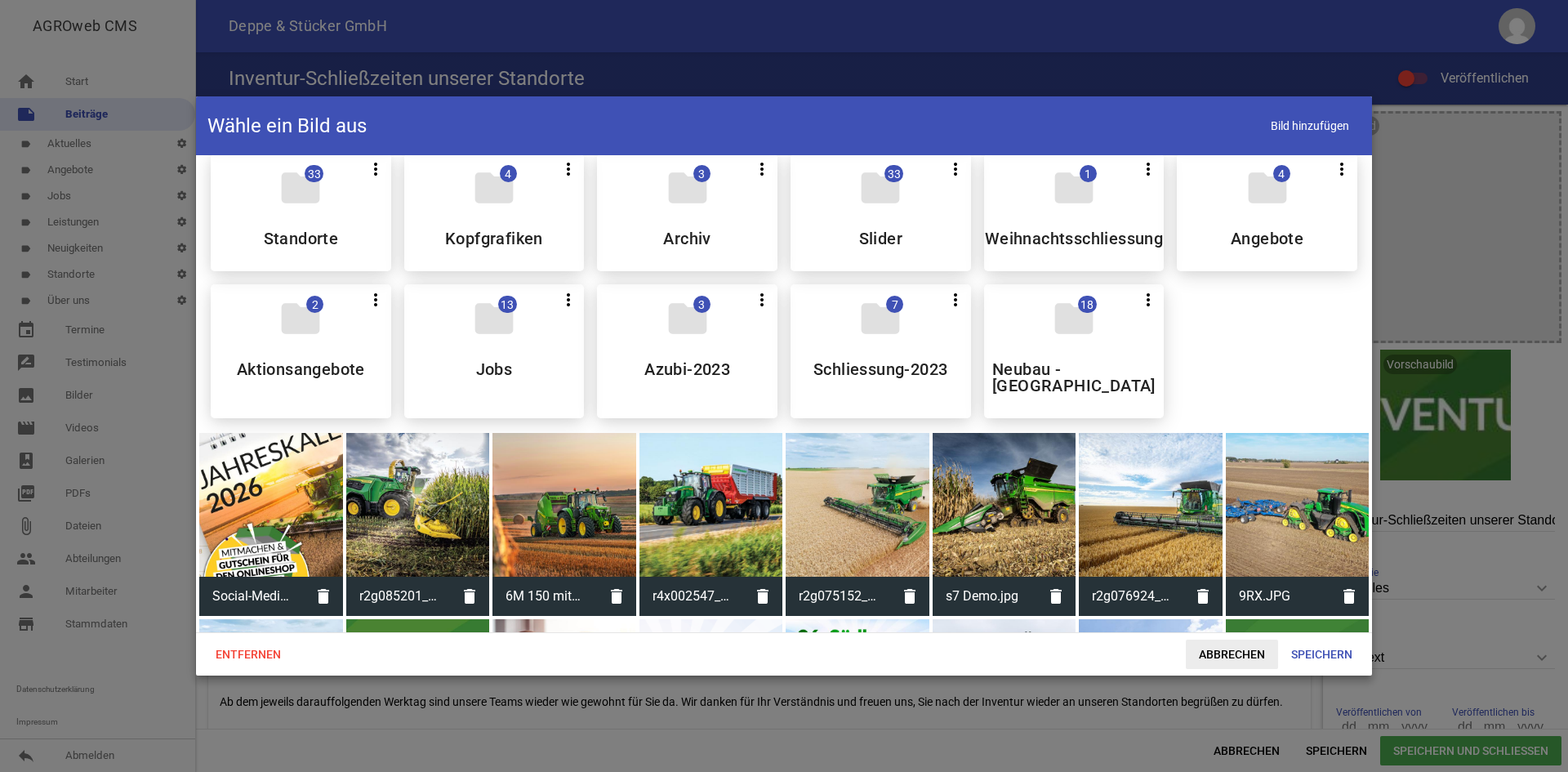
click at [1220, 663] on span "Abbrechen" at bounding box center [1232, 654] width 92 height 29
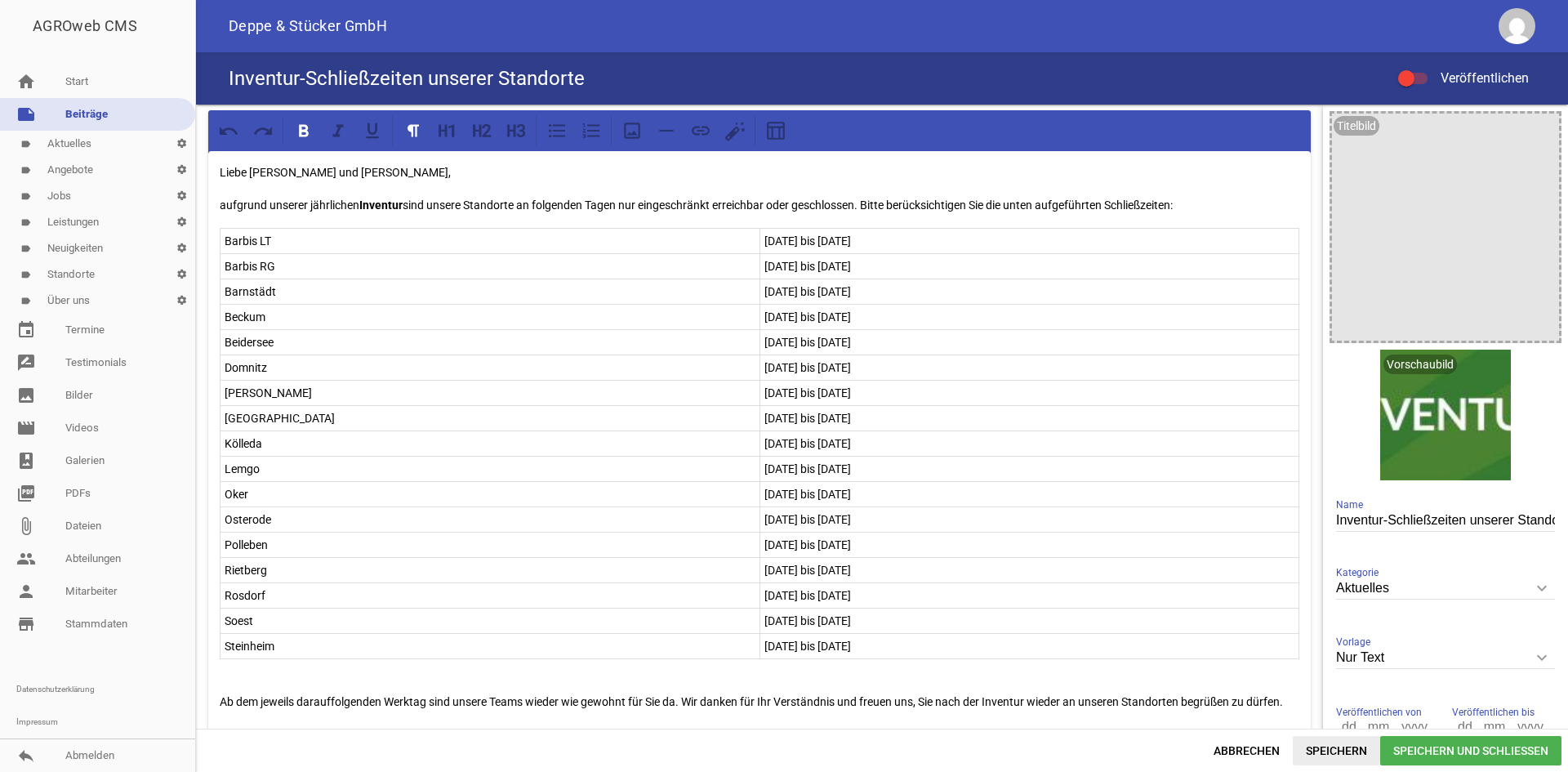
drag, startPoint x: 1324, startPoint y: 744, endPoint x: 1300, endPoint y: 742, distance: 24.1
click at [1324, 744] on span "Speichern" at bounding box center [1336, 751] width 87 height 29
click at [1244, 741] on span "Abbrechen" at bounding box center [1247, 751] width 92 height 29
